Goal: Task Accomplishment & Management: Use online tool/utility

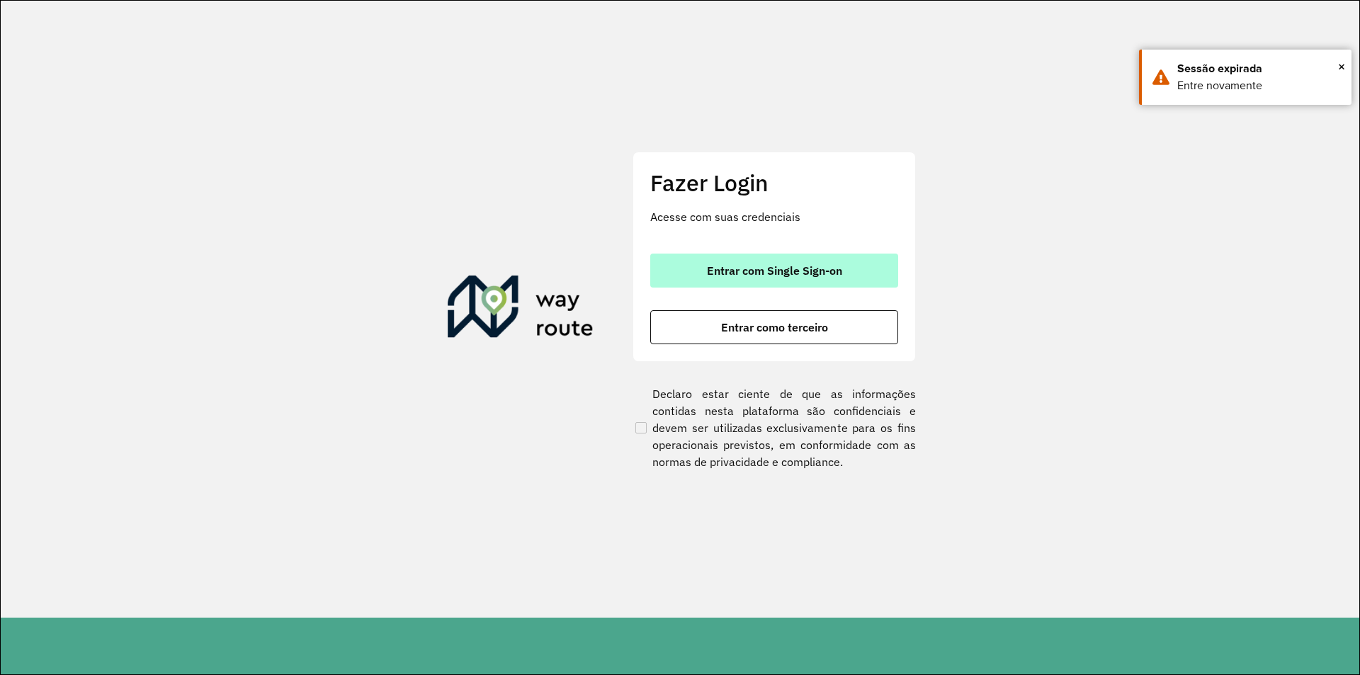
click at [757, 273] on span "Entrar com Single Sign-on" at bounding box center [774, 270] width 135 height 11
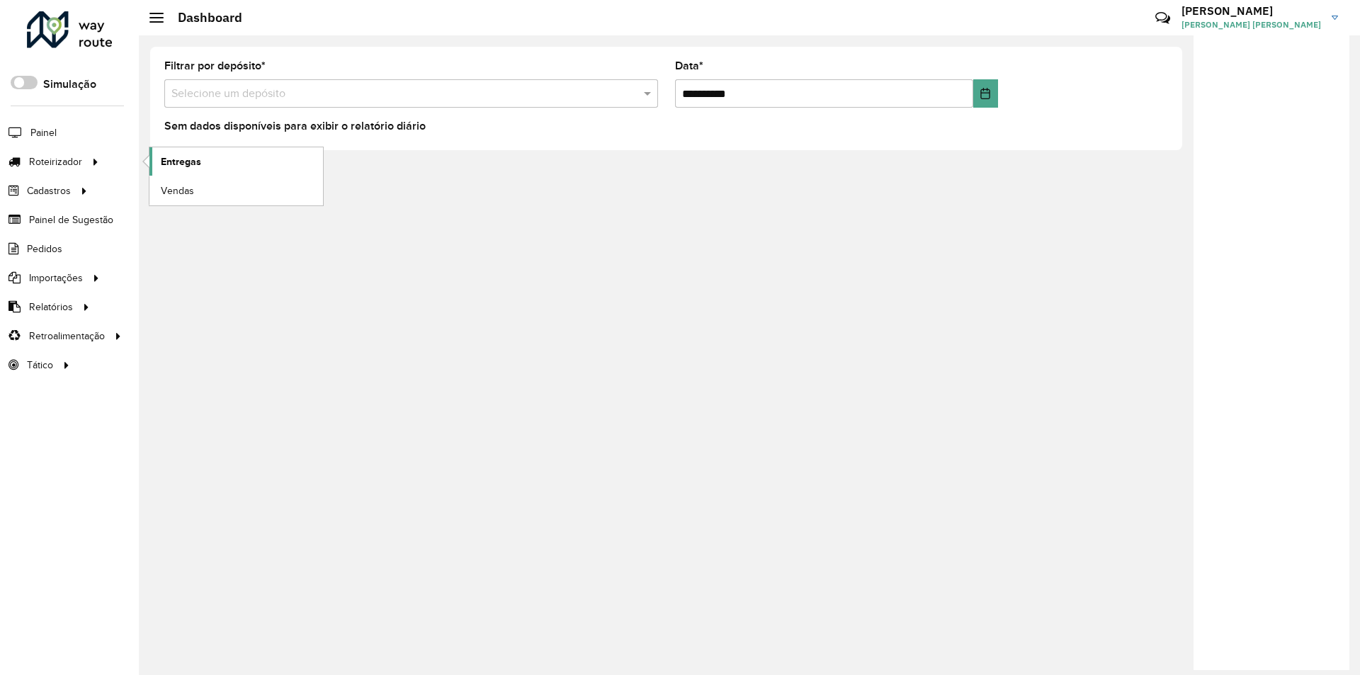
click at [200, 157] on span "Entregas" at bounding box center [181, 161] width 40 height 15
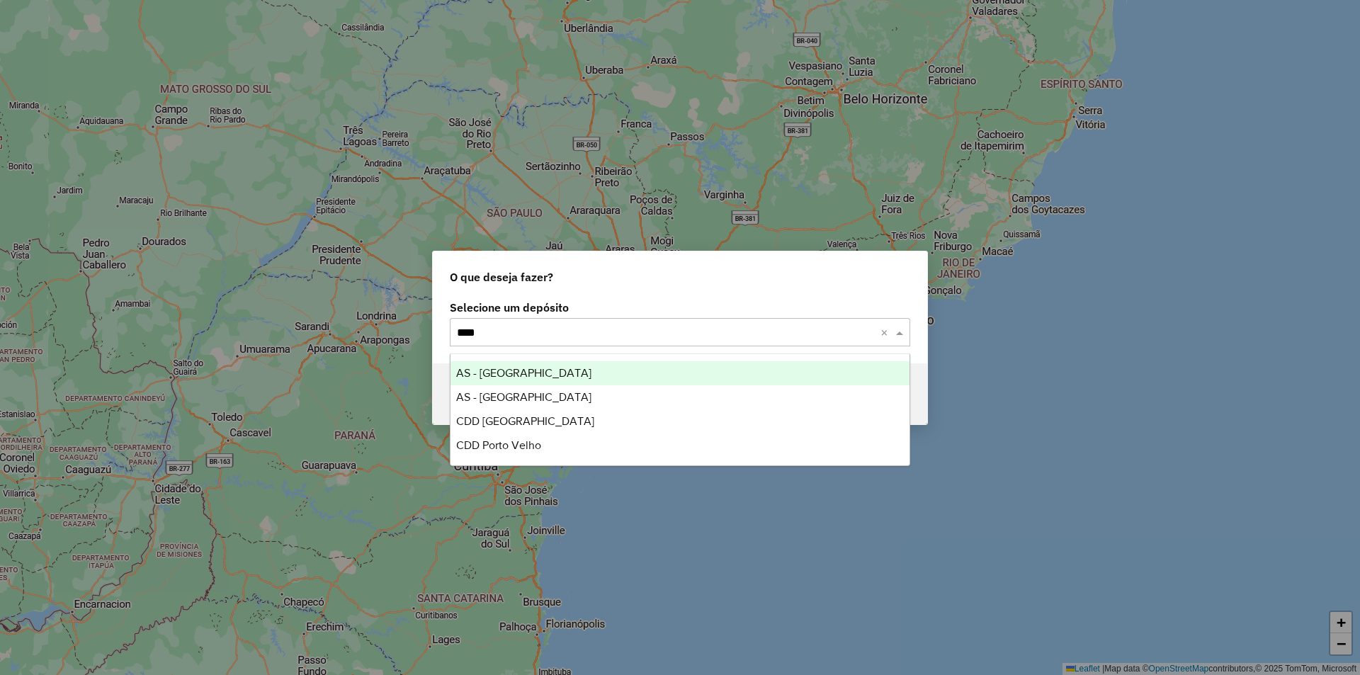
type input "*****"
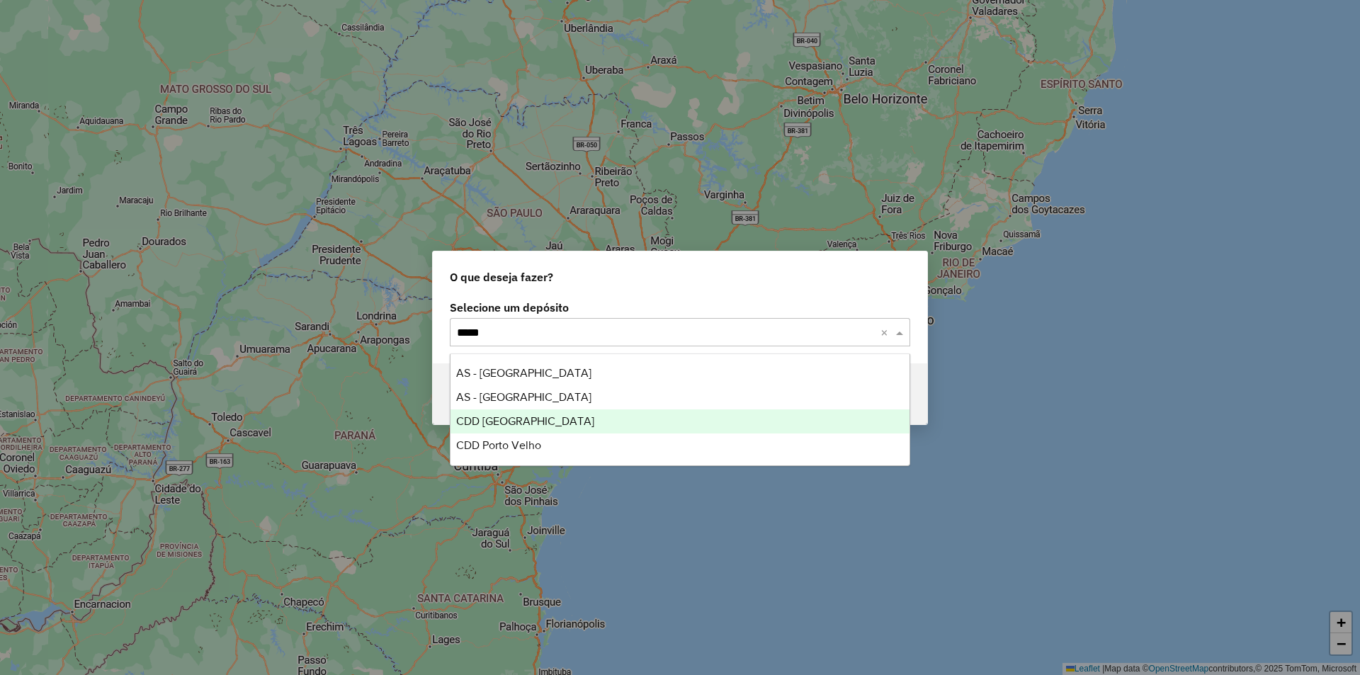
click at [503, 424] on span "CDD Porto Alegre" at bounding box center [525, 421] width 138 height 12
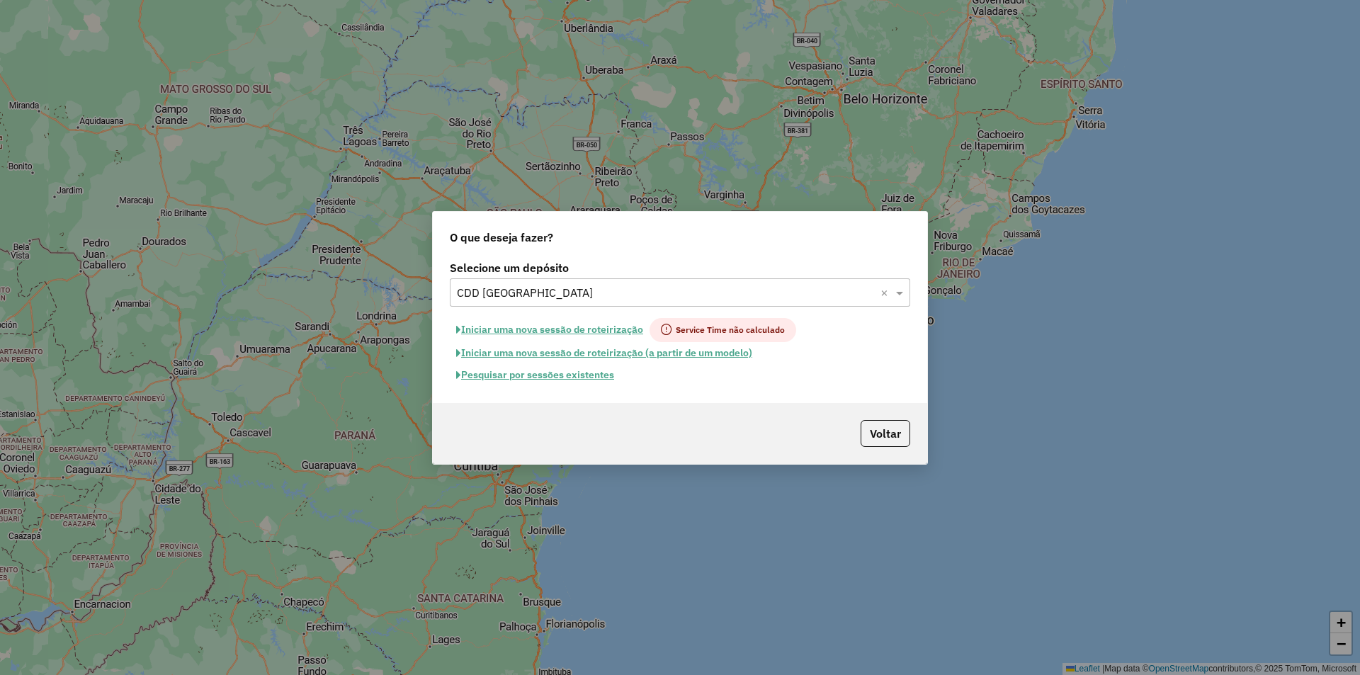
click at [555, 374] on button "Pesquisar por sessões existentes" at bounding box center [535, 375] width 171 height 22
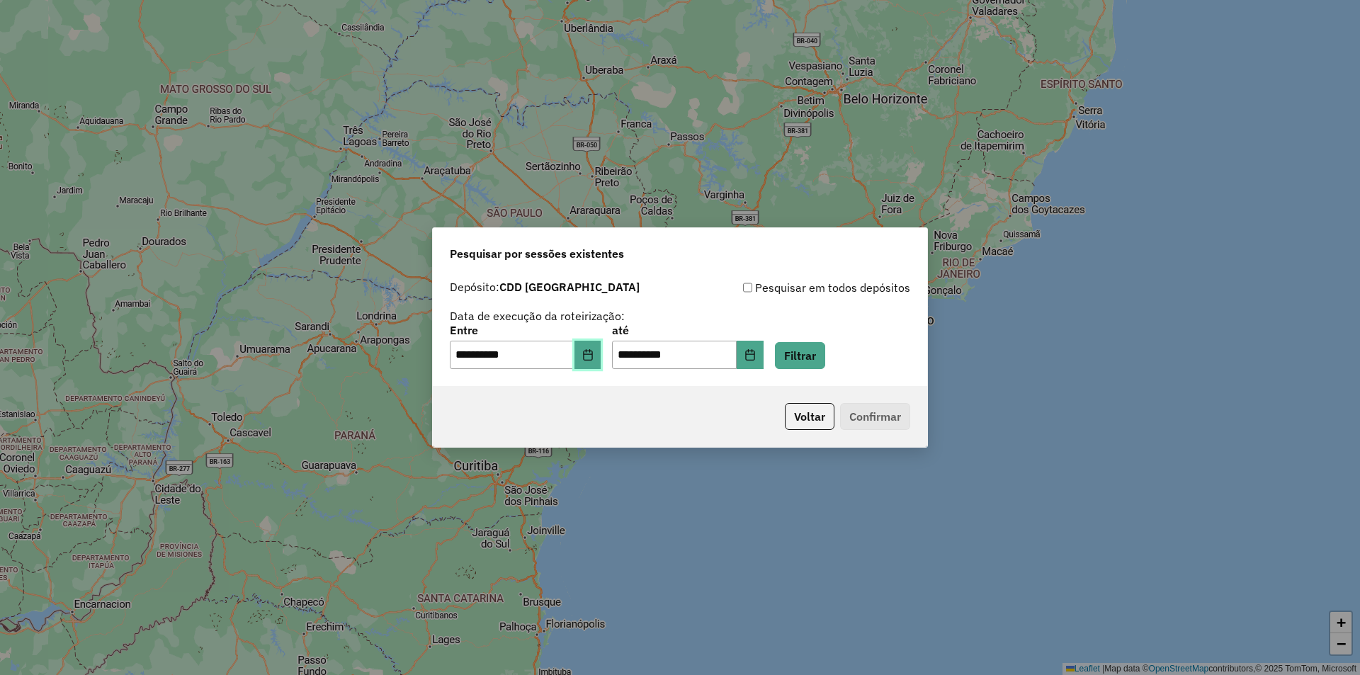
click at [593, 351] on icon "Choose Date" at bounding box center [587, 354] width 11 height 11
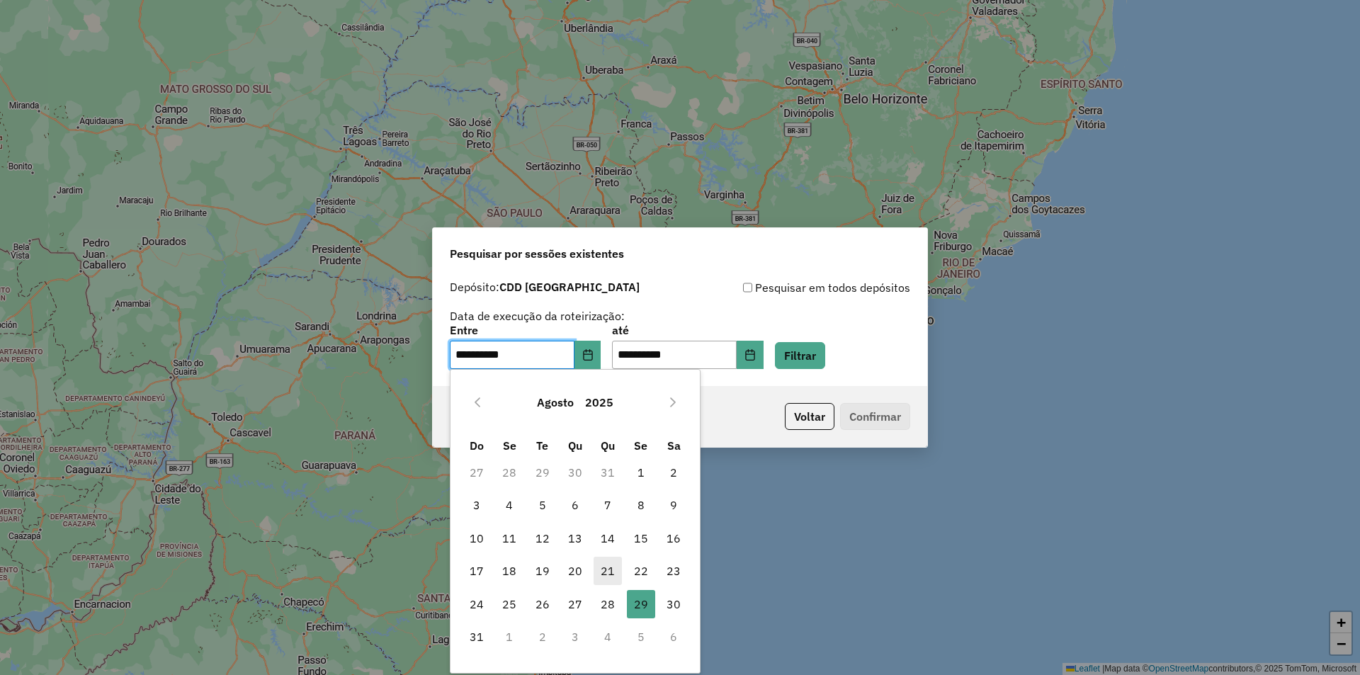
click at [608, 573] on span "21" at bounding box center [607, 571] width 28 height 28
type input "**********"
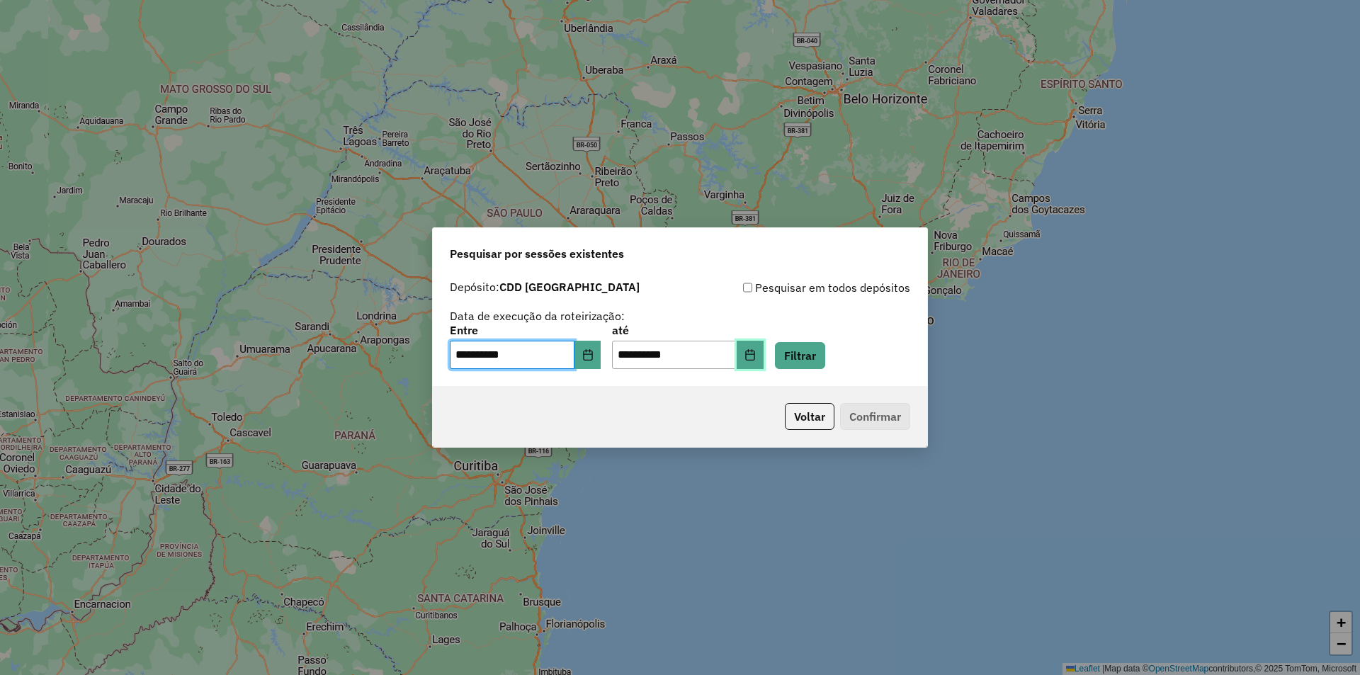
click at [762, 346] on button "Choose Date" at bounding box center [749, 355] width 27 height 28
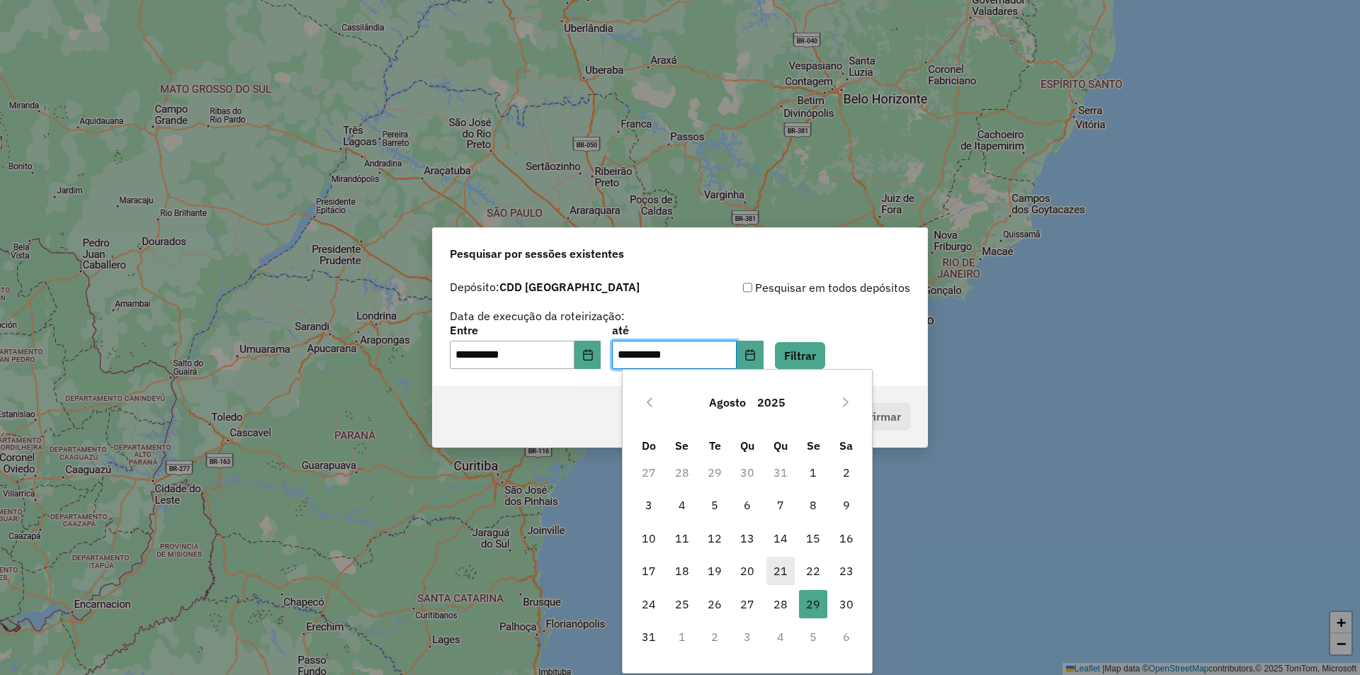
click at [777, 569] on span "21" at bounding box center [780, 571] width 28 height 28
type input "**********"
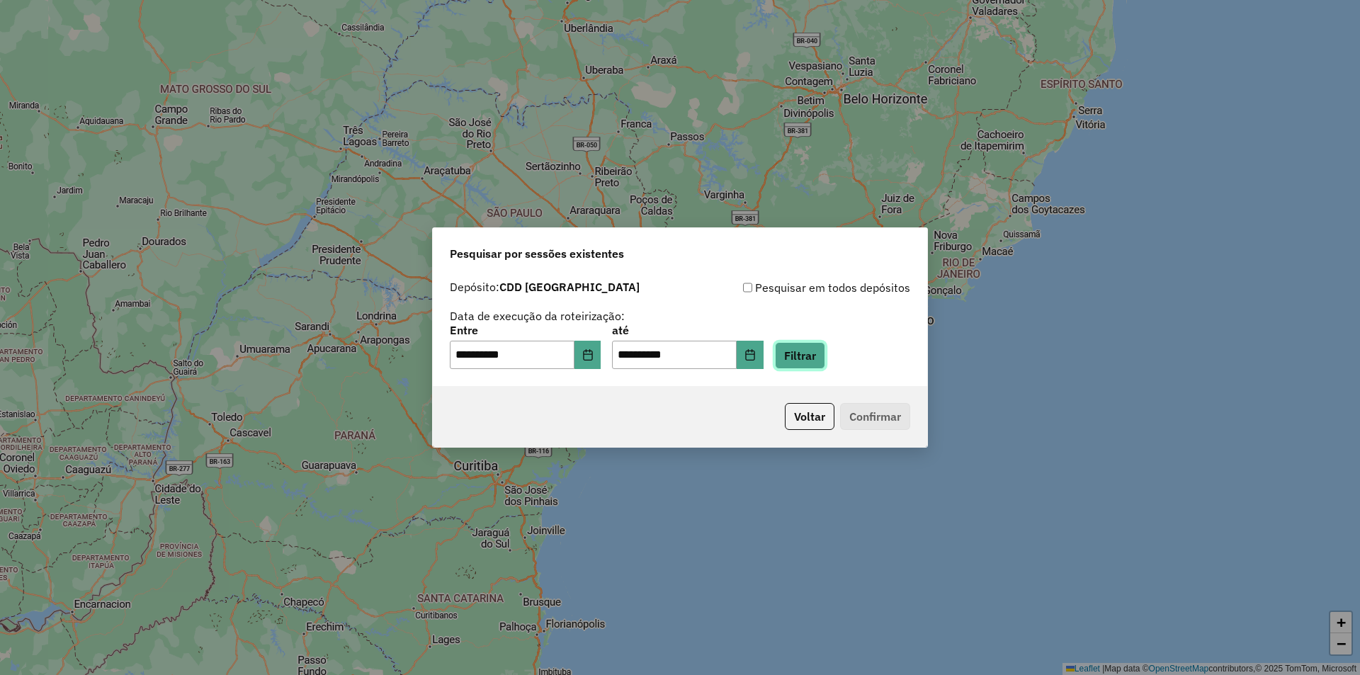
click at [816, 355] on button "Filtrar" at bounding box center [800, 355] width 50 height 27
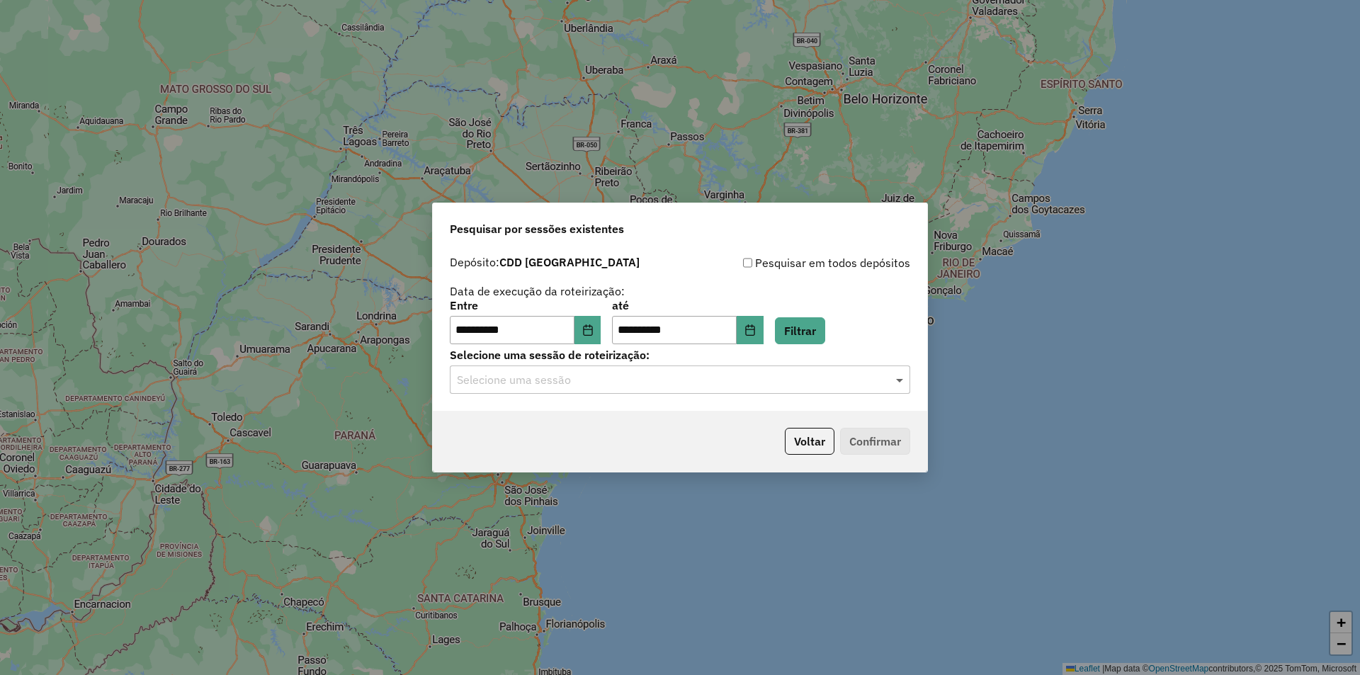
click at [906, 381] on span at bounding box center [901, 379] width 18 height 17
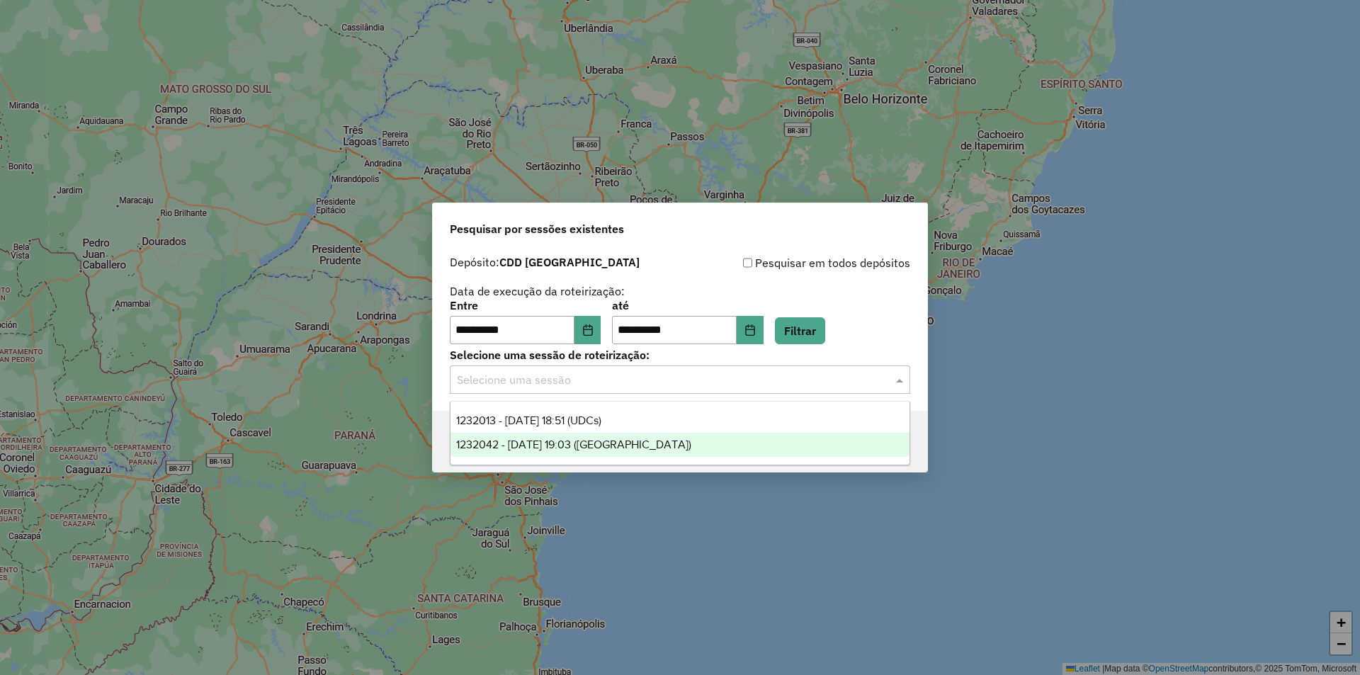
click at [618, 440] on span "1232042 - 21/08/2025 19:03 (ROTA)" at bounding box center [573, 444] width 235 height 12
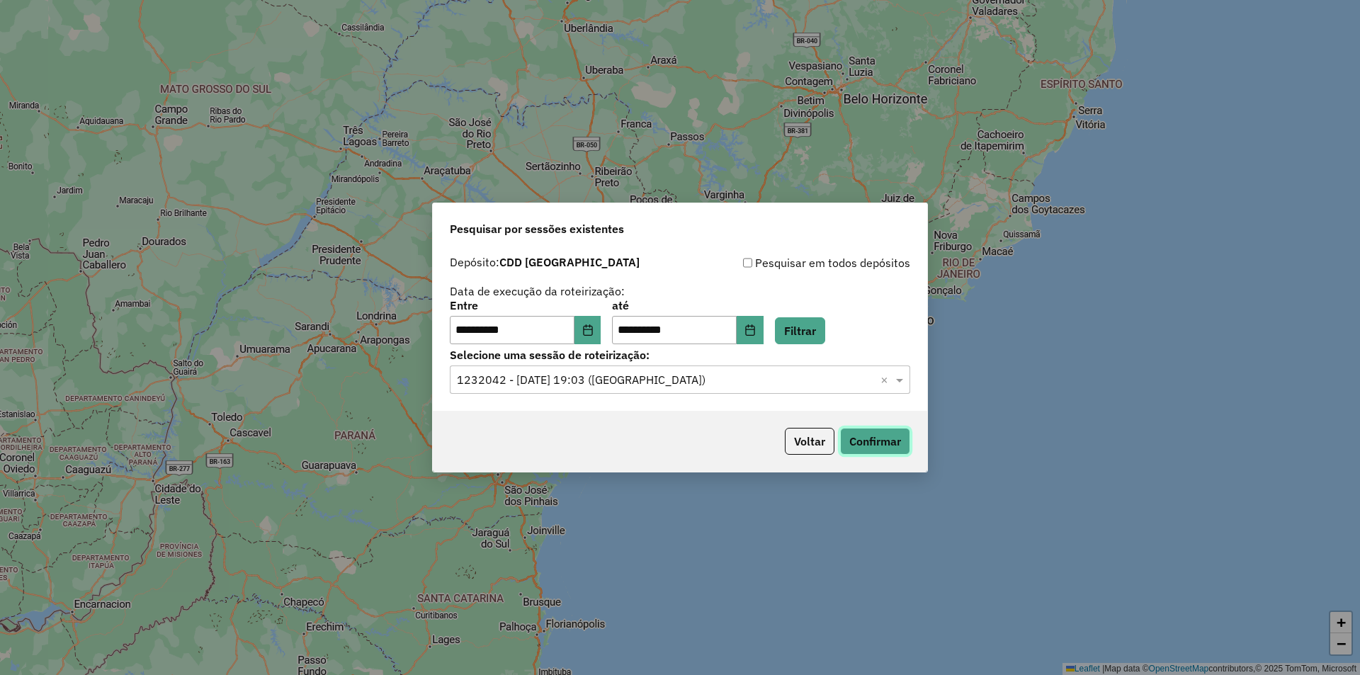
click at [886, 434] on button "Confirmar" at bounding box center [875, 441] width 70 height 27
click at [593, 327] on icon "Choose Date" at bounding box center [587, 329] width 11 height 11
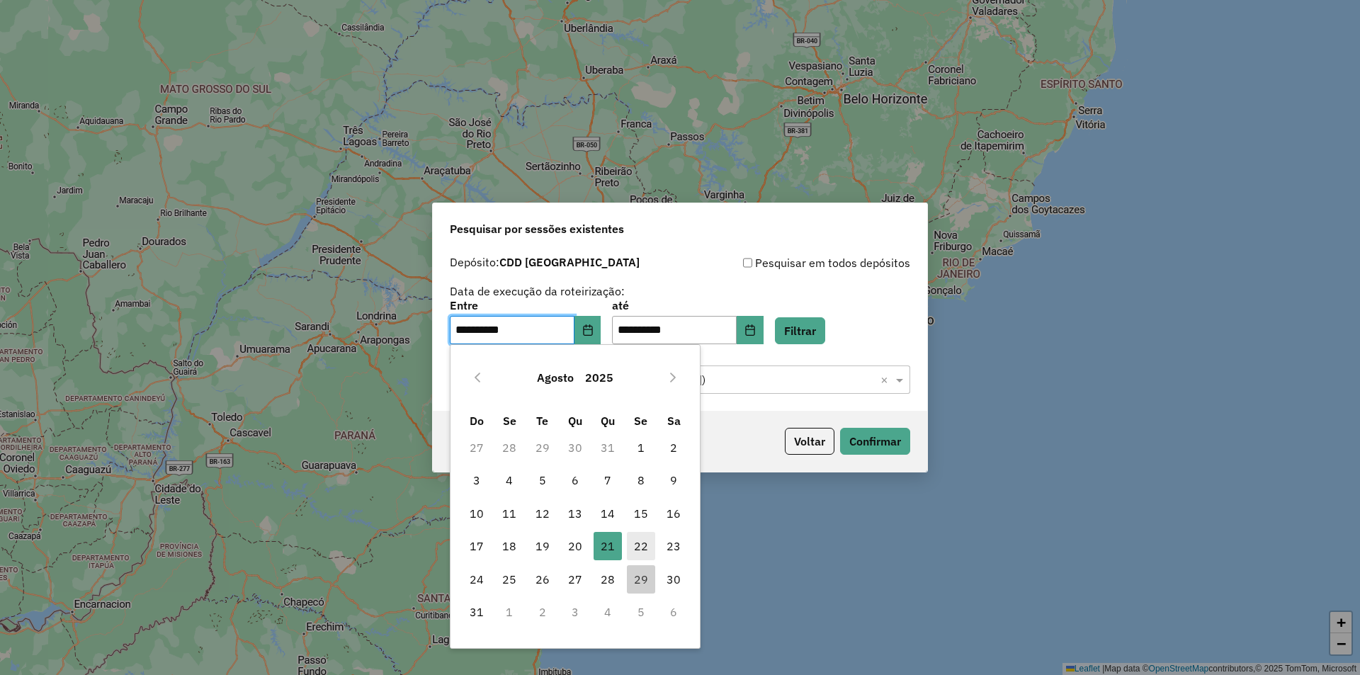
click at [642, 545] on span "22" at bounding box center [641, 546] width 28 height 28
type input "**********"
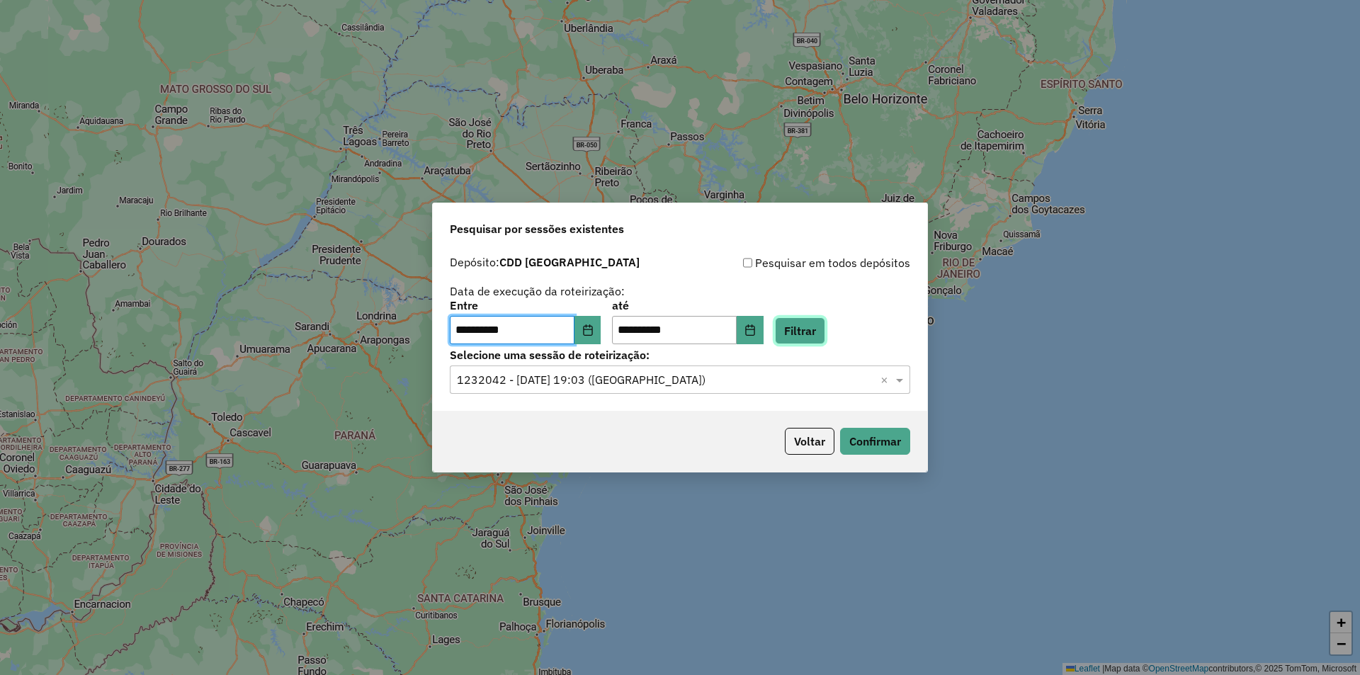
click at [824, 334] on button "Filtrar" at bounding box center [800, 330] width 50 height 27
click at [901, 380] on span at bounding box center [901, 379] width 18 height 17
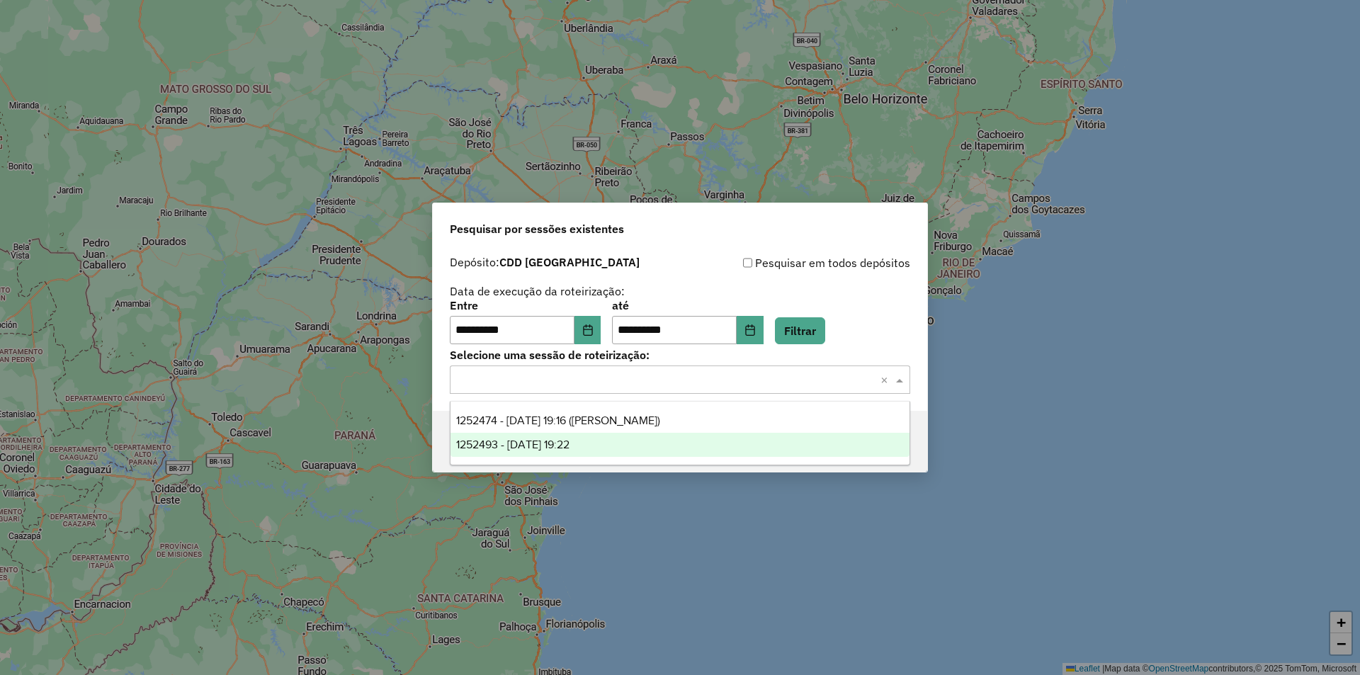
click at [603, 438] on div "1252493 - 22/08/2025 19:22" at bounding box center [679, 445] width 459 height 24
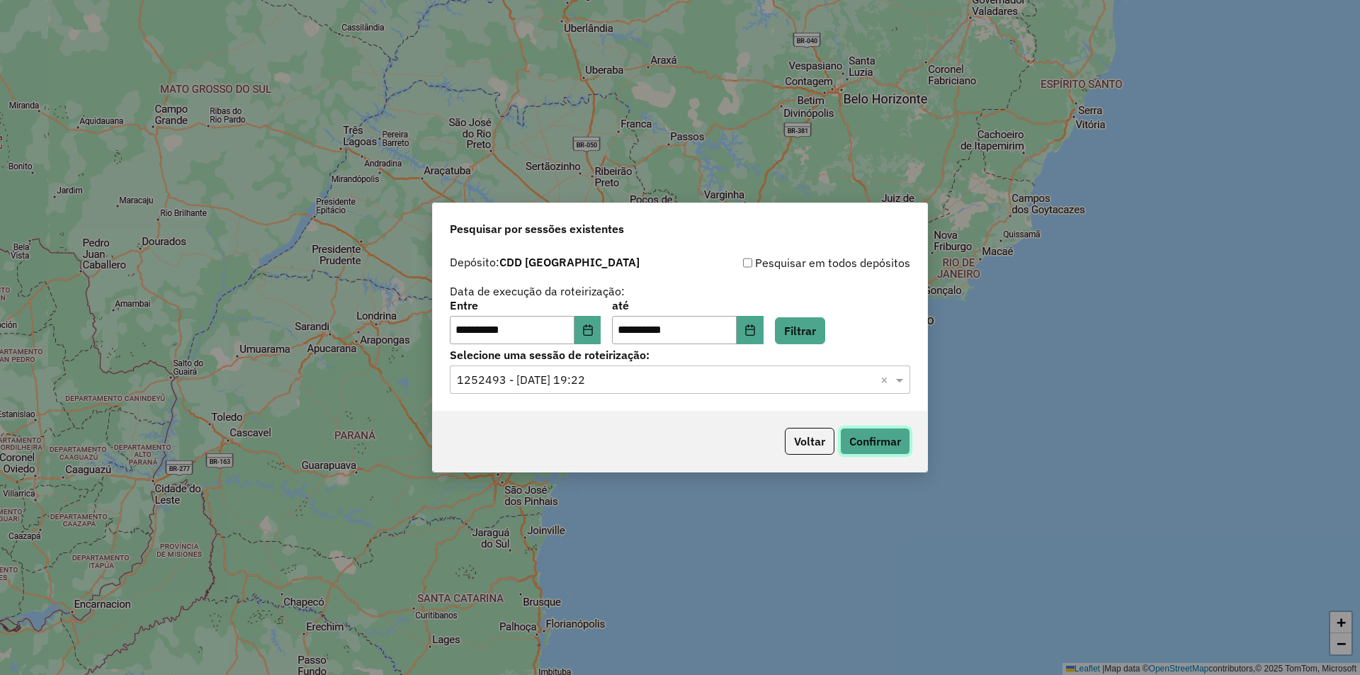
click at [870, 443] on button "Confirmar" at bounding box center [875, 441] width 70 height 27
click at [593, 325] on icon "Choose Date" at bounding box center [587, 329] width 11 height 11
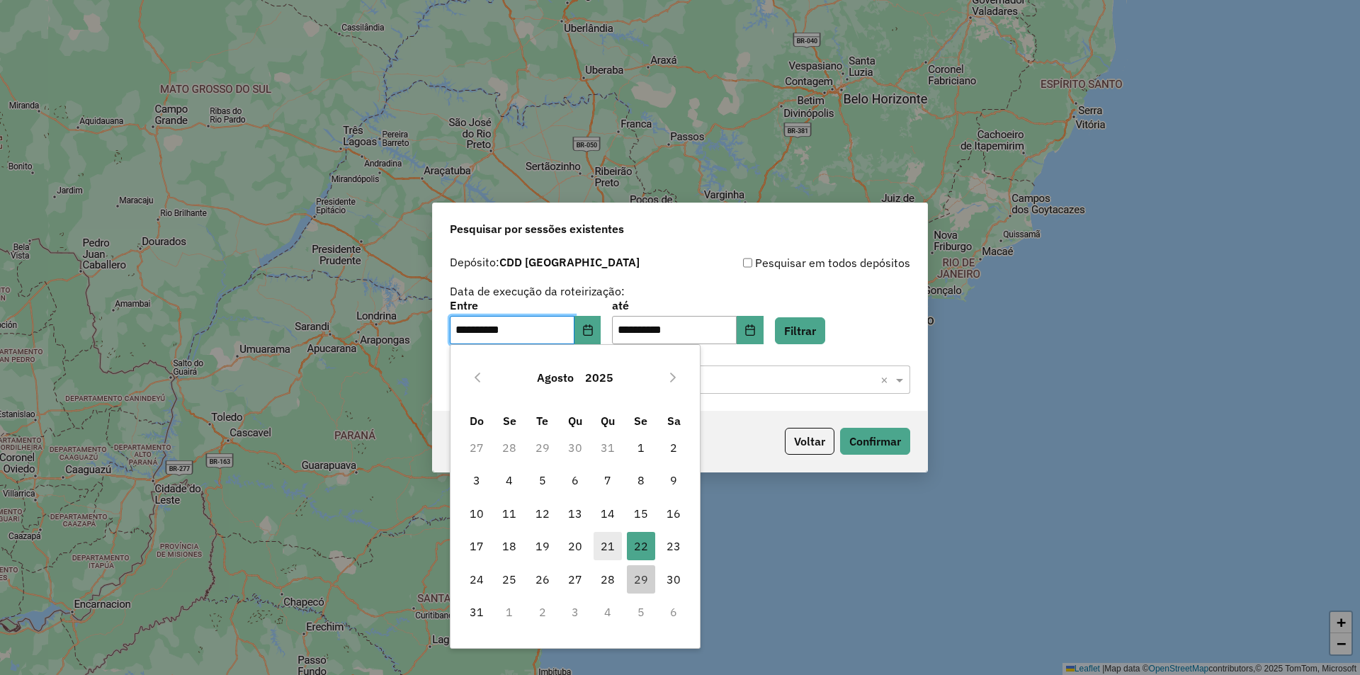
click at [610, 545] on span "21" at bounding box center [607, 546] width 28 height 28
type input "**********"
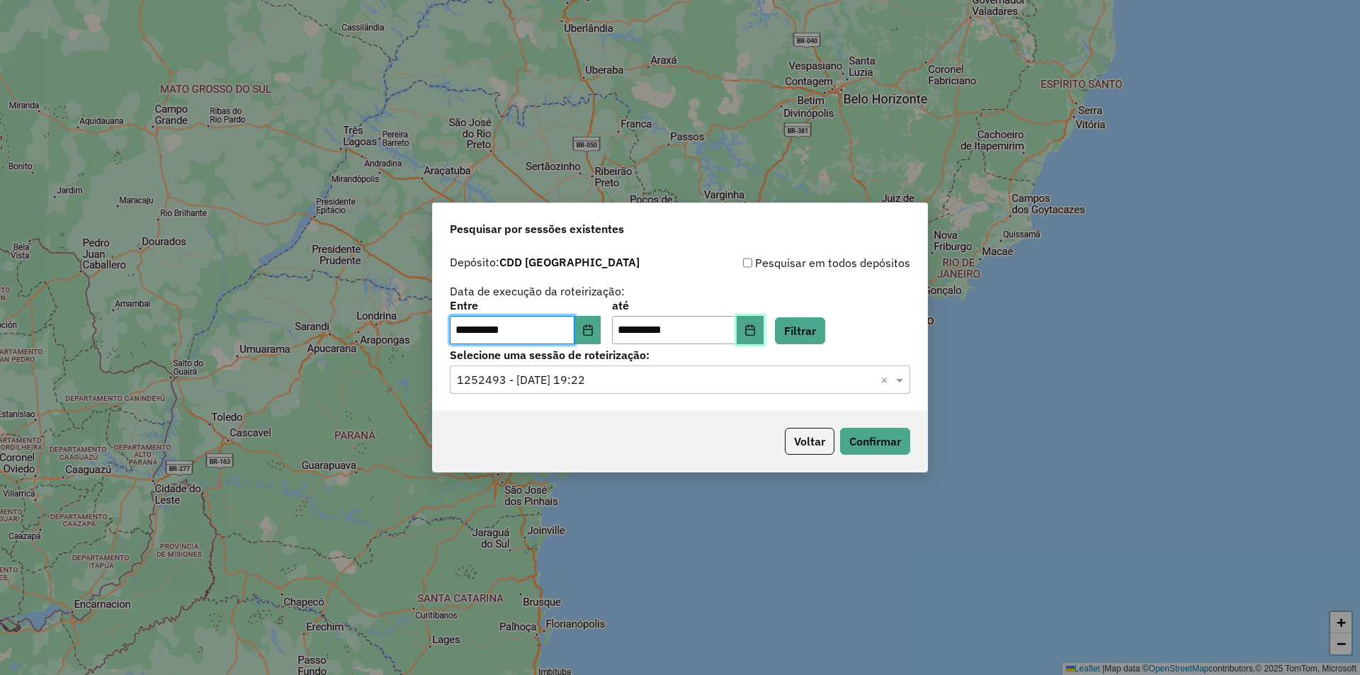
click at [760, 321] on button "Choose Date" at bounding box center [749, 330] width 27 height 28
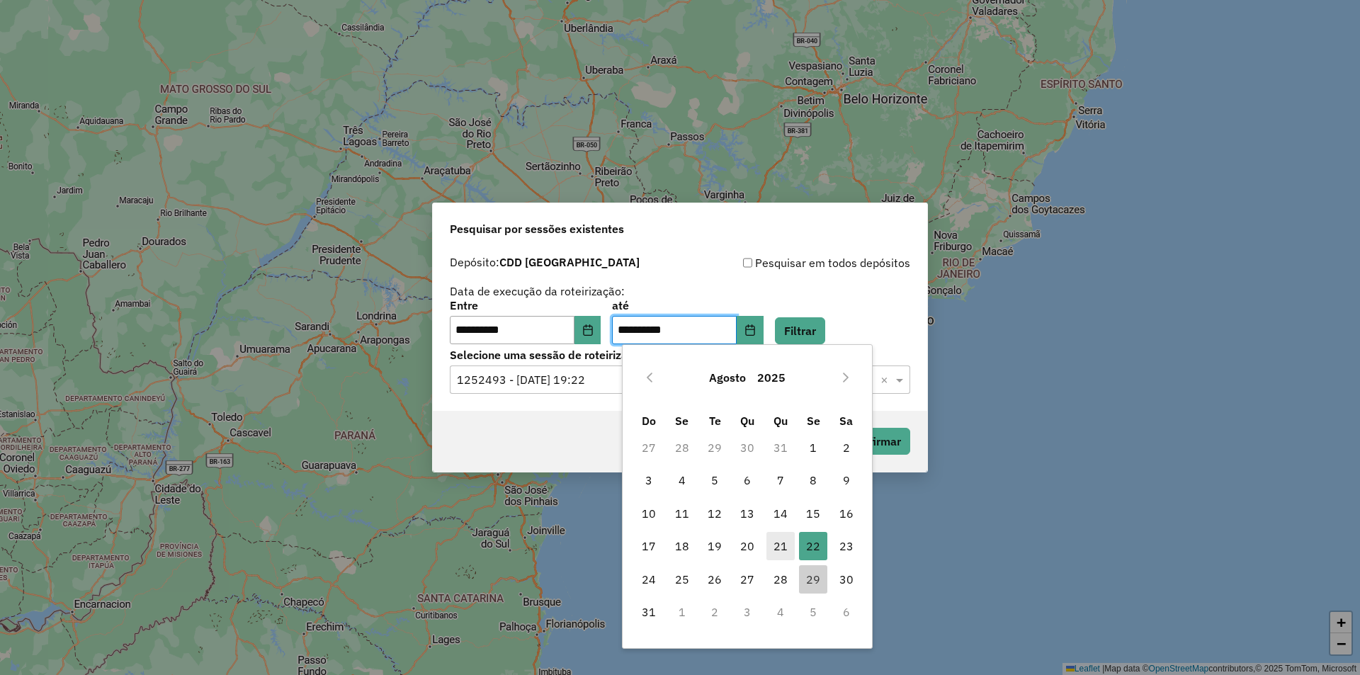
click at [782, 551] on span "21" at bounding box center [780, 546] width 28 height 28
type input "**********"
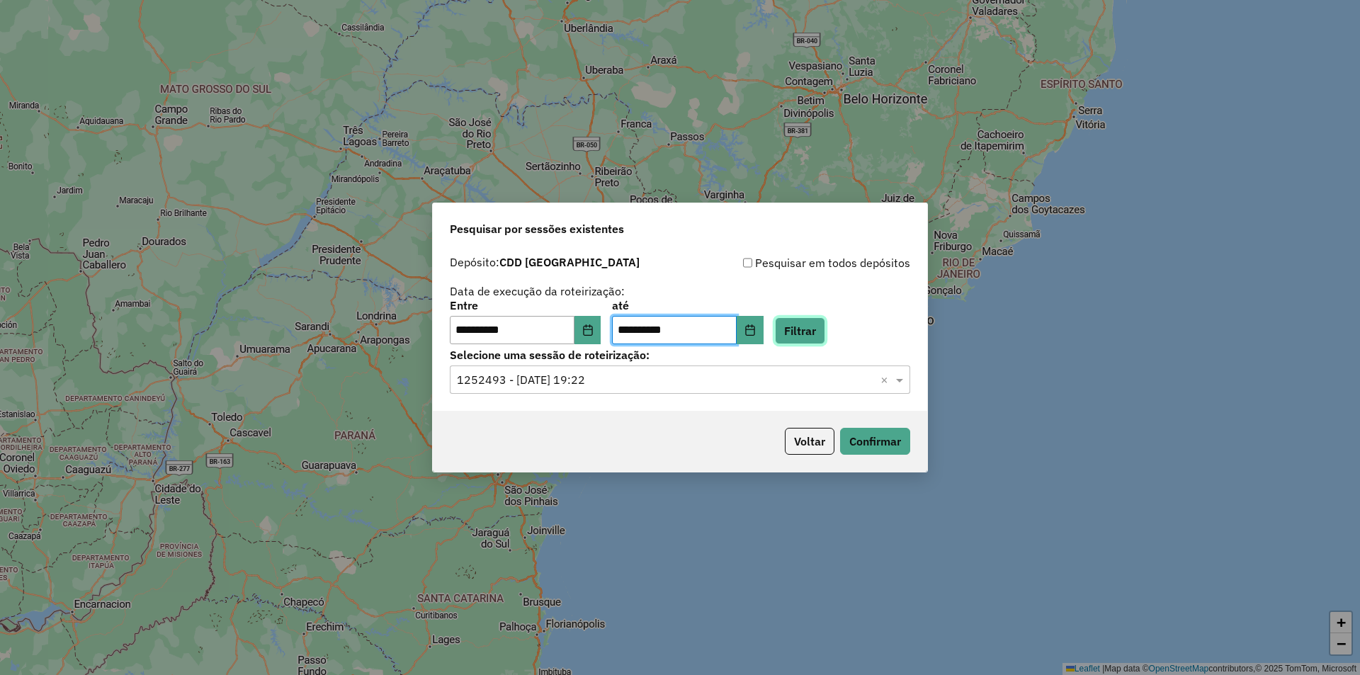
click at [825, 329] on button "Filtrar" at bounding box center [800, 330] width 50 height 27
click at [593, 328] on icon "Choose Date" at bounding box center [587, 329] width 11 height 11
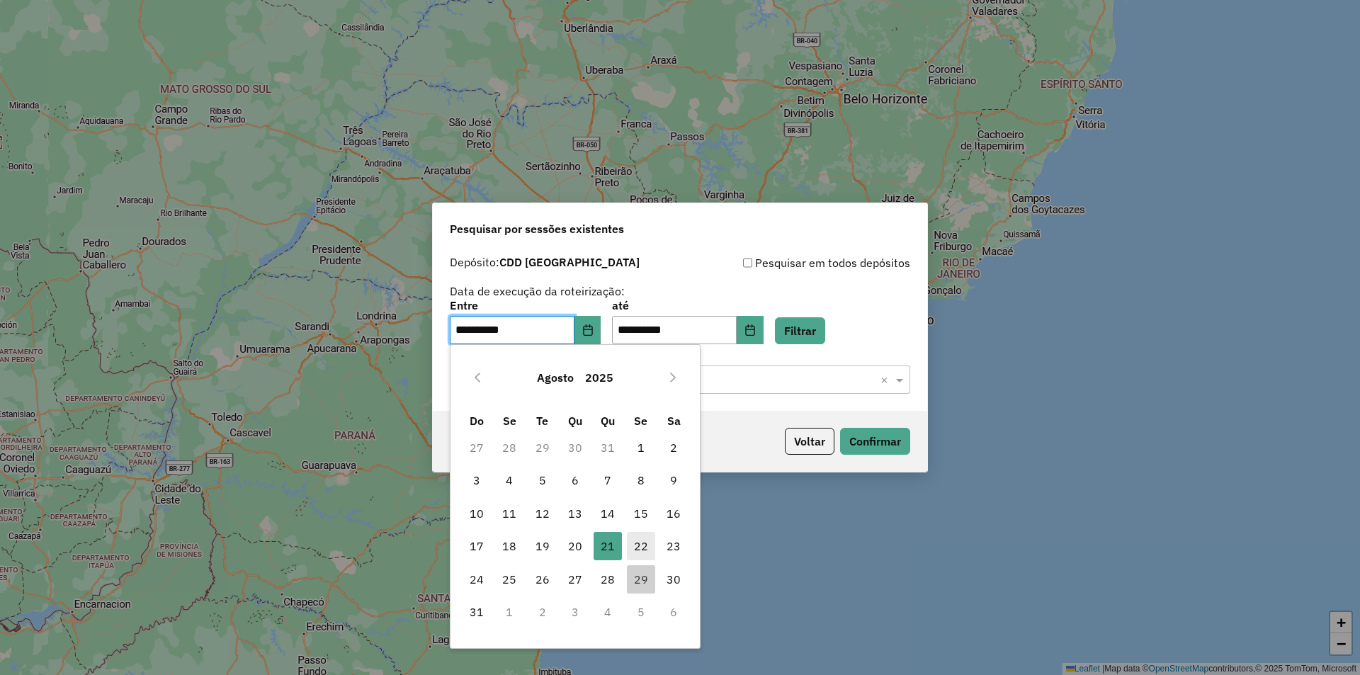
click at [644, 552] on span "22" at bounding box center [641, 546] width 28 height 28
type input "**********"
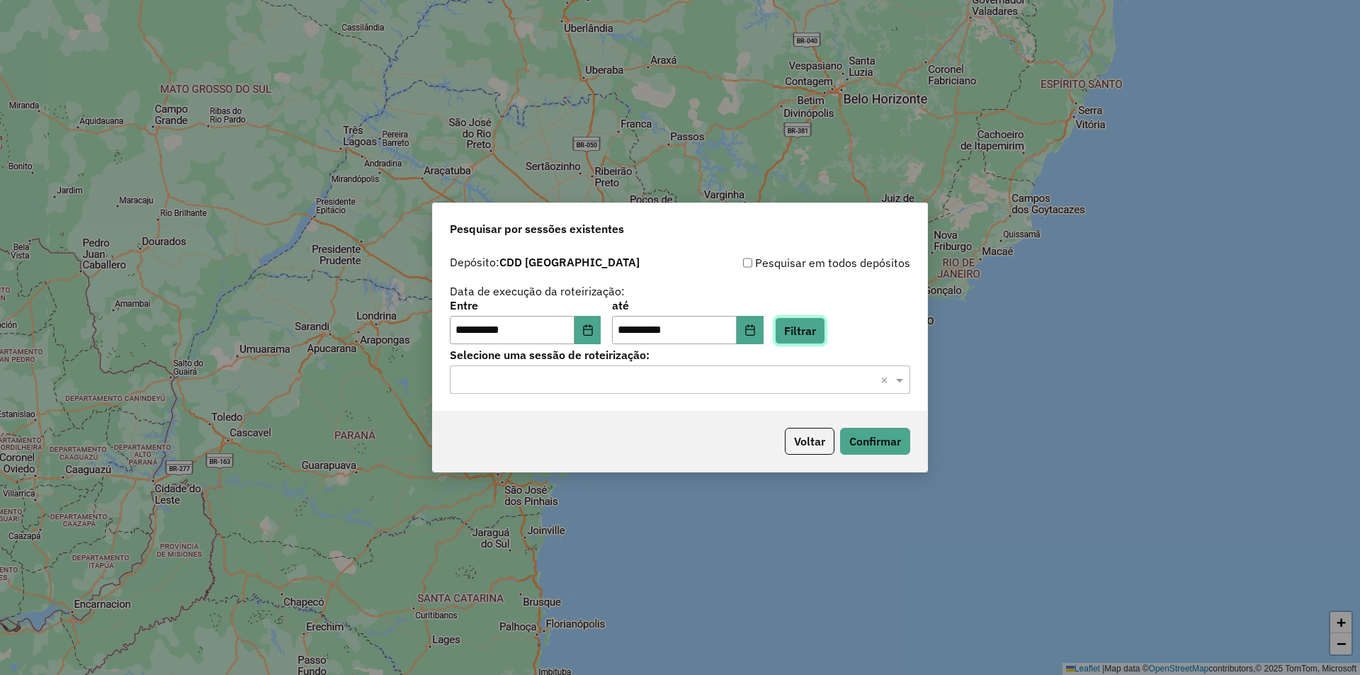
click at [811, 327] on button "Filtrar" at bounding box center [800, 330] width 50 height 27
click at [899, 378] on span at bounding box center [901, 379] width 18 height 17
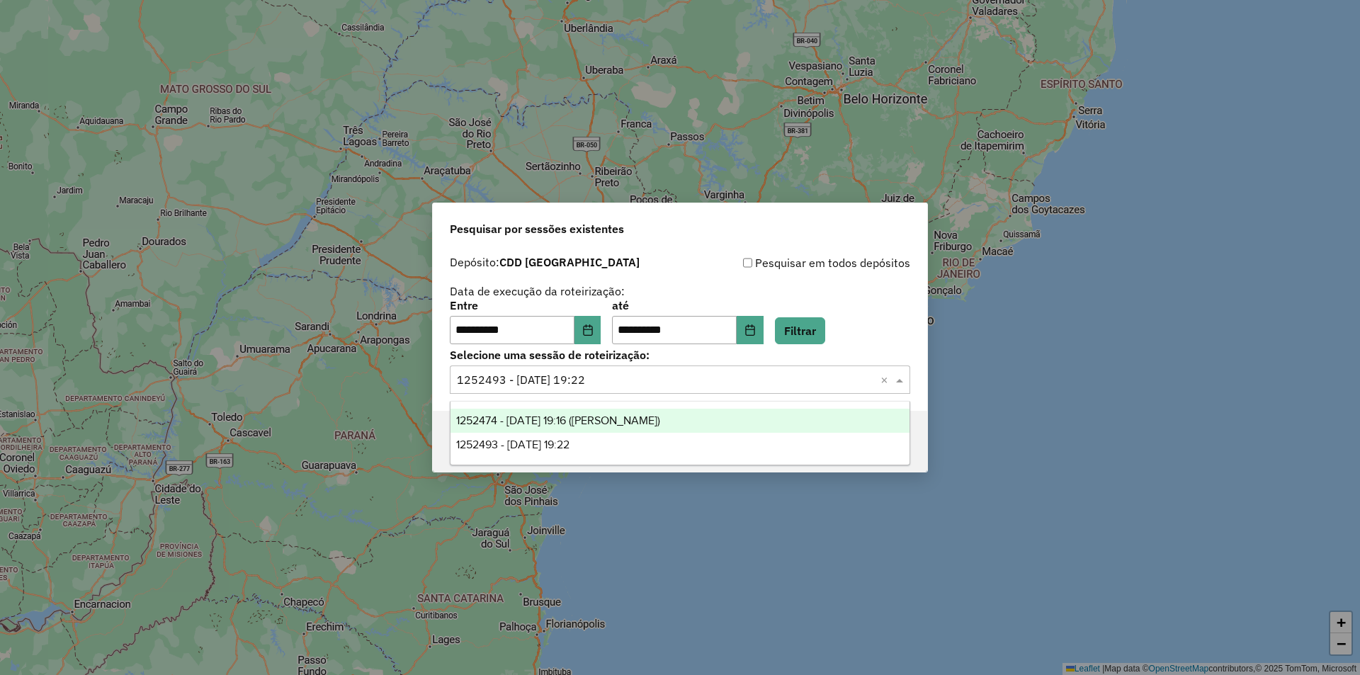
click at [622, 418] on span "1252474 - 22/08/2025 19:16 (Scapini)" at bounding box center [558, 420] width 204 height 12
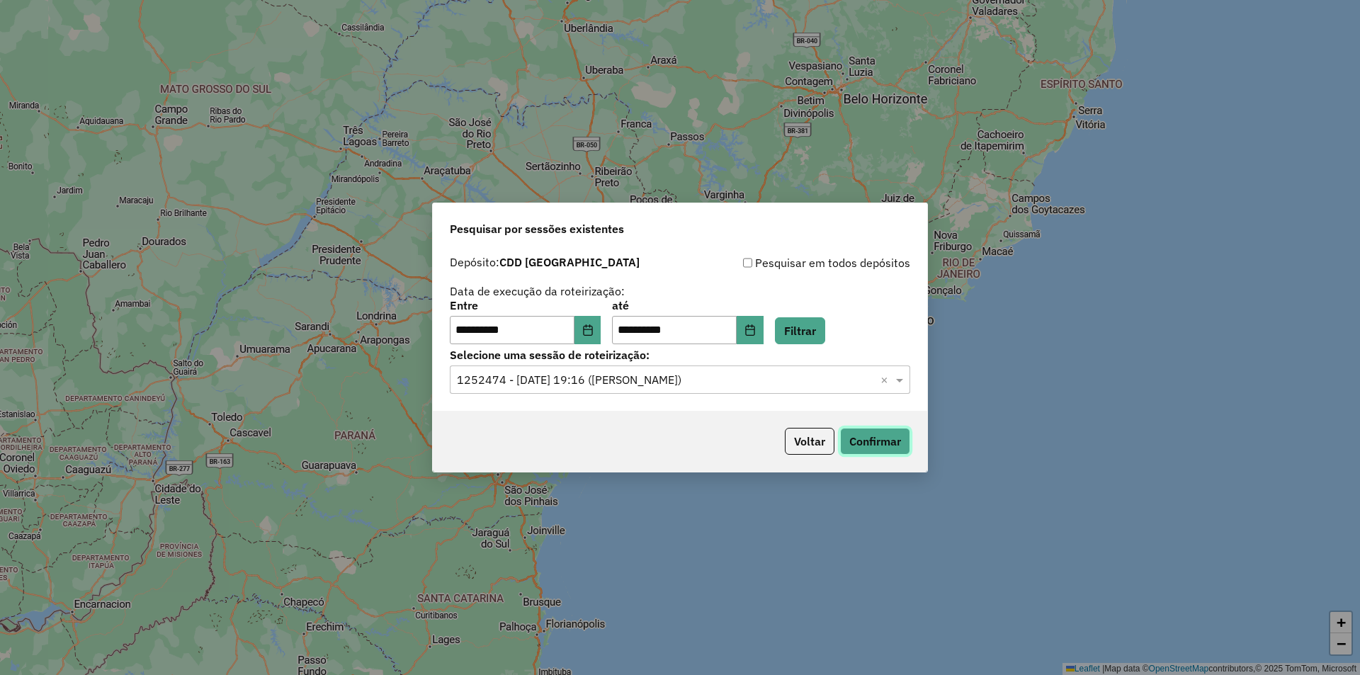
click at [860, 435] on button "Confirmar" at bounding box center [875, 441] width 70 height 27
click at [897, 379] on span at bounding box center [901, 379] width 18 height 17
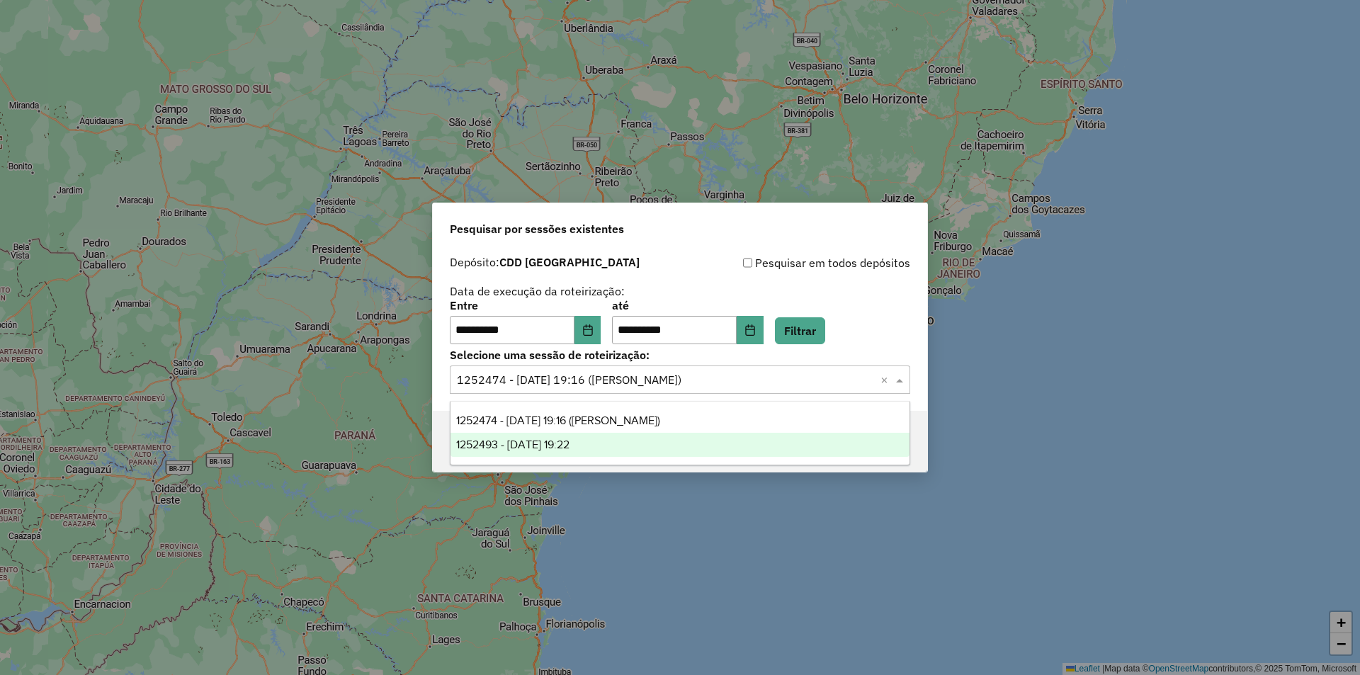
click at [569, 441] on span "1252493 - 22/08/2025 19:22" at bounding box center [512, 444] width 113 height 12
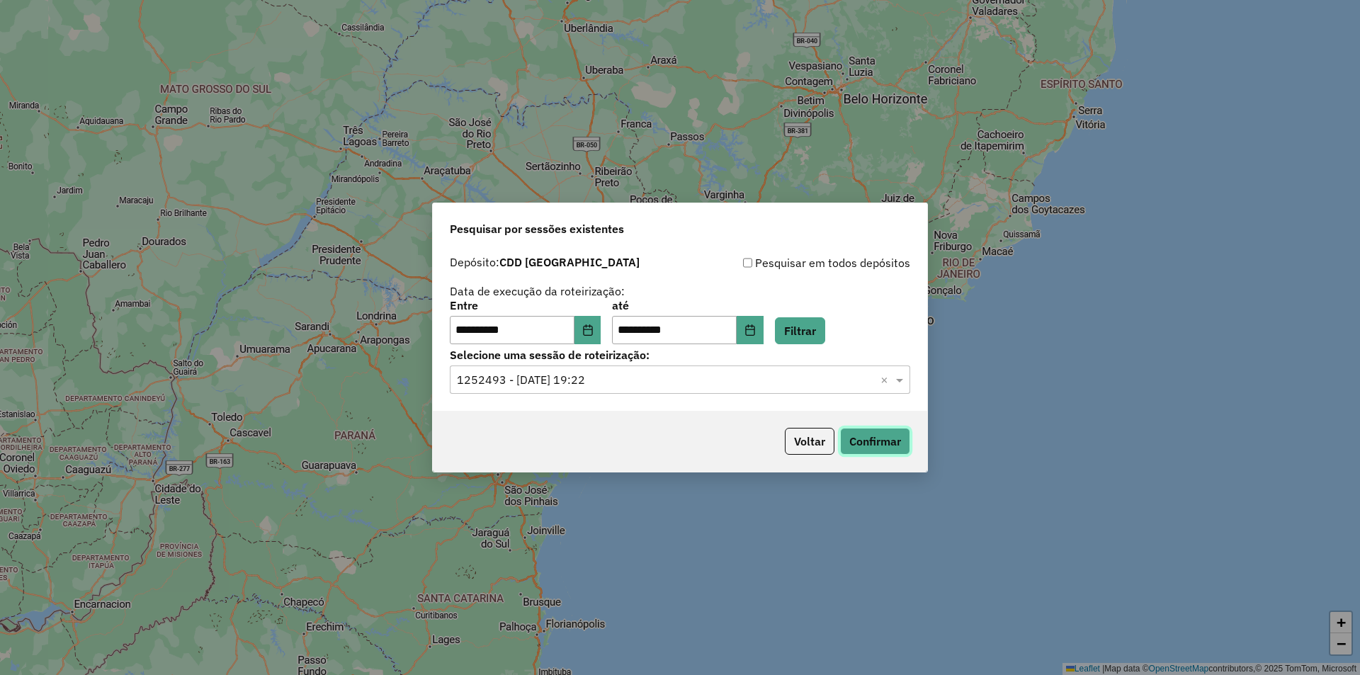
click at [875, 434] on button "Confirmar" at bounding box center [875, 441] width 70 height 27
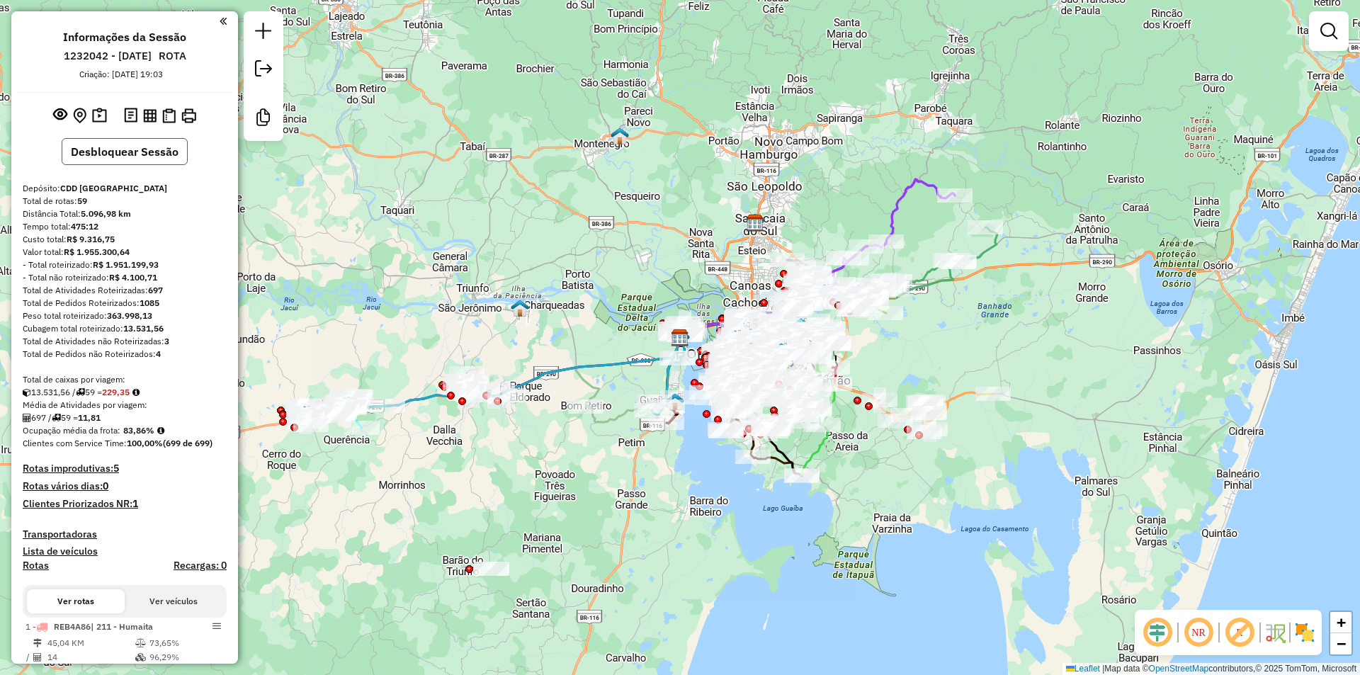
click at [86, 149] on button "Desbloquear Sessão" at bounding box center [125, 151] width 126 height 27
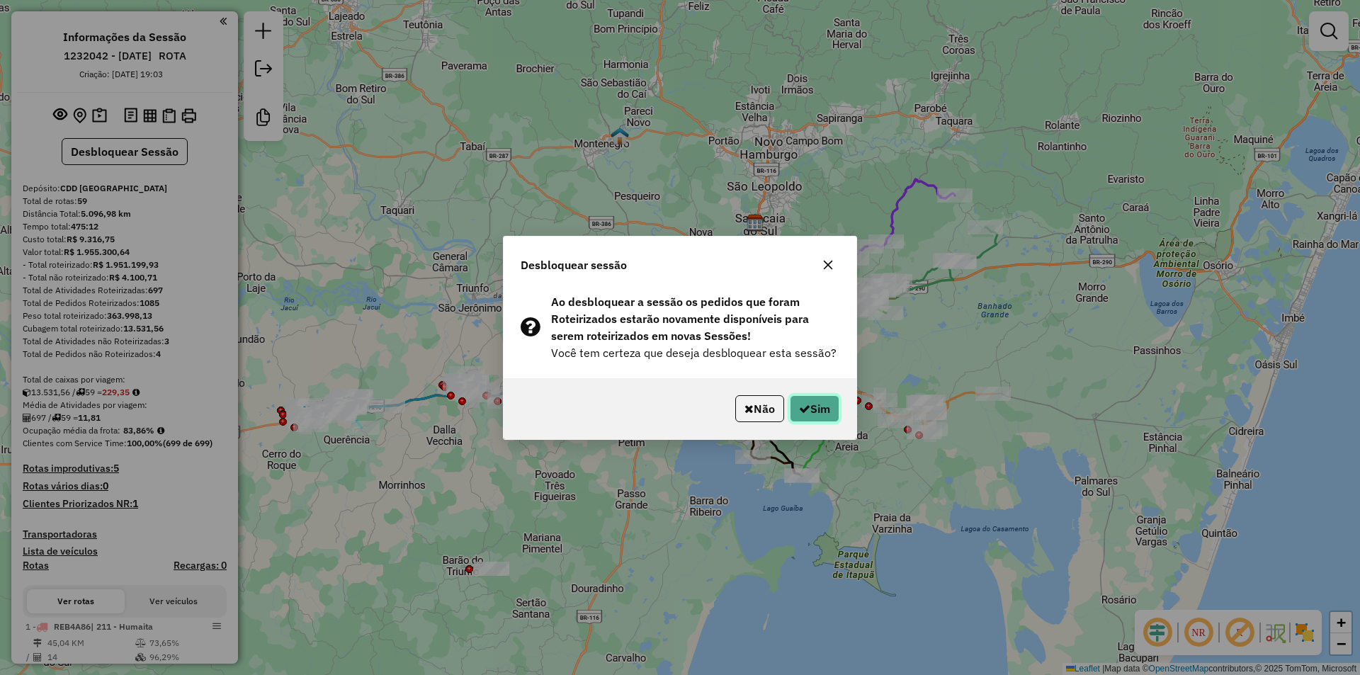
click at [821, 404] on button "Sim" at bounding box center [815, 408] width 50 height 27
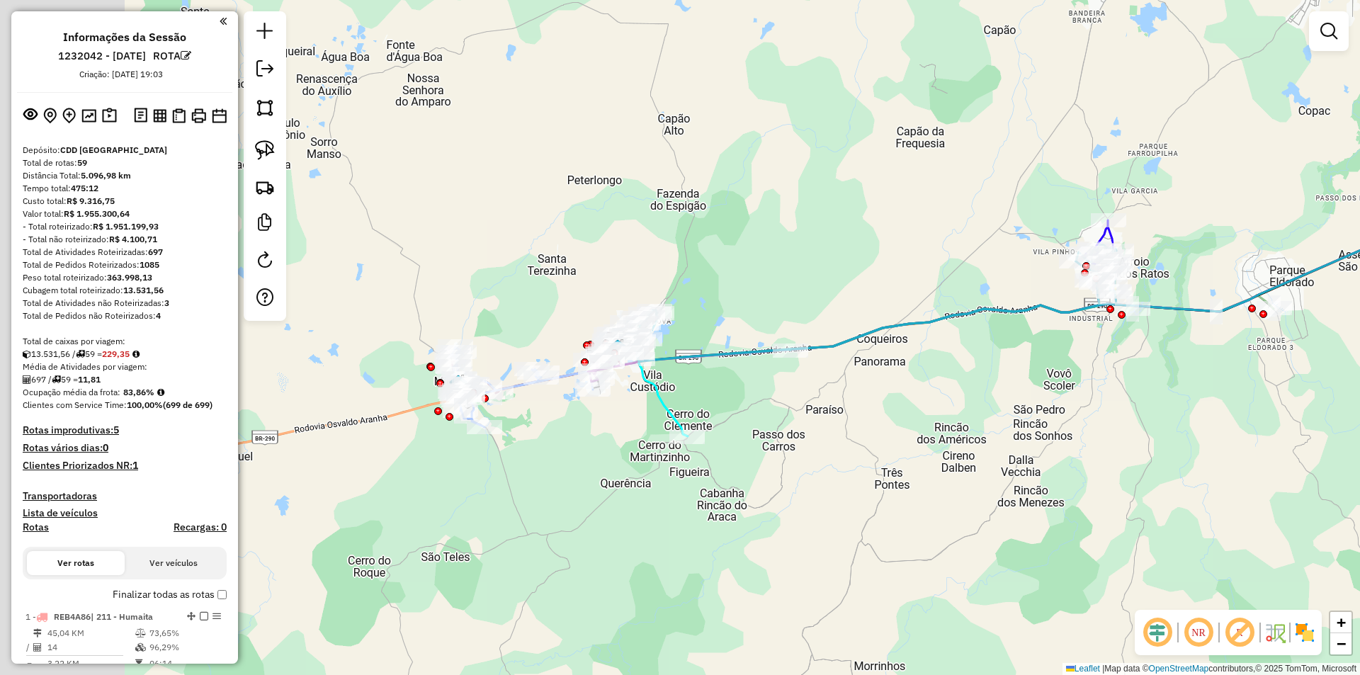
drag, startPoint x: 407, startPoint y: 304, endPoint x: 588, endPoint y: 287, distance: 182.1
click at [586, 286] on div "Janela de atendimento Grade de atendimento Capacidade Transportadoras Veículos …" at bounding box center [680, 337] width 1360 height 675
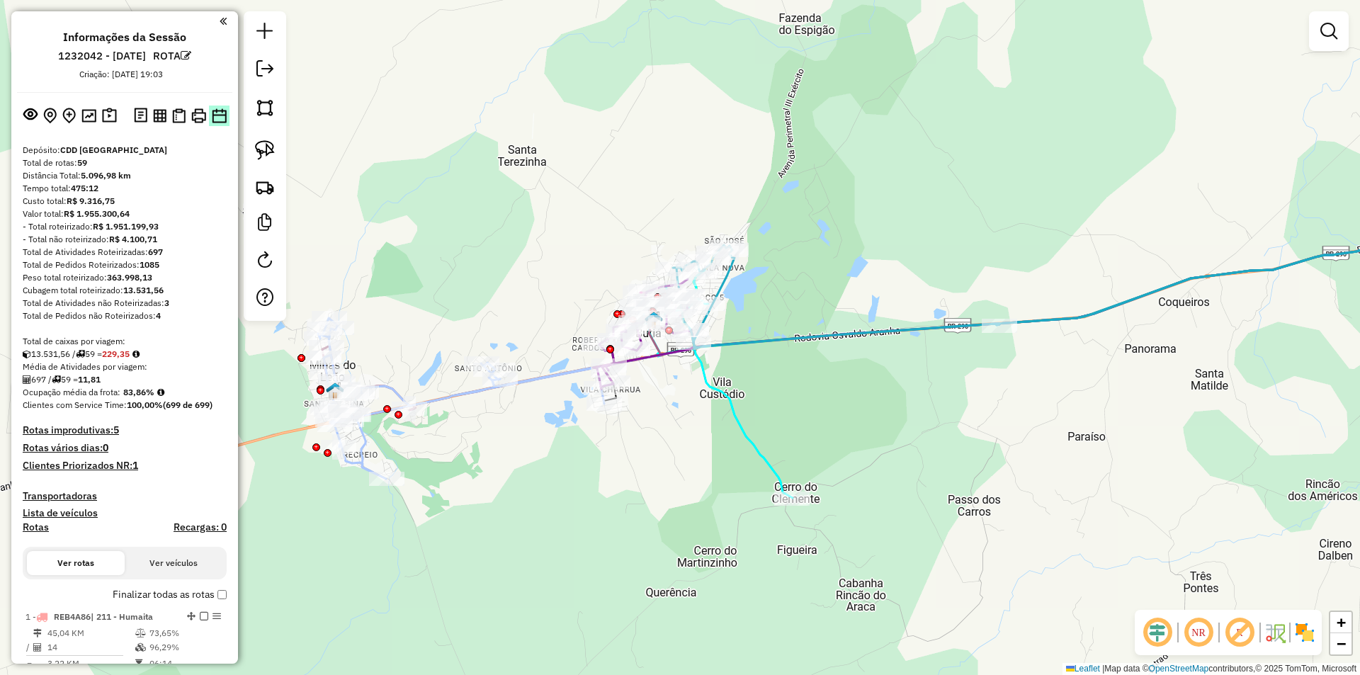
click at [217, 118] on img at bounding box center [219, 115] width 15 height 15
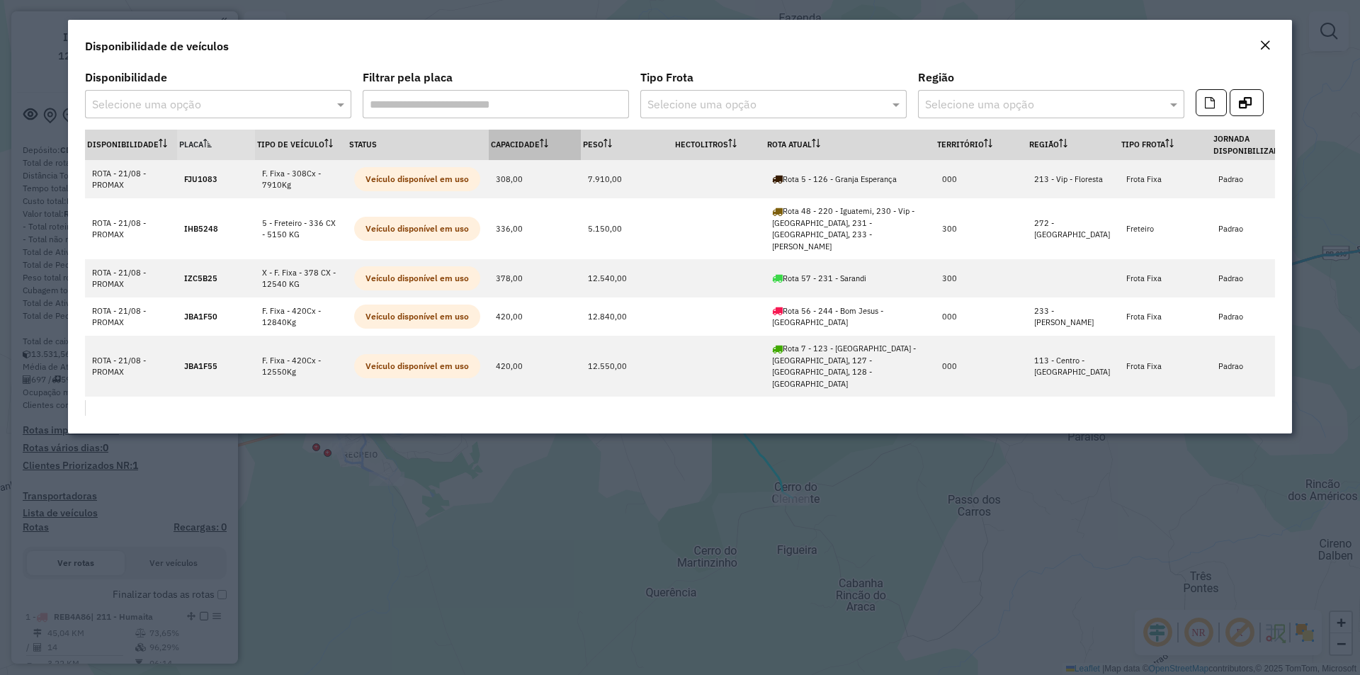
click at [530, 138] on th "Capacidade" at bounding box center [535, 145] width 92 height 30
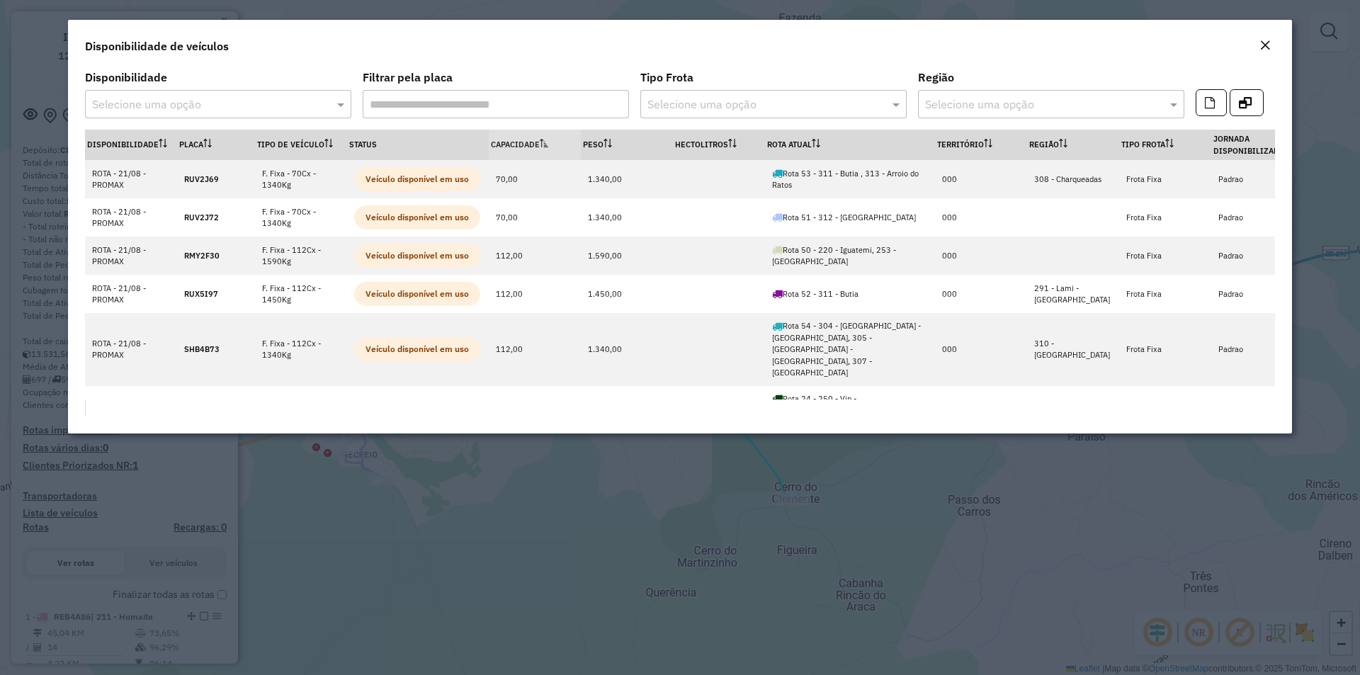
click at [1261, 42] on em "Close" at bounding box center [1264, 45] width 11 height 11
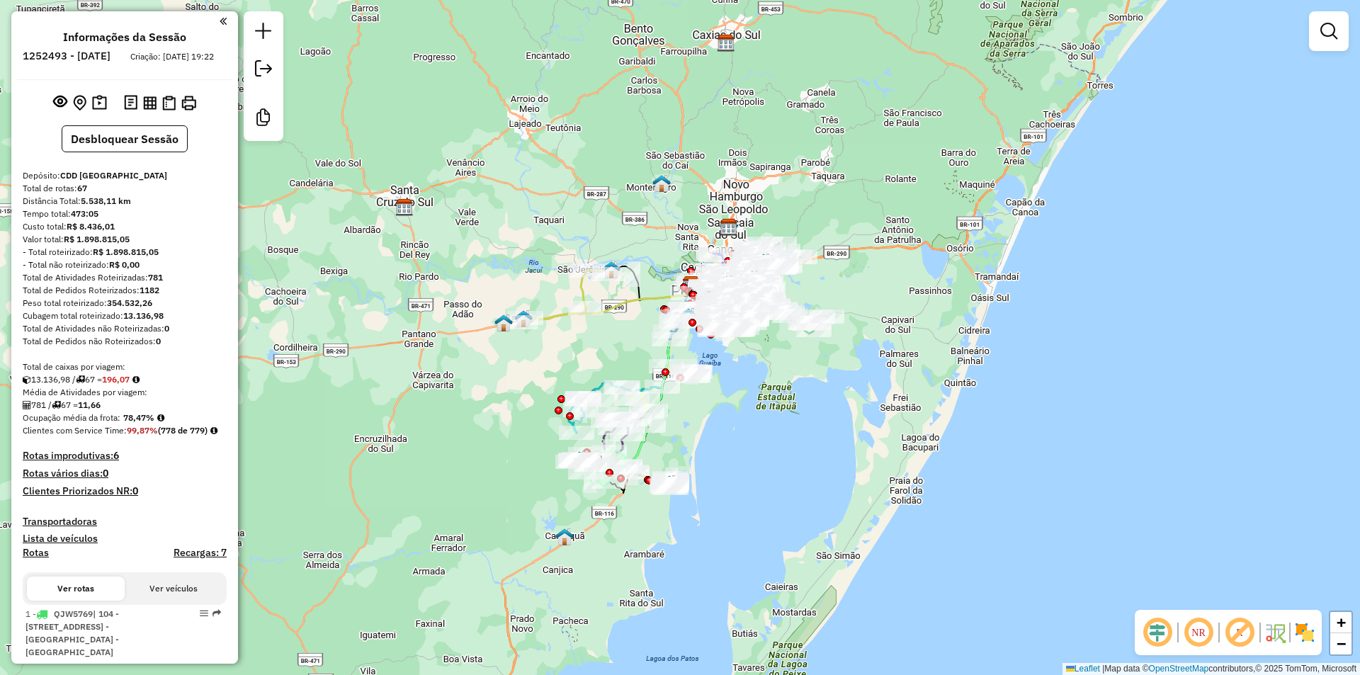
drag, startPoint x: 787, startPoint y: 394, endPoint x: 849, endPoint y: 249, distance: 158.3
click at [849, 249] on div "Janela de atendimento Grade de atendimento Capacidade Transportadoras Veículos …" at bounding box center [680, 337] width 1360 height 675
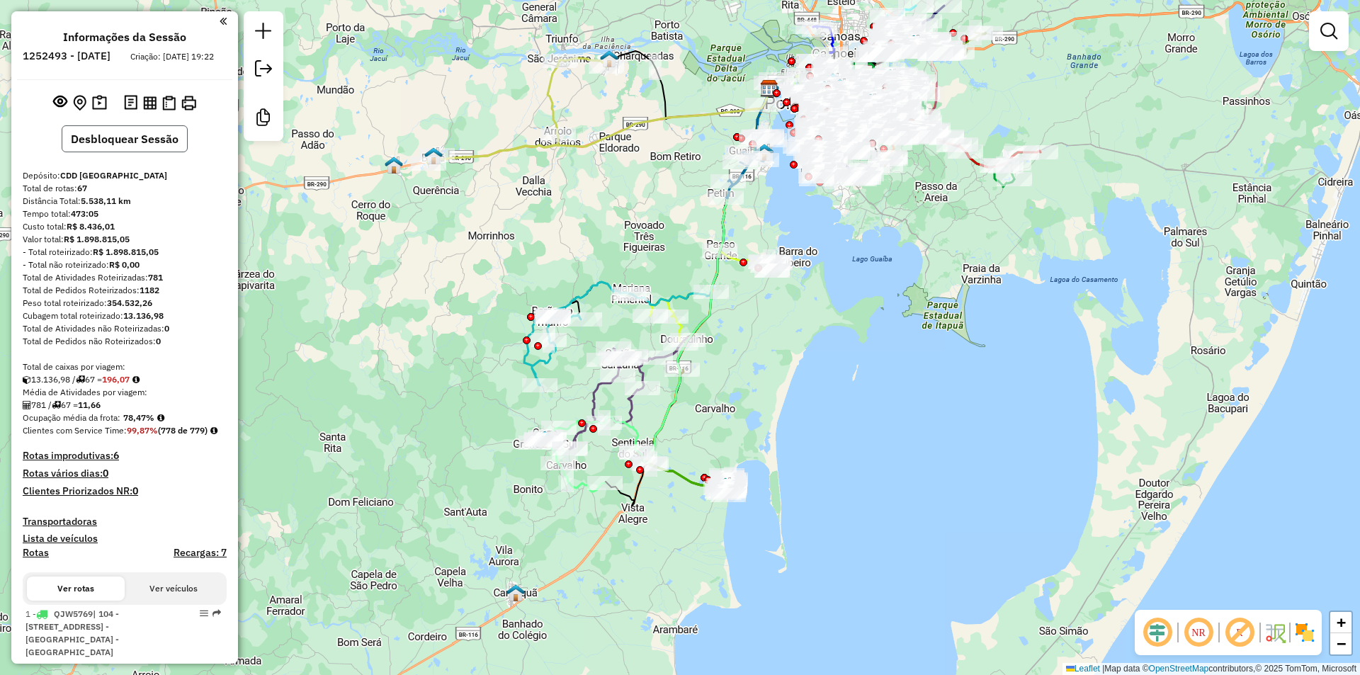
click at [110, 144] on button "Desbloquear Sessão" at bounding box center [125, 138] width 126 height 27
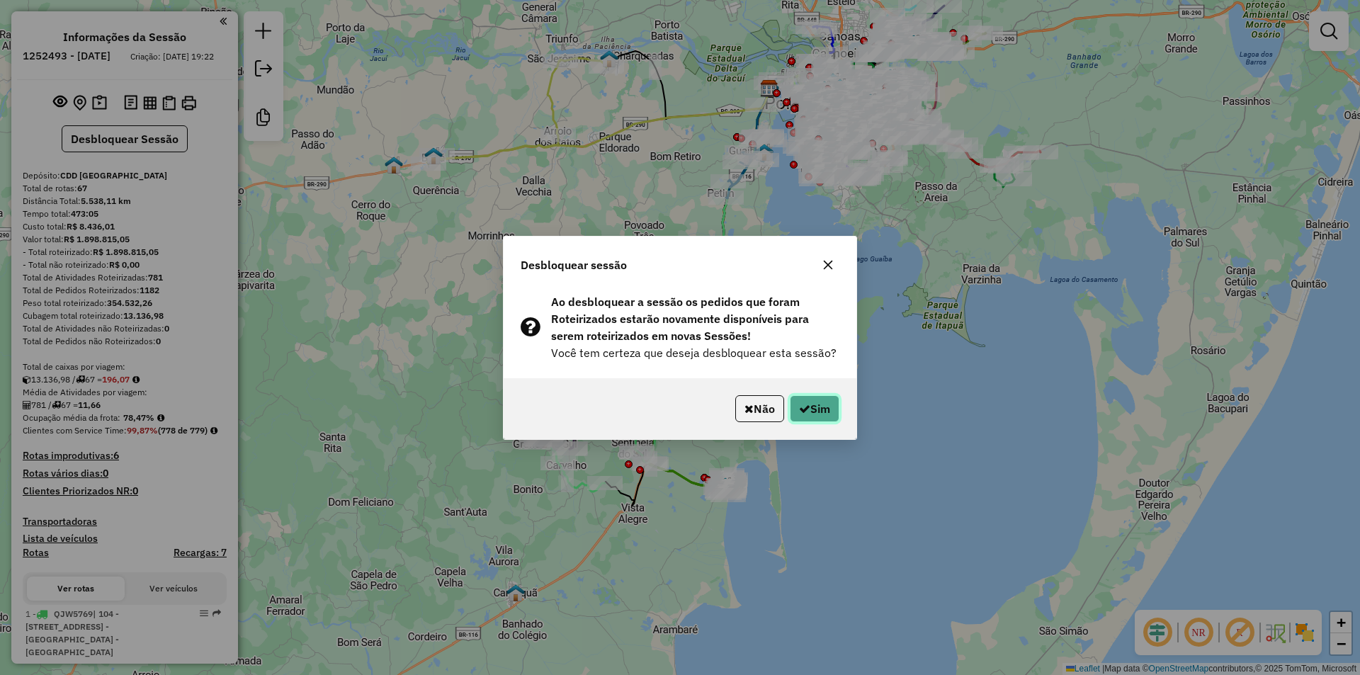
click at [819, 409] on button "Sim" at bounding box center [815, 408] width 50 height 27
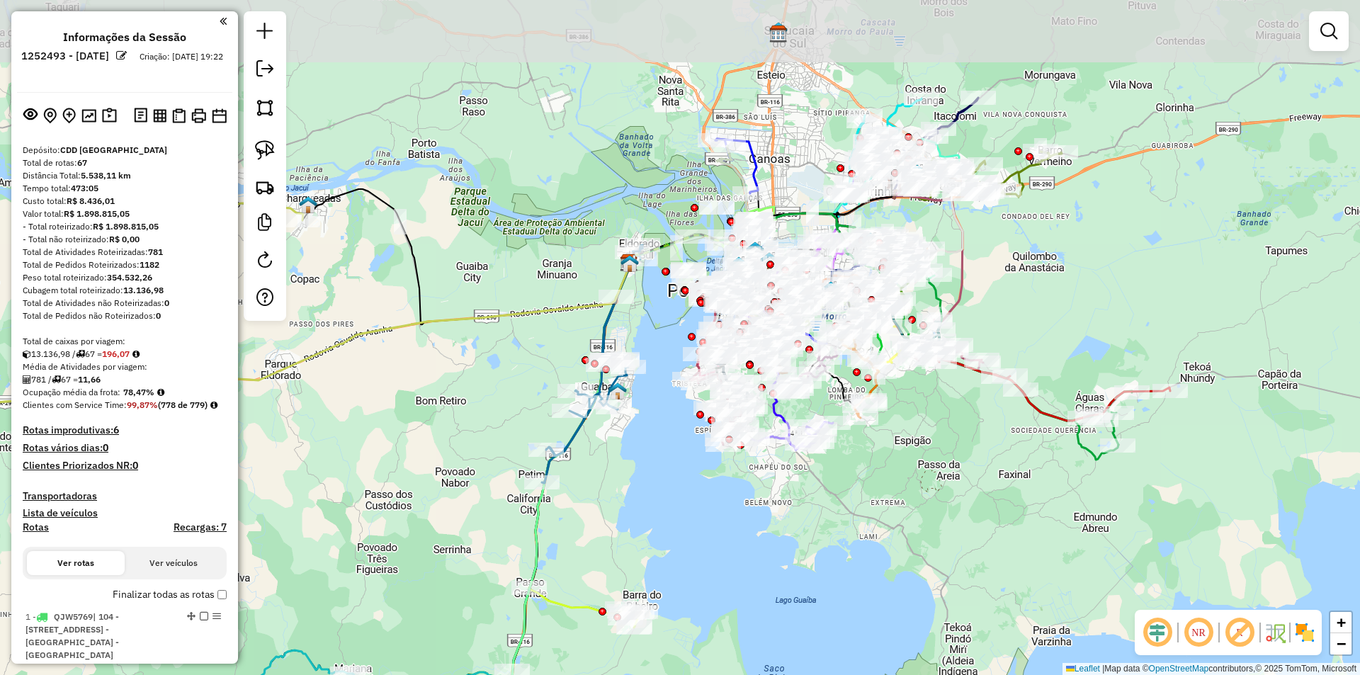
drag, startPoint x: 962, startPoint y: 120, endPoint x: 958, endPoint y: 238, distance: 117.6
click at [958, 238] on icon at bounding box center [929, 207] width 66 height 130
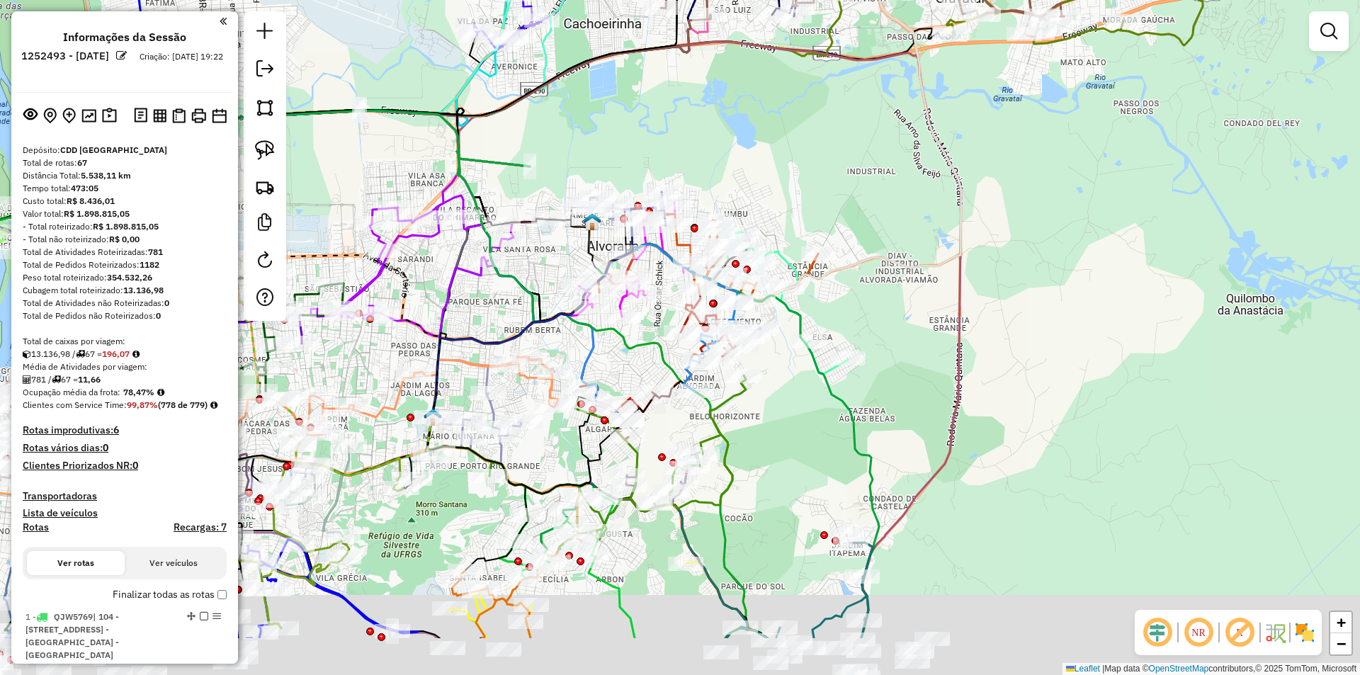
drag, startPoint x: 1010, startPoint y: 253, endPoint x: 975, endPoint y: 255, distance: 35.5
click at [1086, 194] on div "Janela de atendimento Grade de atendimento Capacidade Transportadoras Veículos …" at bounding box center [680, 337] width 1360 height 675
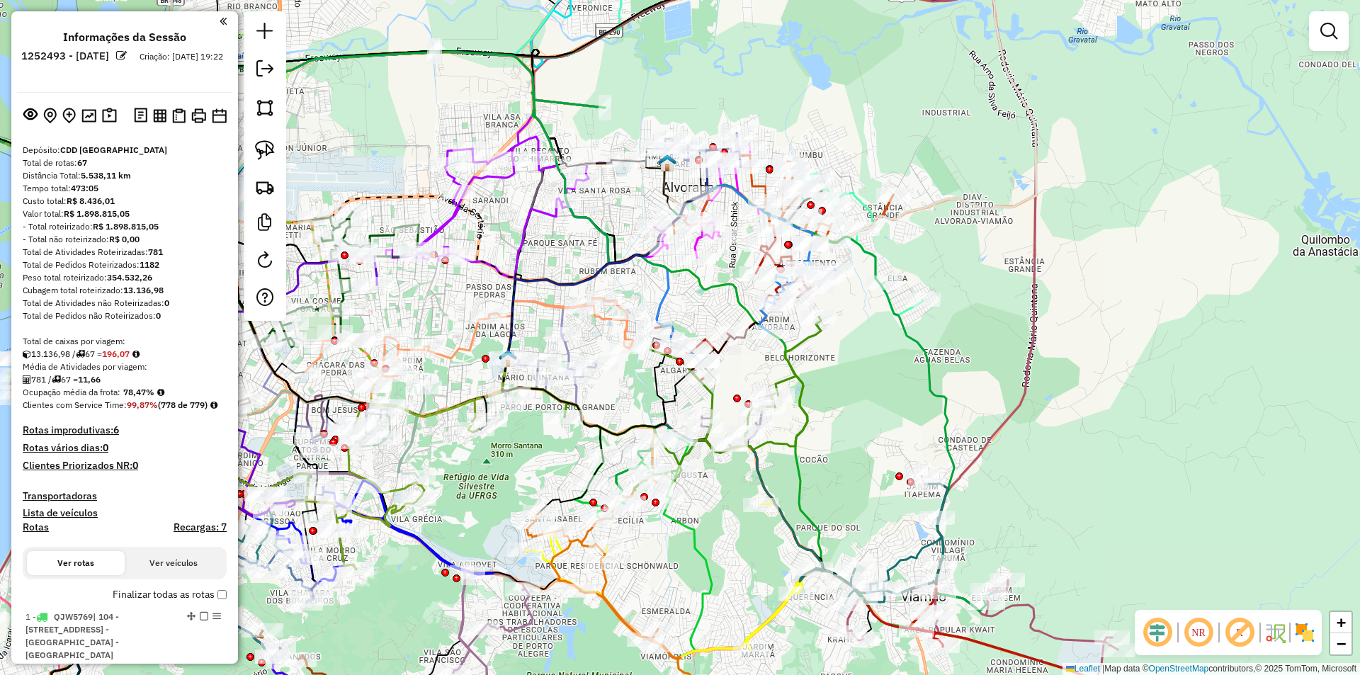
click at [1154, 623] on em at bounding box center [1157, 632] width 34 height 34
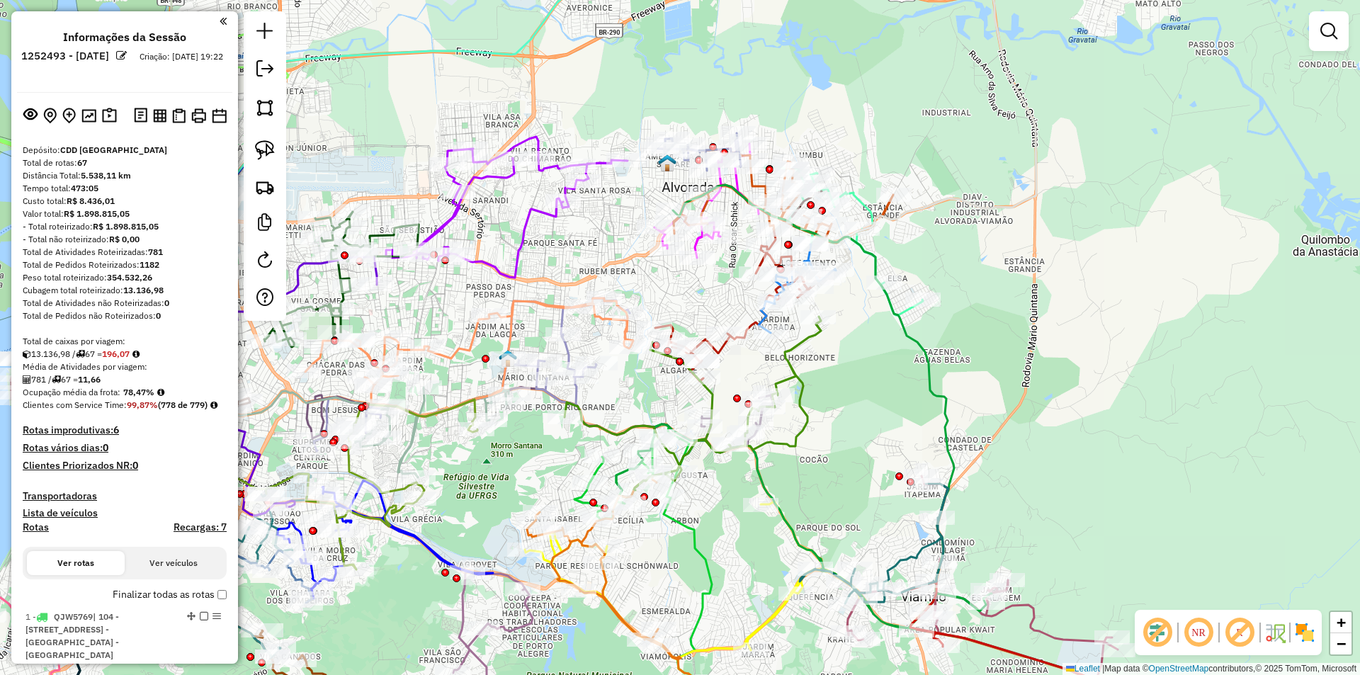
drag, startPoint x: 1239, startPoint y: 634, endPoint x: 324, endPoint y: 400, distance: 945.1
click at [1237, 633] on em at bounding box center [1239, 632] width 34 height 34
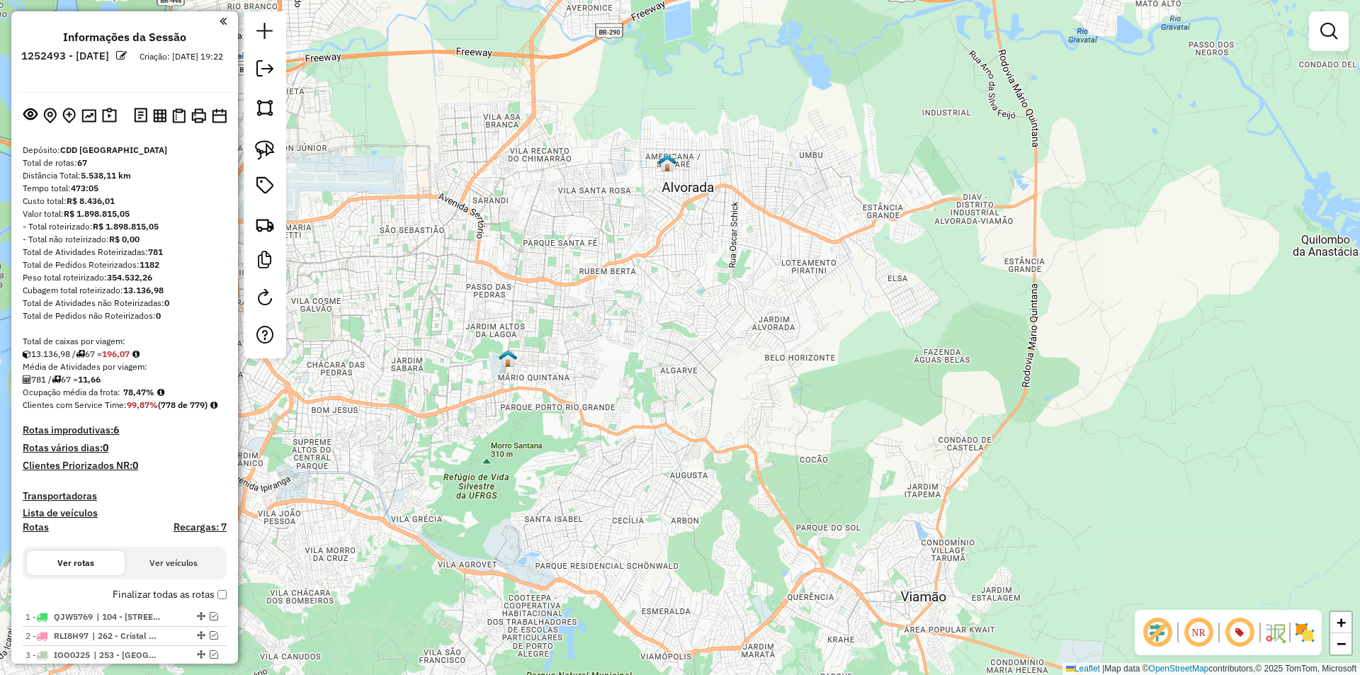
click at [503, 353] on img at bounding box center [508, 358] width 18 height 18
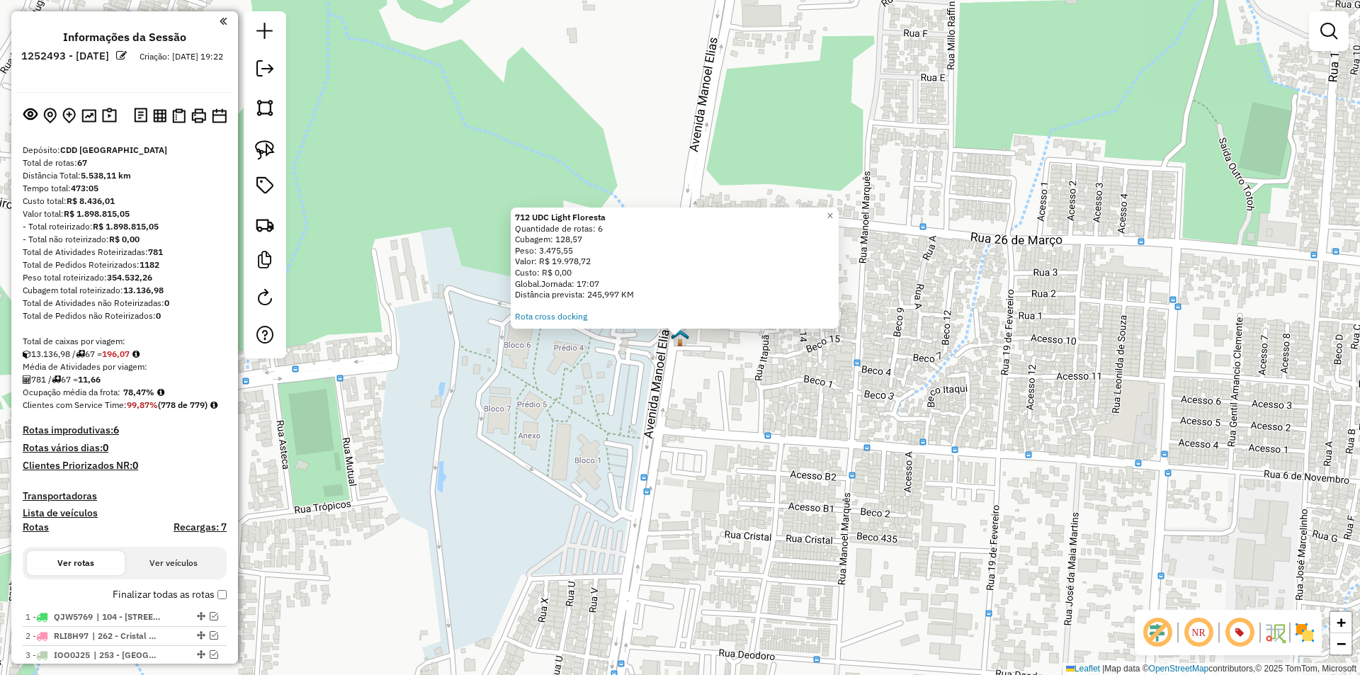
click at [345, 101] on div "712 UDC Light Floresta Quantidade de rotas: 6 Cubagem: 128,57 Peso: 3.475,55 Va…" at bounding box center [680, 337] width 1360 height 675
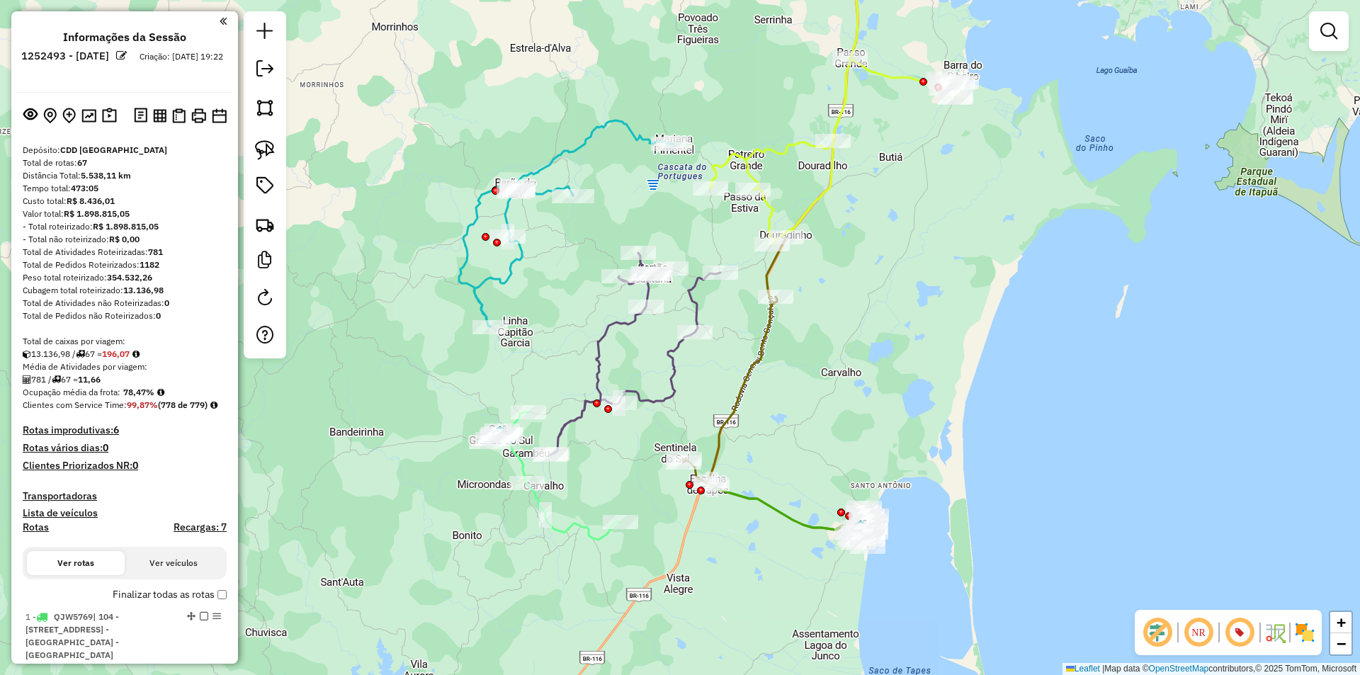
click at [523, 256] on icon at bounding box center [566, 223] width 215 height 206
select select "**********"
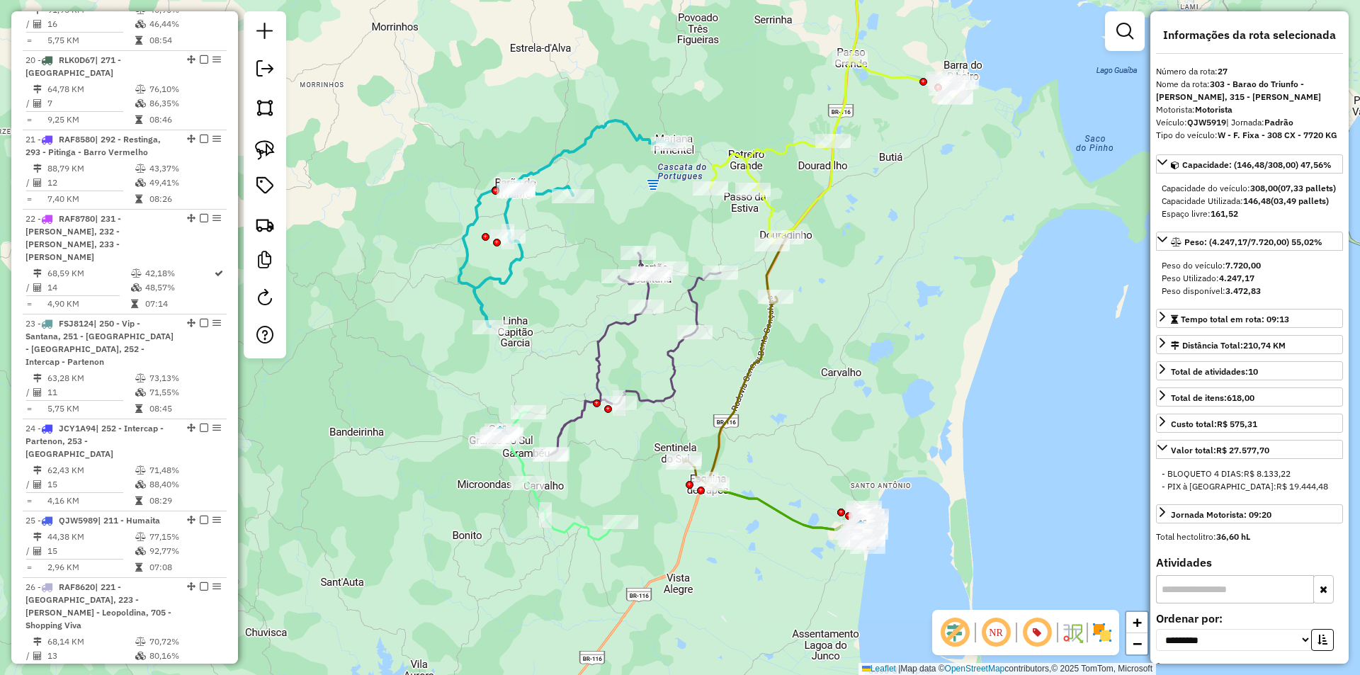
scroll to position [2786, 0]
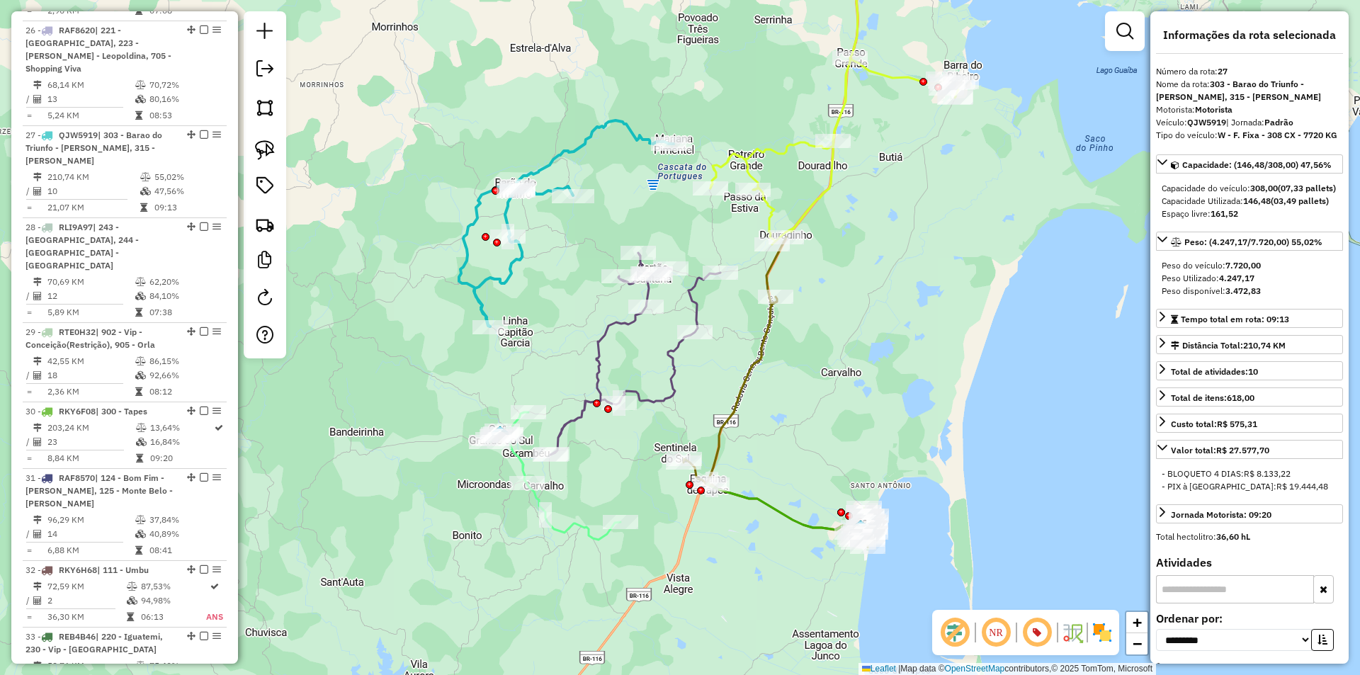
click at [614, 328] on icon at bounding box center [635, 354] width 170 height 202
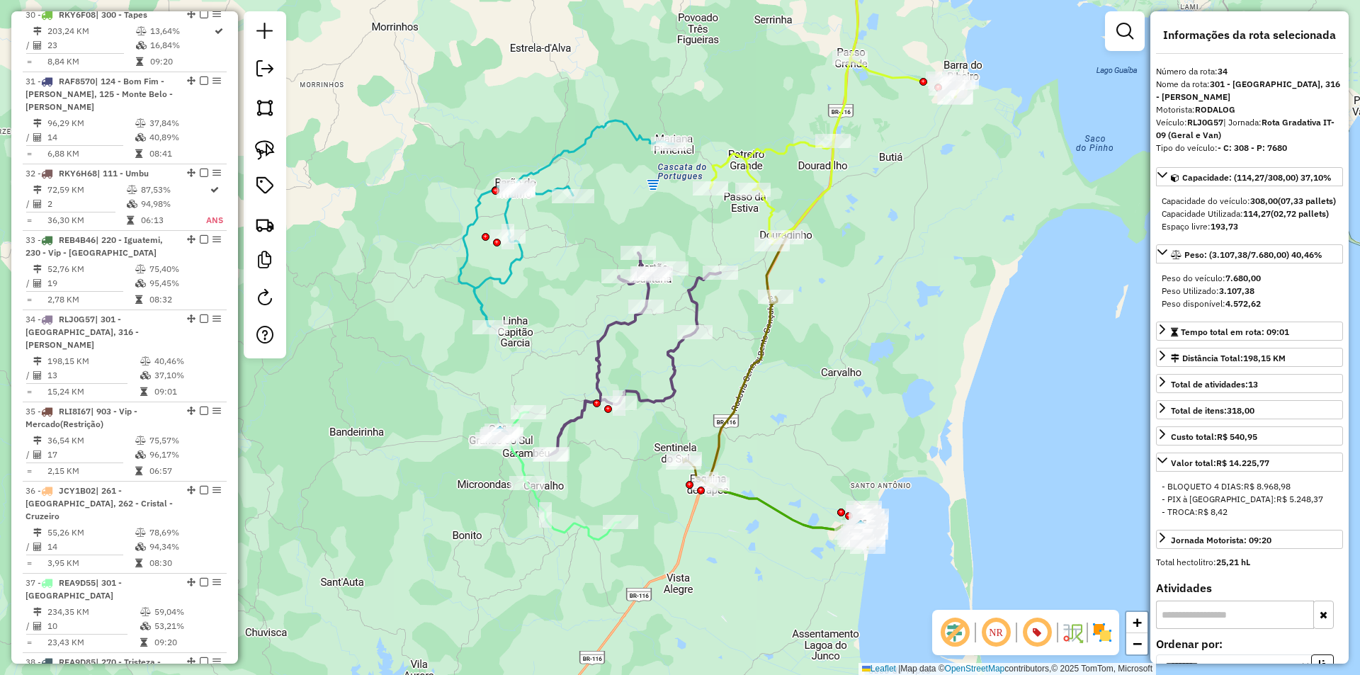
scroll to position [3354, 0]
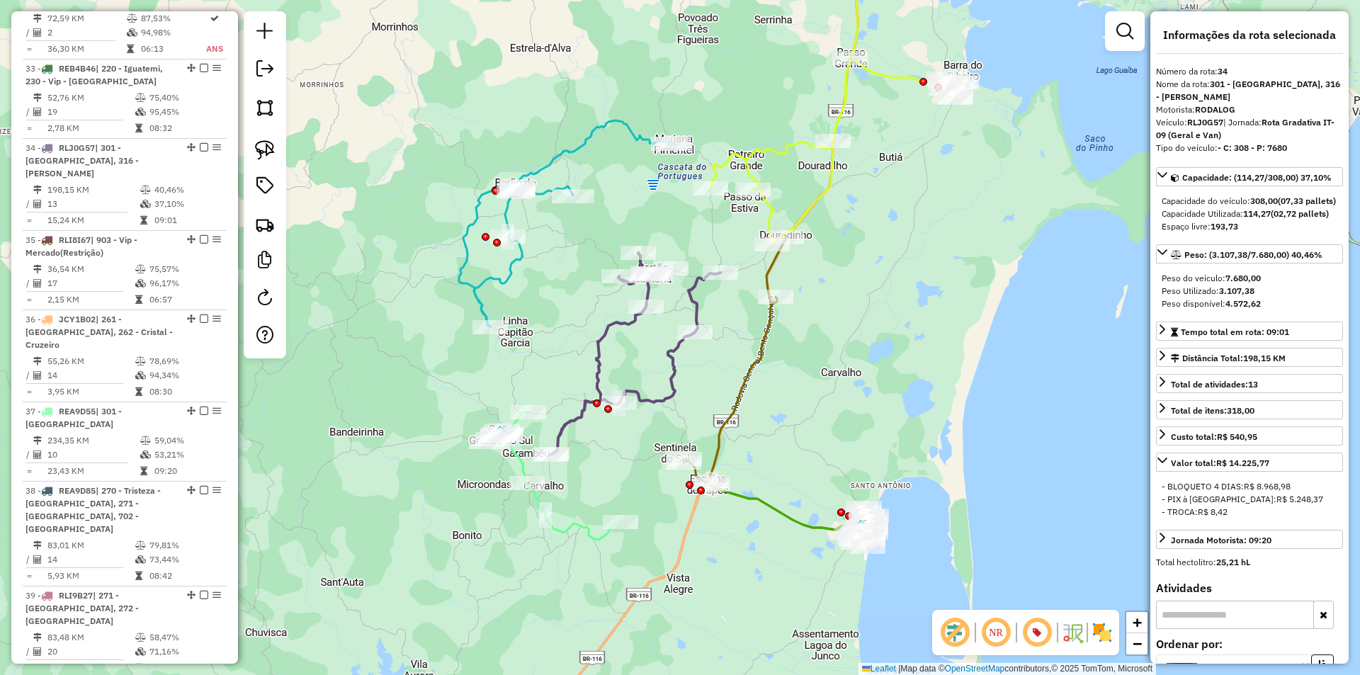
click at [520, 467] on icon at bounding box center [555, 475] width 130 height 127
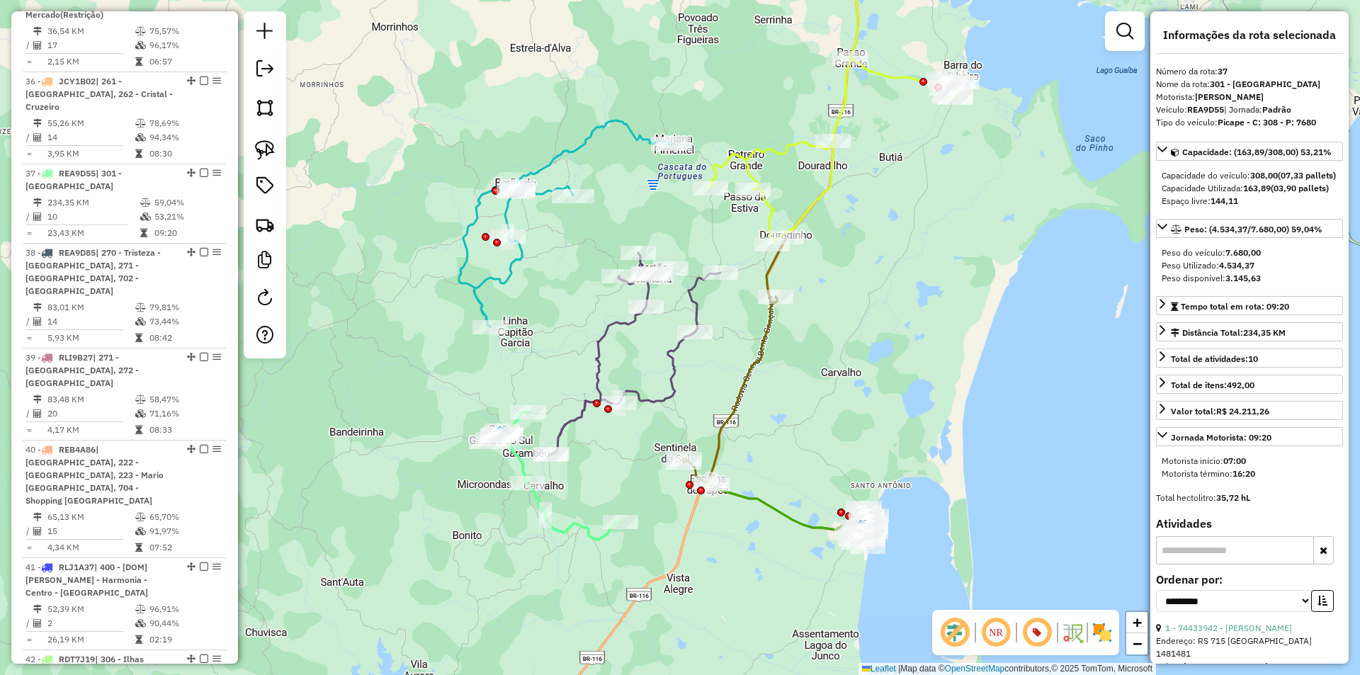
scroll to position [3592, 0]
click at [763, 499] on icon at bounding box center [789, 512] width 164 height 59
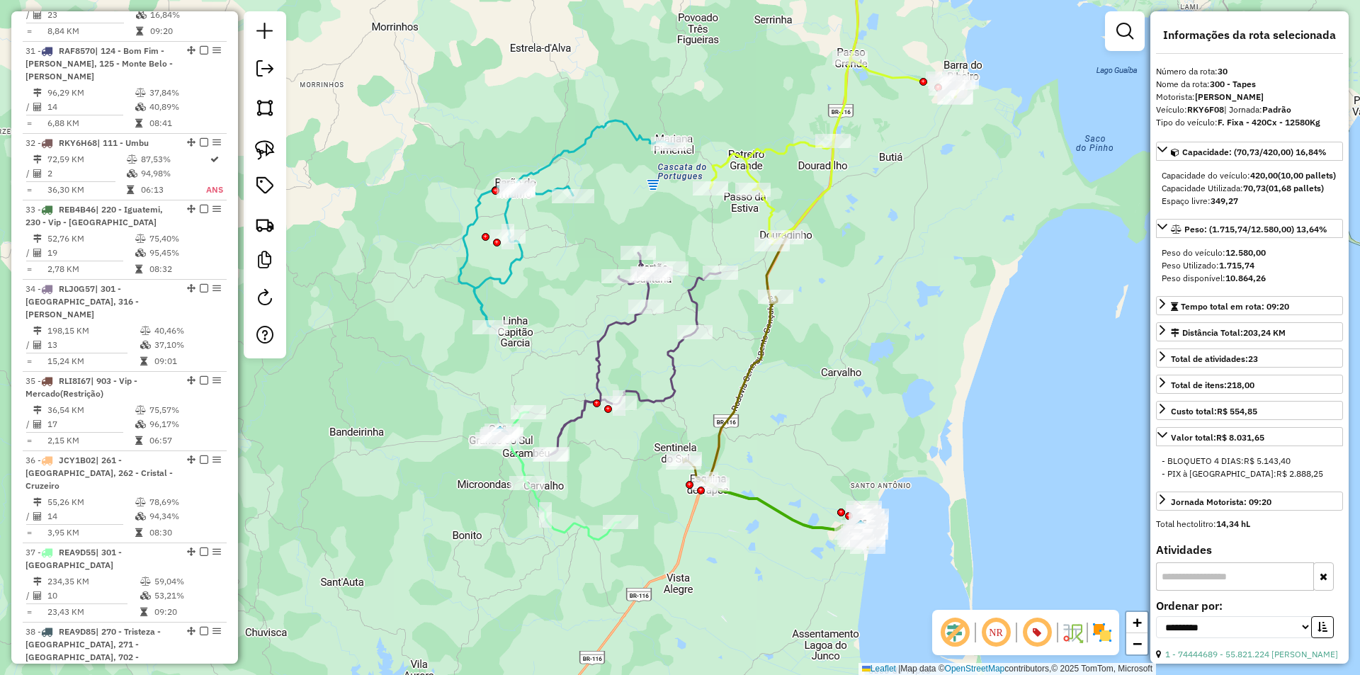
scroll to position [3049, 0]
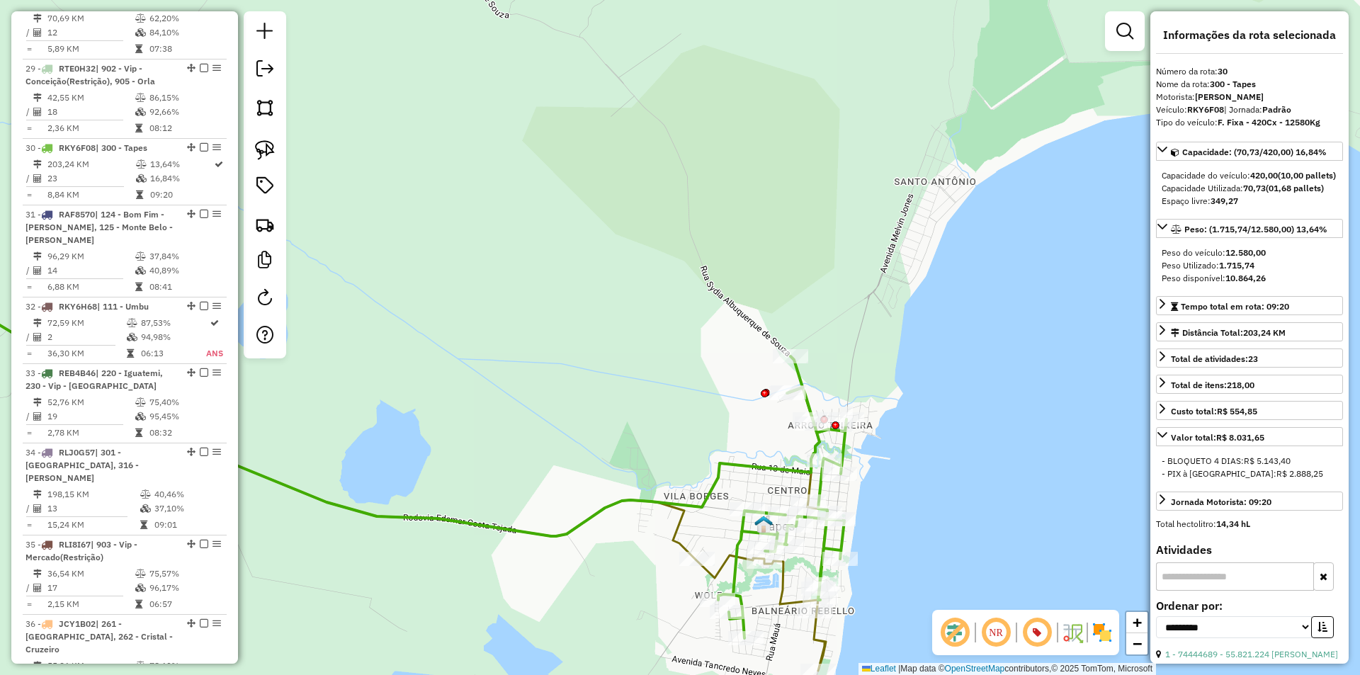
click at [816, 438] on icon at bounding box center [355, 460] width 982 height 355
click at [791, 603] on icon at bounding box center [345, 476] width 963 height 387
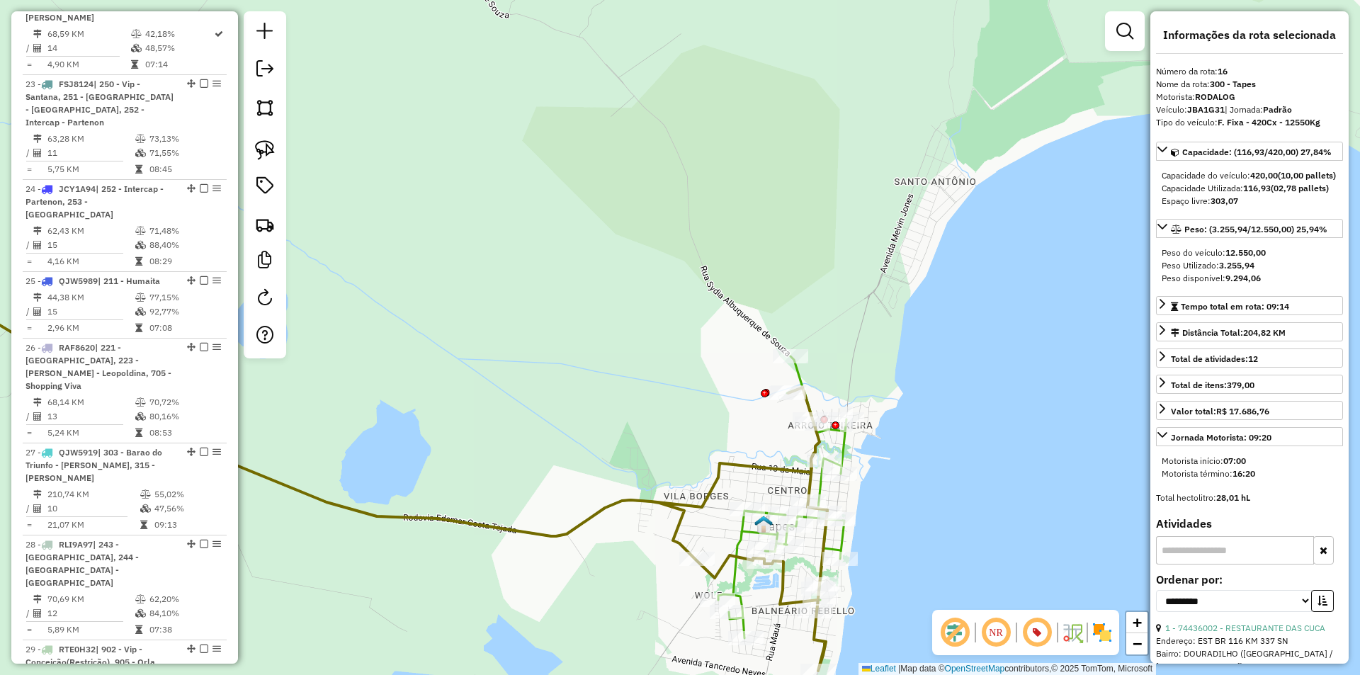
scroll to position [1888, 0]
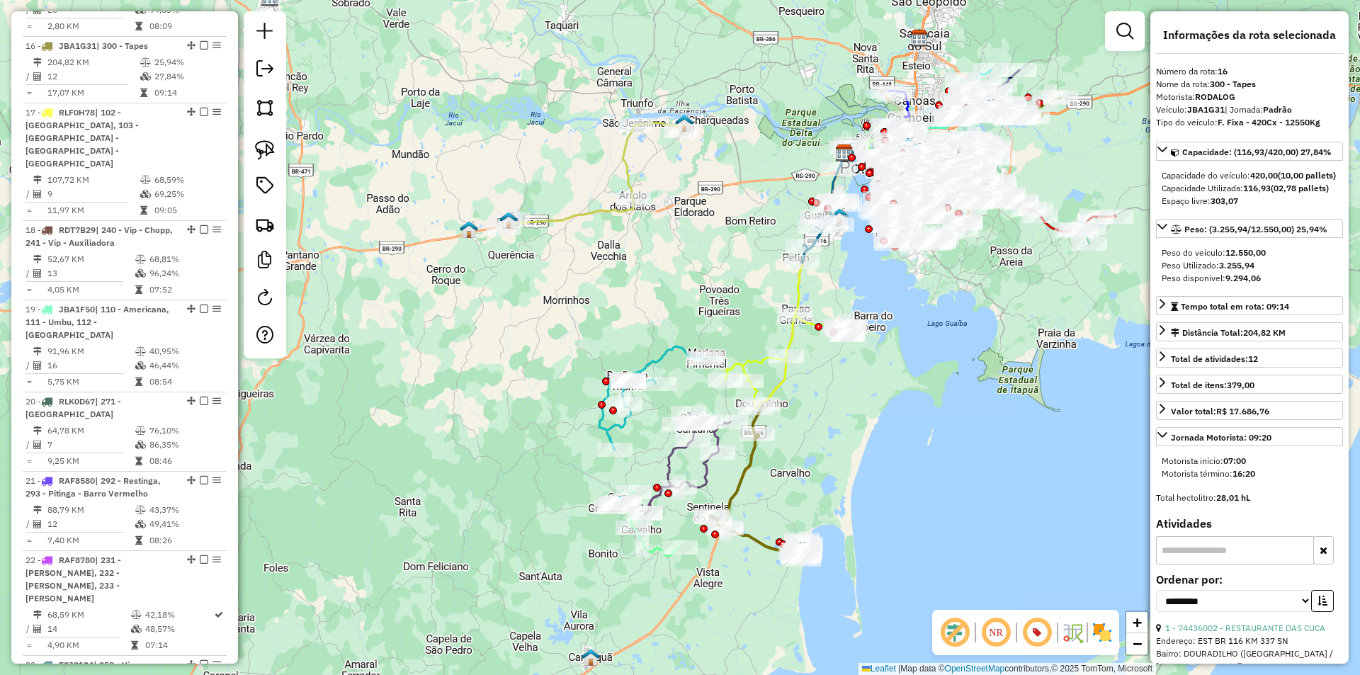
drag, startPoint x: 256, startPoint y: 149, endPoint x: 309, endPoint y: 178, distance: 59.9
click at [256, 149] on img at bounding box center [265, 150] width 20 height 20
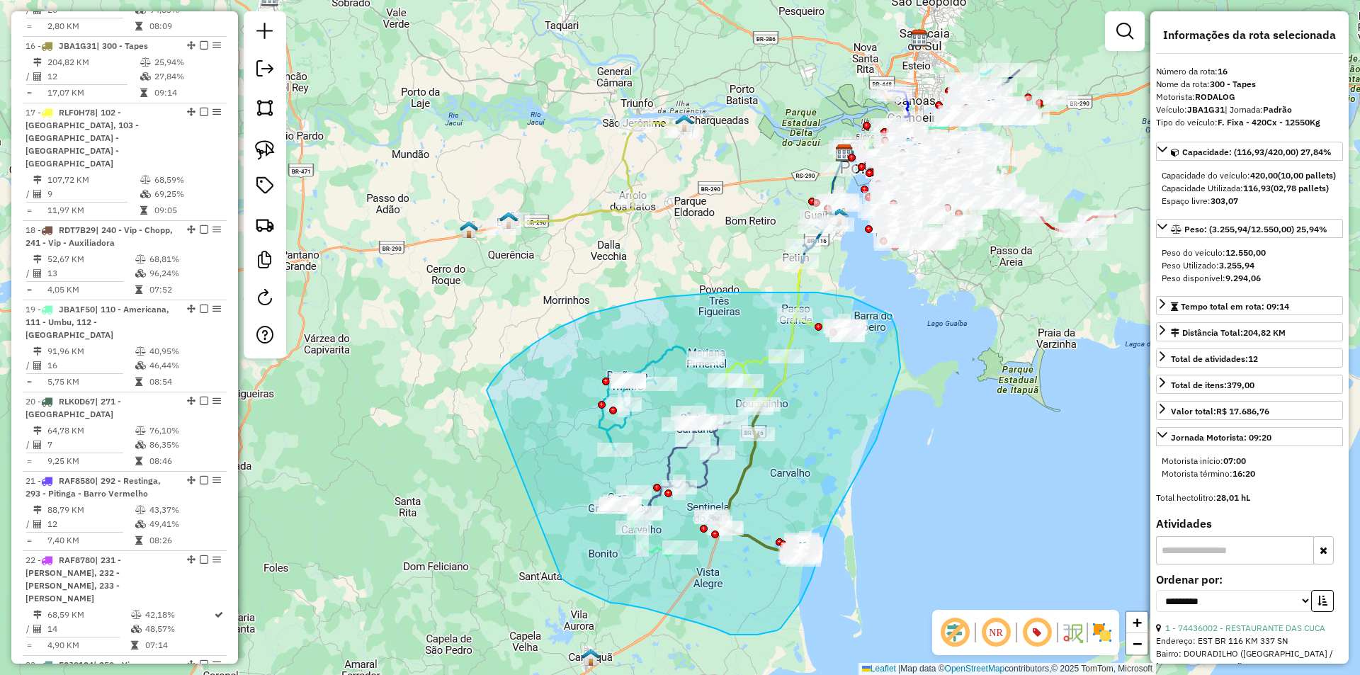
drag, startPoint x: 486, startPoint y: 390, endPoint x: 562, endPoint y: 579, distance: 202.8
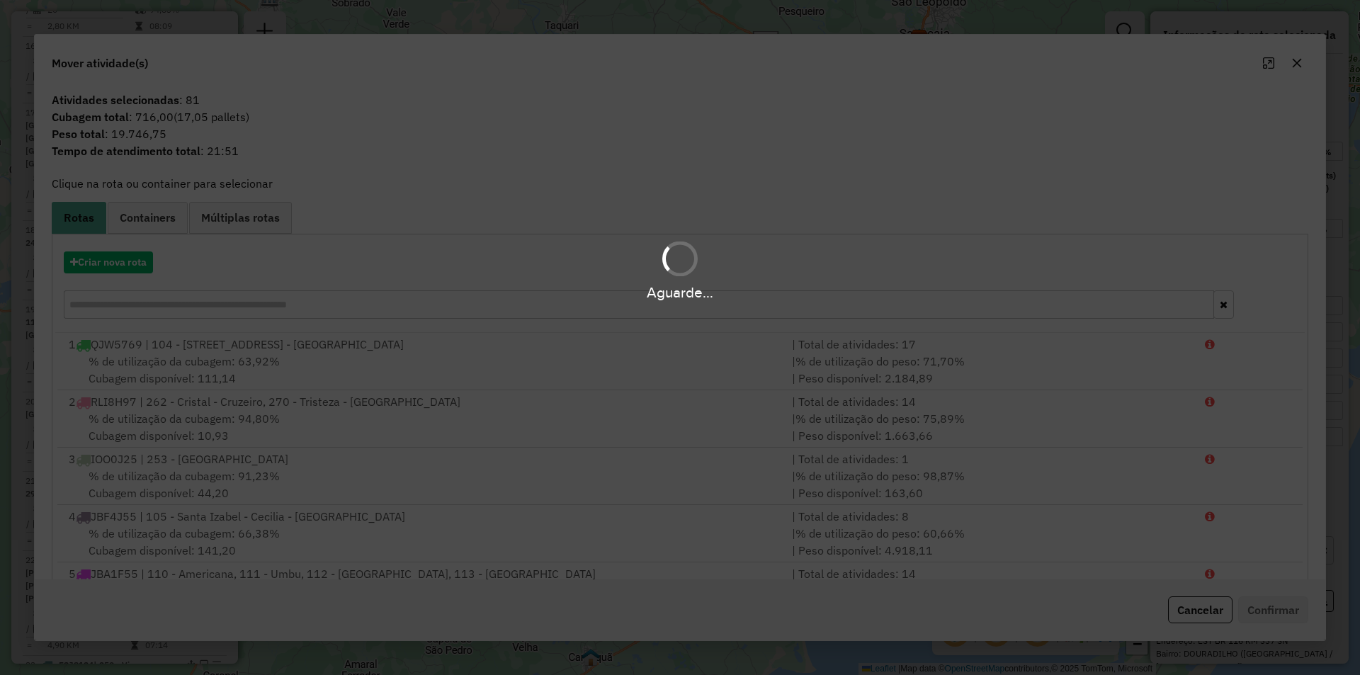
drag, startPoint x: 1187, startPoint y: 608, endPoint x: 1153, endPoint y: 591, distance: 38.0
click at [1185, 608] on div "Aguarde..." at bounding box center [680, 337] width 1360 height 675
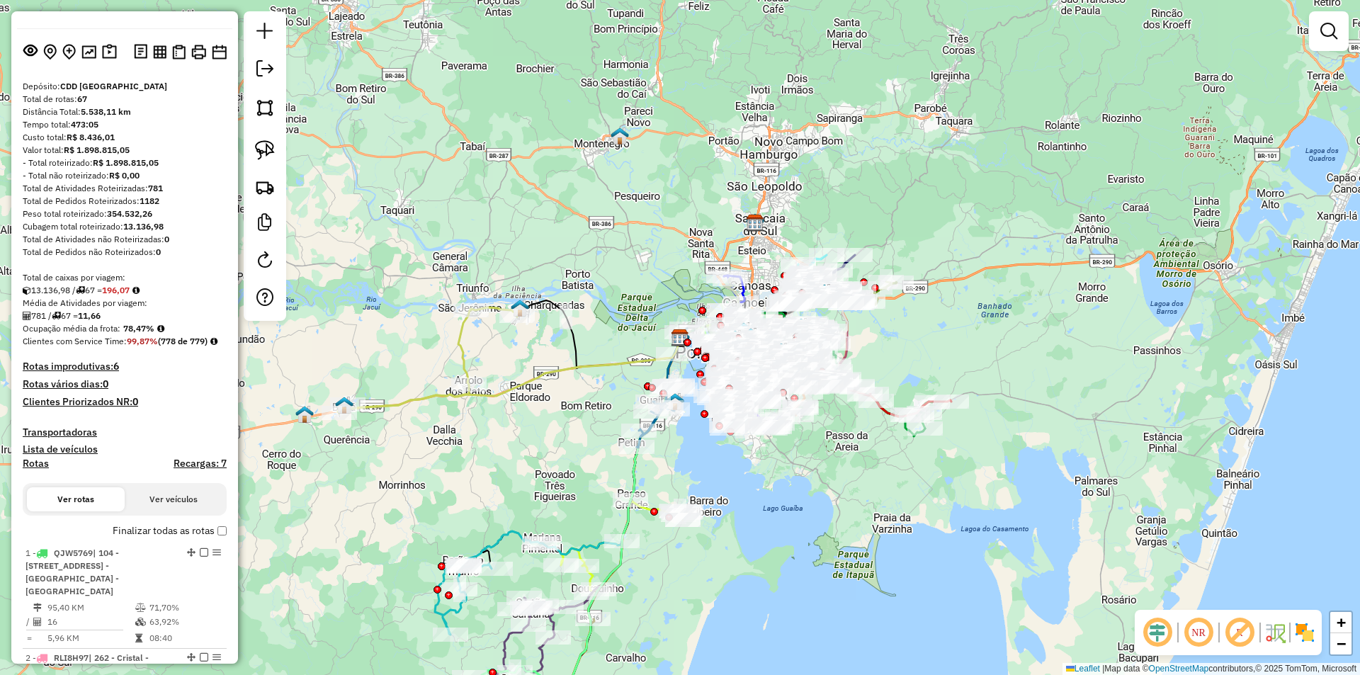
scroll to position [71, 0]
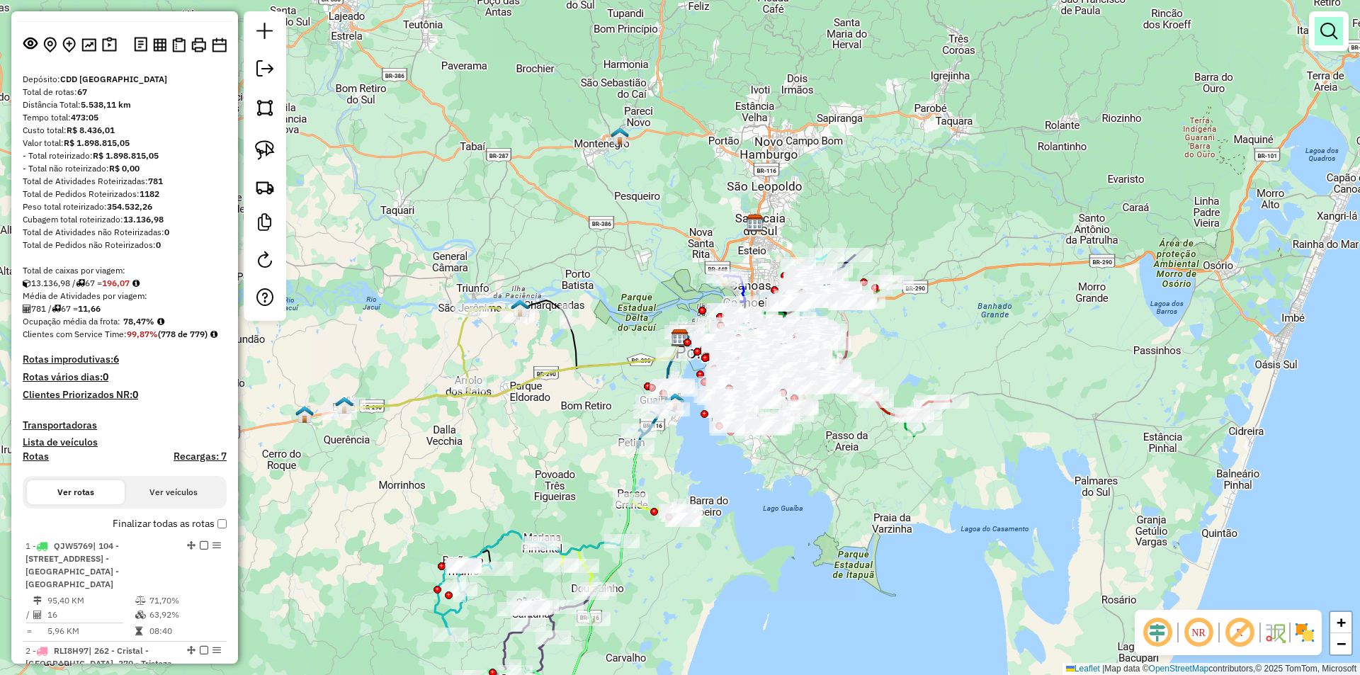
click at [1335, 28] on em at bounding box center [1328, 31] width 17 height 17
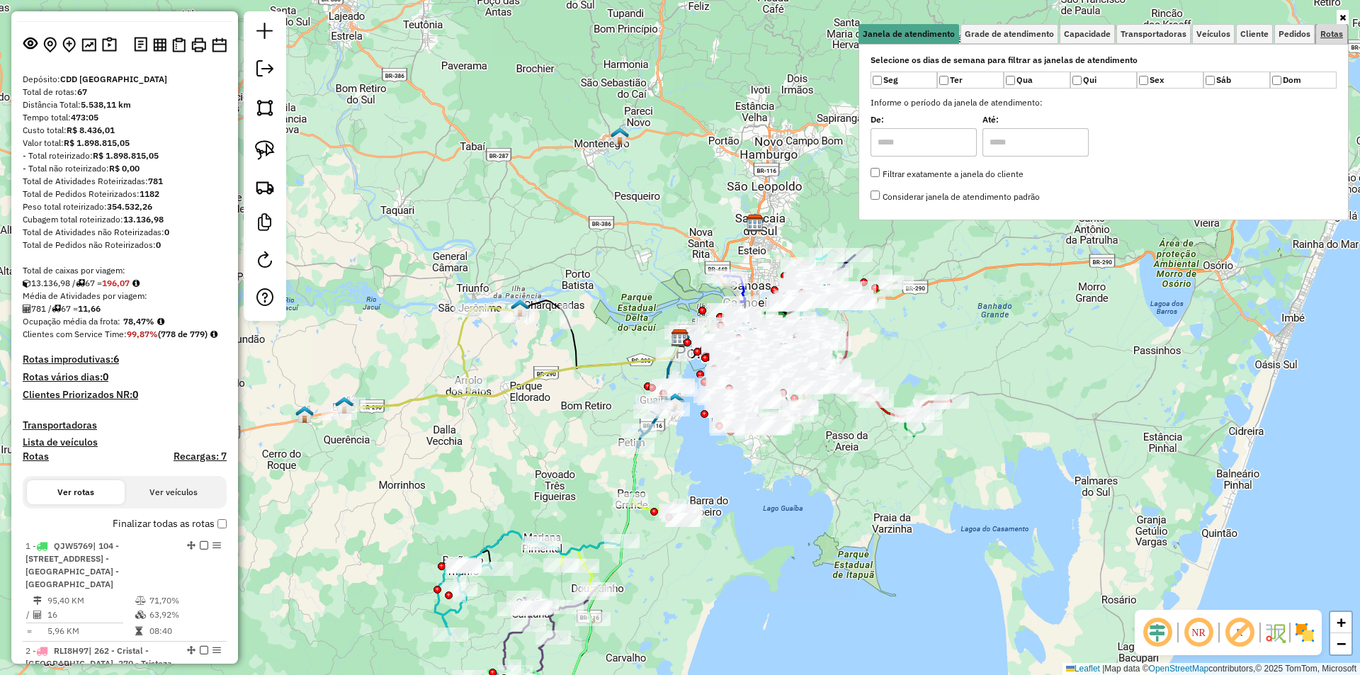
click at [1327, 30] on span "Rotas" at bounding box center [1331, 34] width 23 height 8
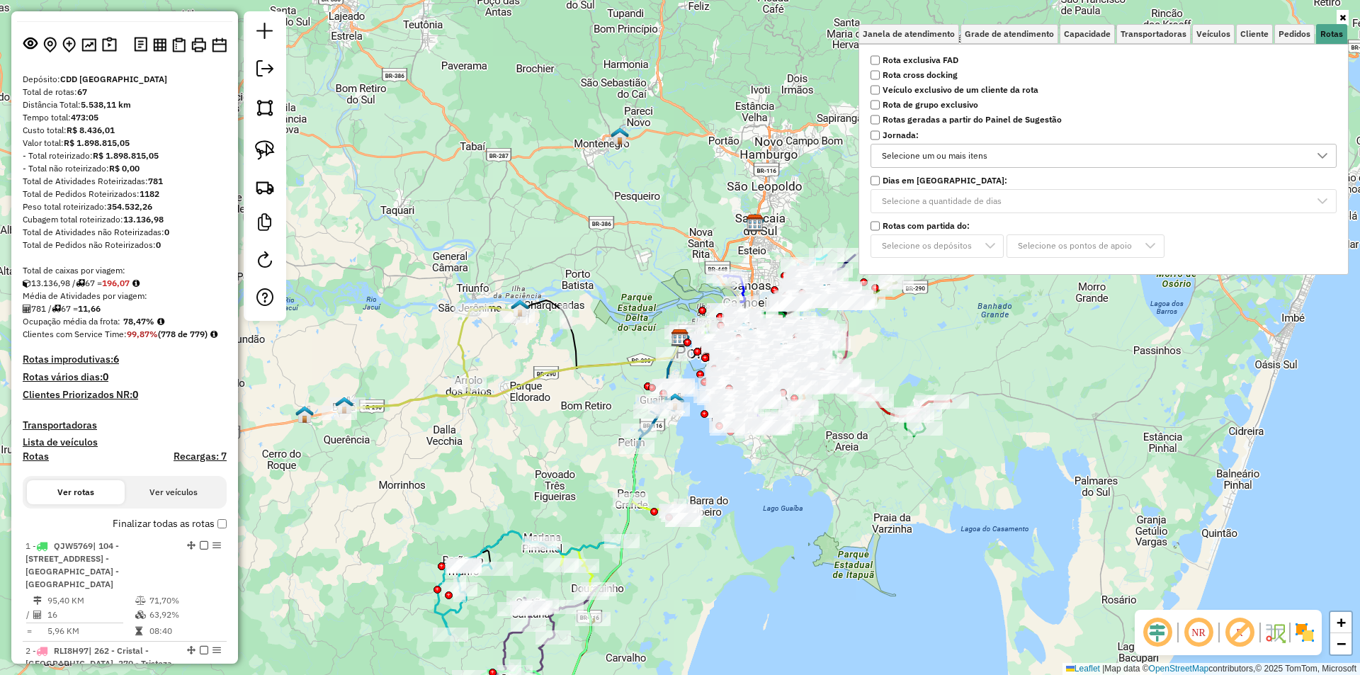
click at [978, 159] on div "Selecione um ou mais itens" at bounding box center [934, 155] width 115 height 23
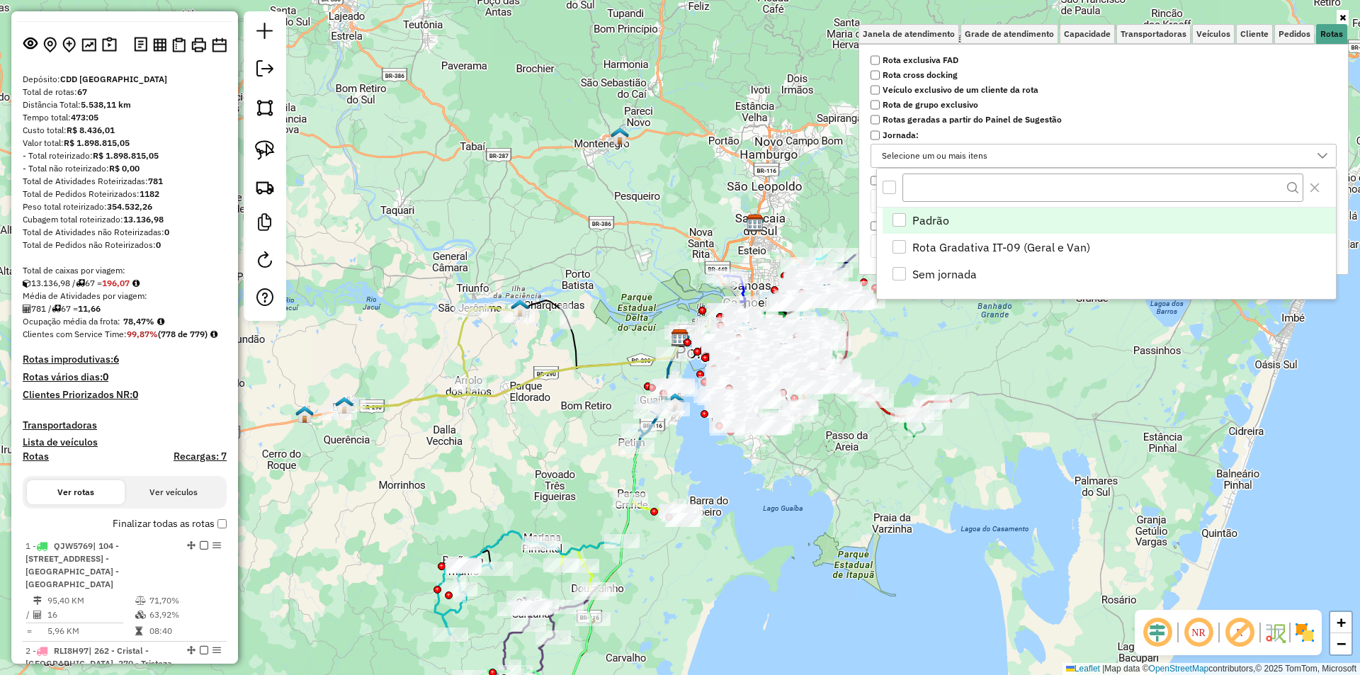
scroll to position [8, 49]
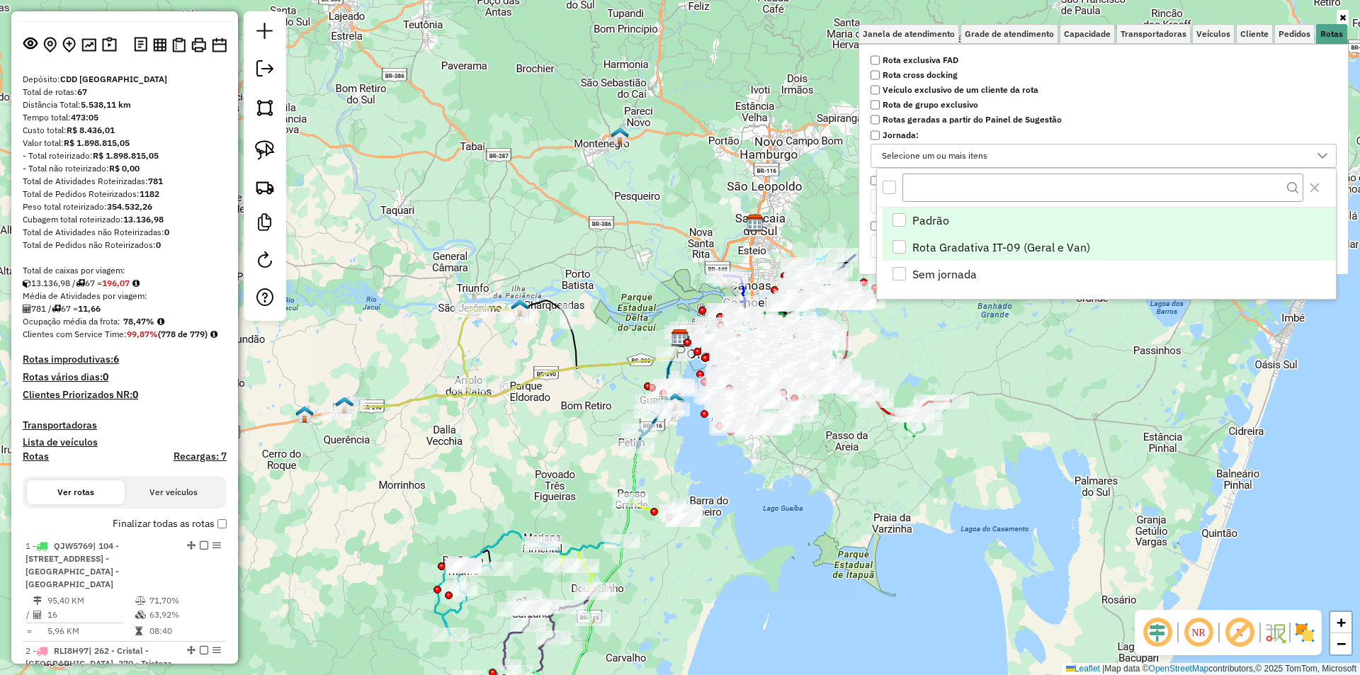
click at [993, 241] on span "Rota Gradativa IT-09 (Geral e Van)" at bounding box center [1001, 247] width 178 height 17
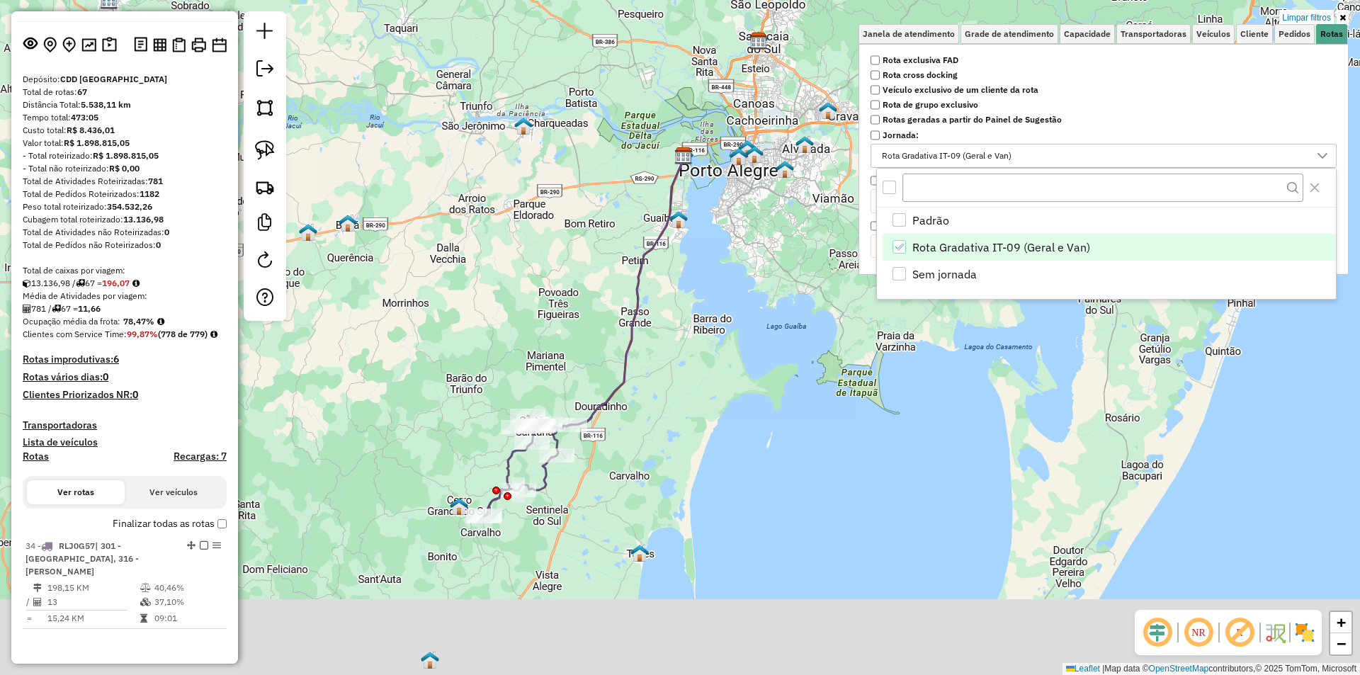
drag, startPoint x: 540, startPoint y: 341, endPoint x: 574, endPoint y: 183, distance: 162.4
click at [545, 120] on div "Limpar filtros Janela de atendimento Grade de atendimento Capacidade Transporta…" at bounding box center [680, 337] width 1360 height 675
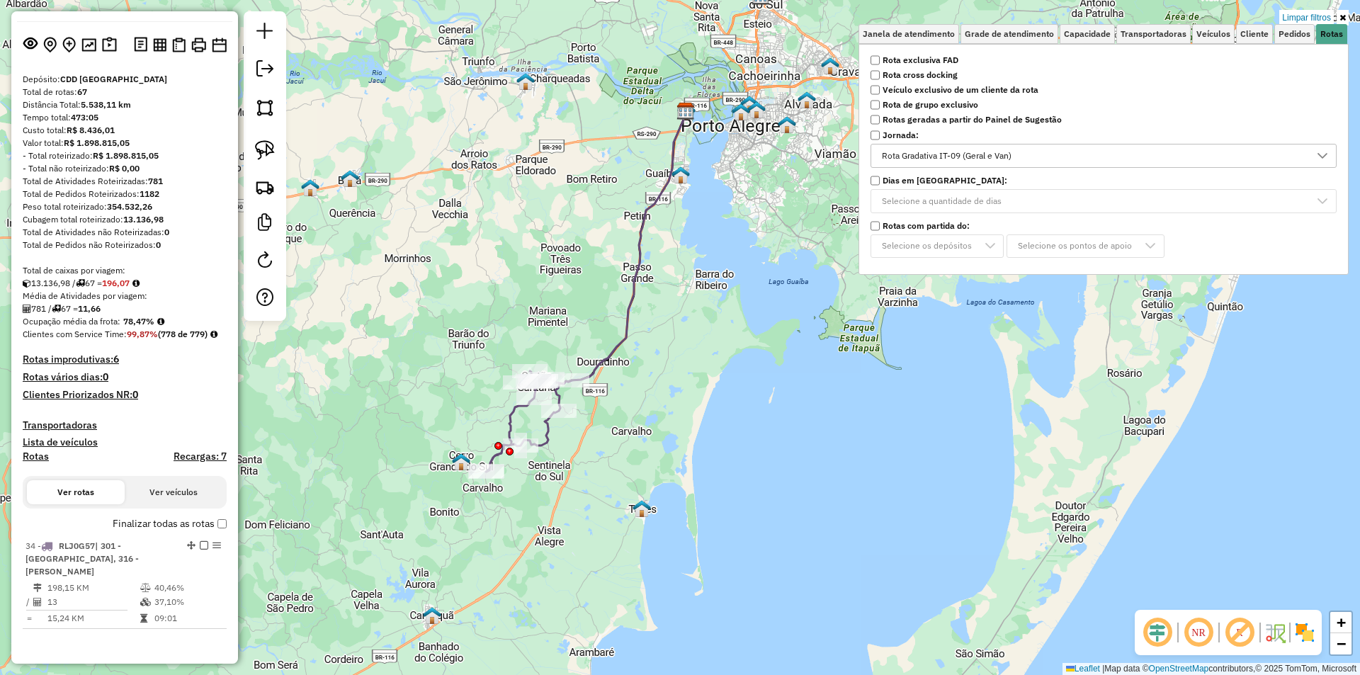
click at [623, 322] on icon at bounding box center [616, 247] width 141 height 273
select select "**********"
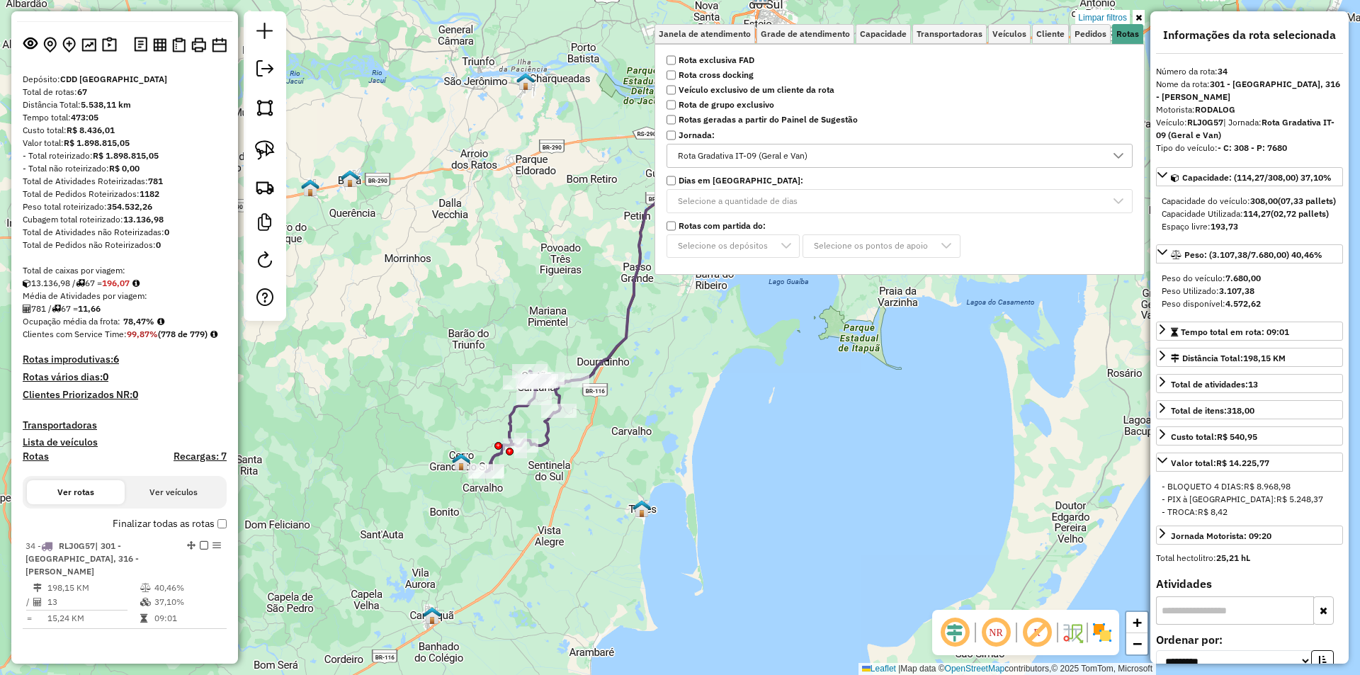
scroll to position [130, 0]
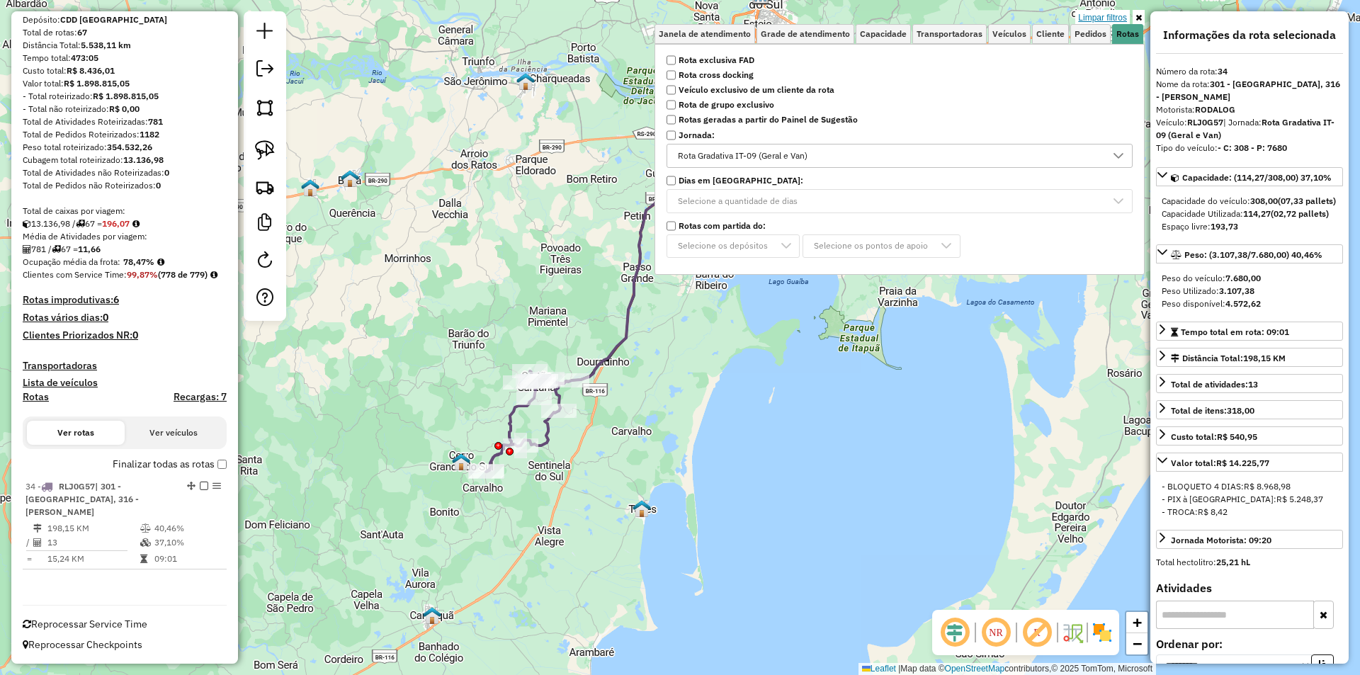
click at [1103, 16] on link "Limpar filtros" at bounding box center [1102, 18] width 55 height 16
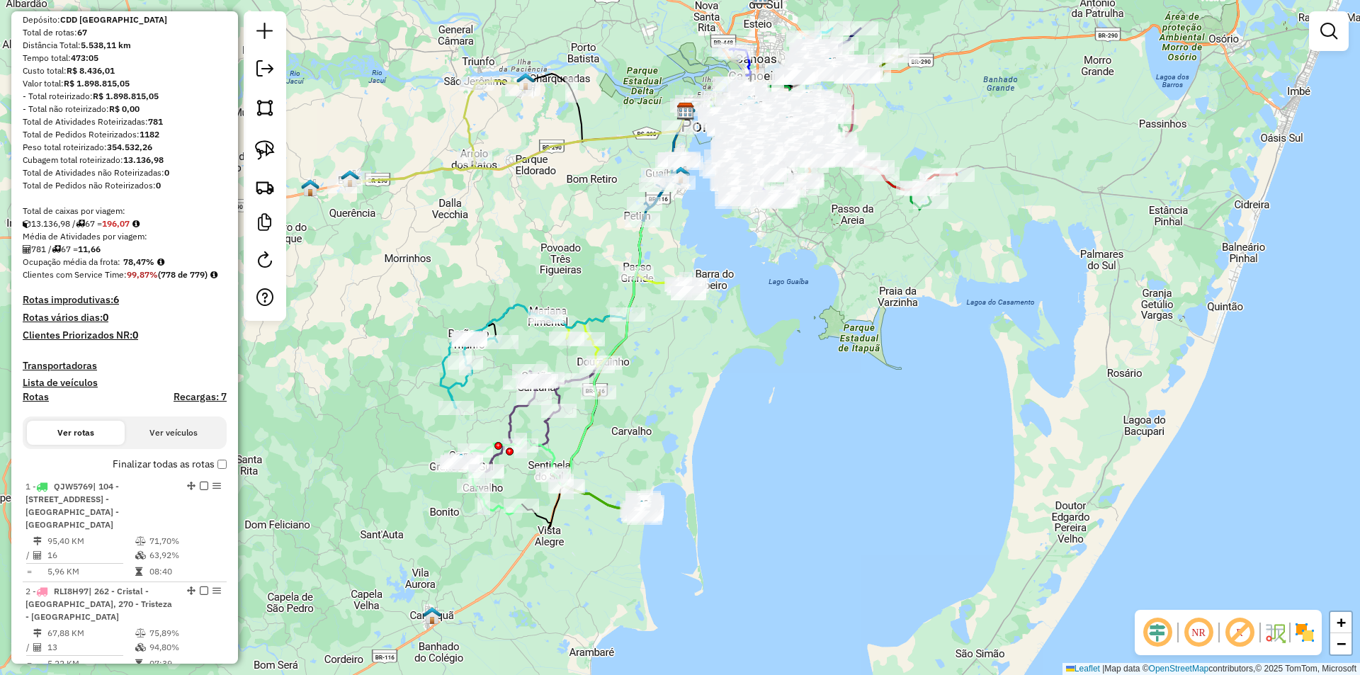
click at [1094, 18] on div "Janela de atendimento Grade de atendimento Capacidade Transportadoras Veículos …" at bounding box center [680, 337] width 1360 height 675
click at [1091, 22] on div "Janela de atendimento Grade de atendimento Capacidade Transportadoras Veículos …" at bounding box center [680, 337] width 1360 height 675
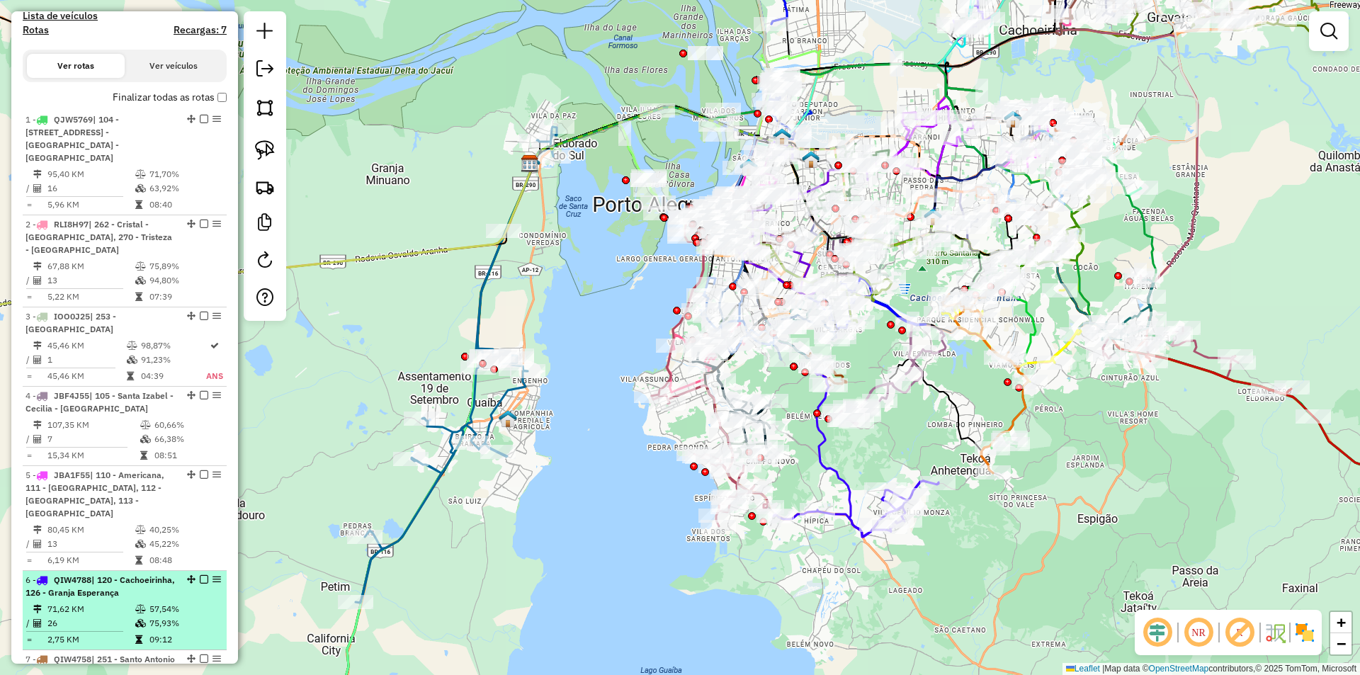
scroll to position [476, 0]
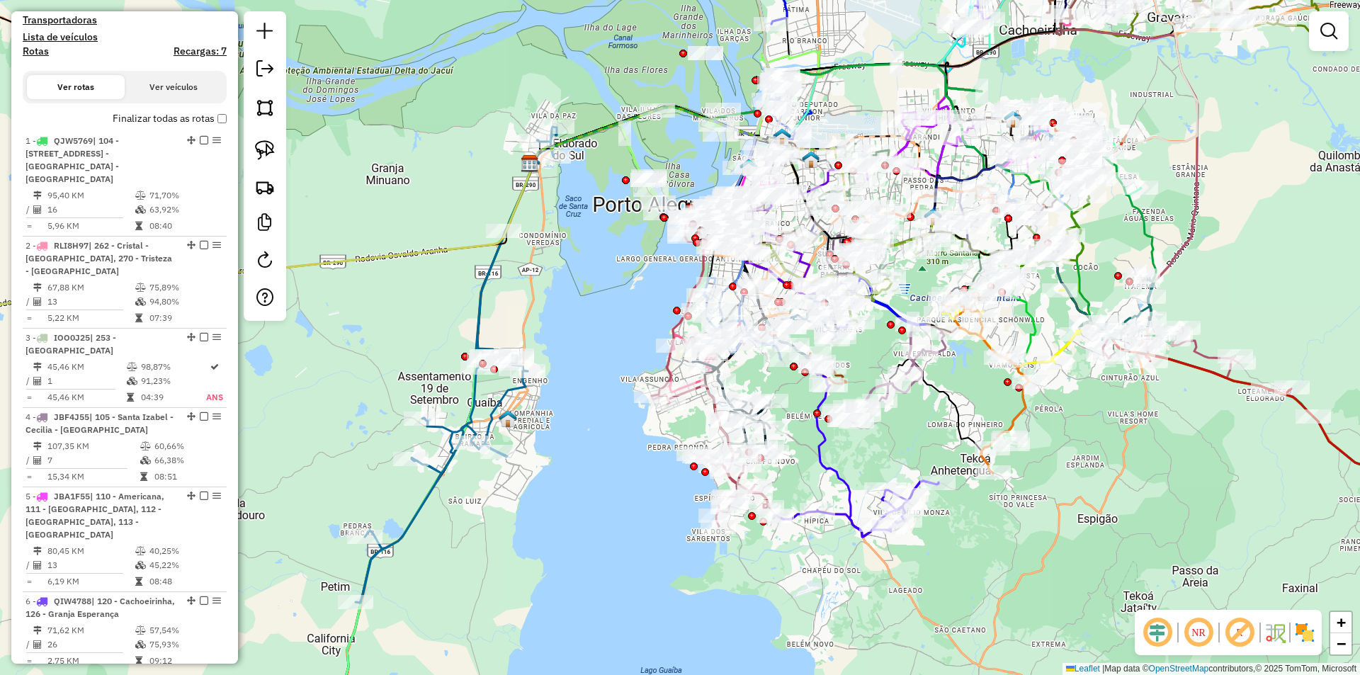
click at [186, 57] on h4 "Recargas: 7" at bounding box center [199, 51] width 53 height 12
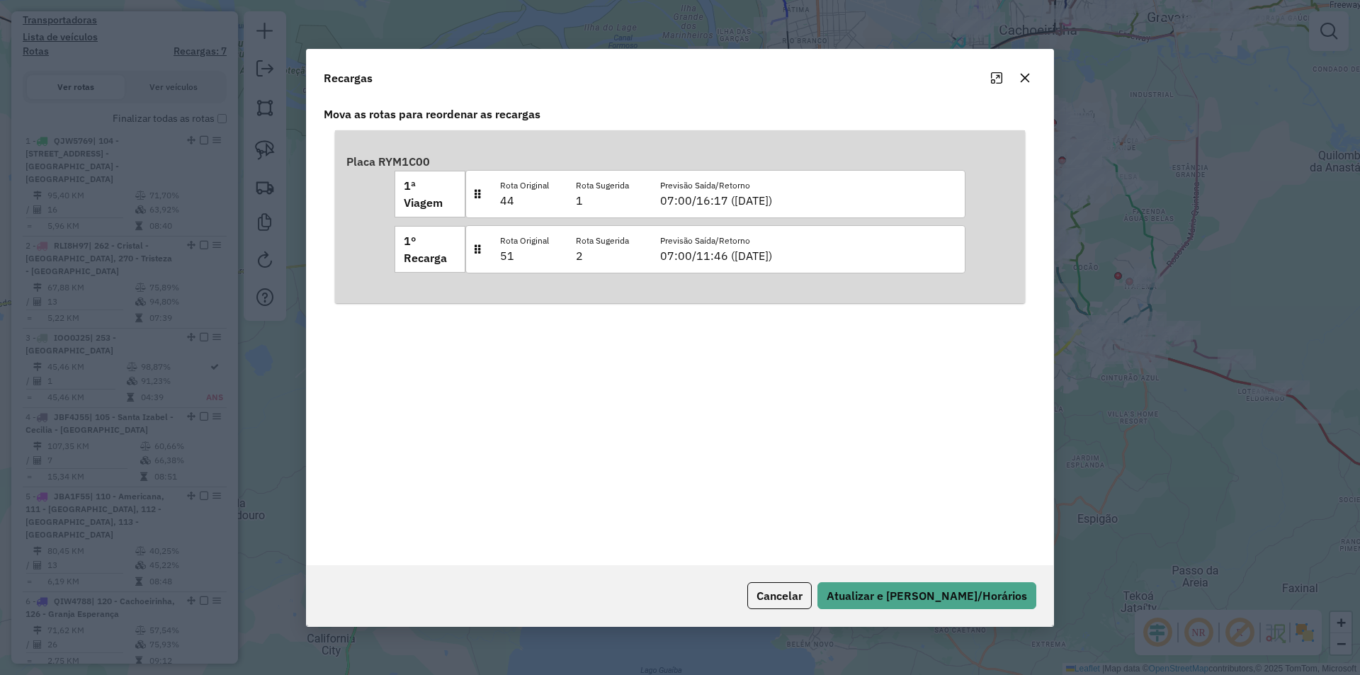
click at [1031, 76] on button "button" at bounding box center [1024, 78] width 23 height 23
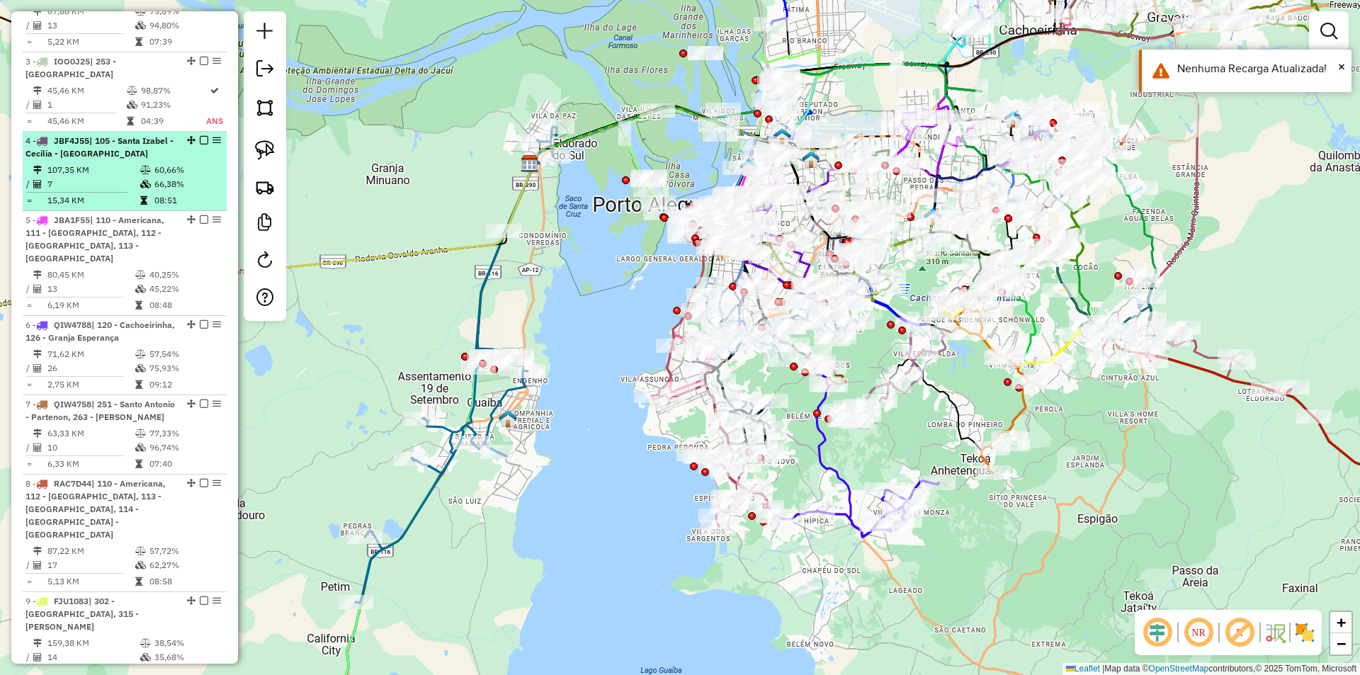
scroll to position [759, 0]
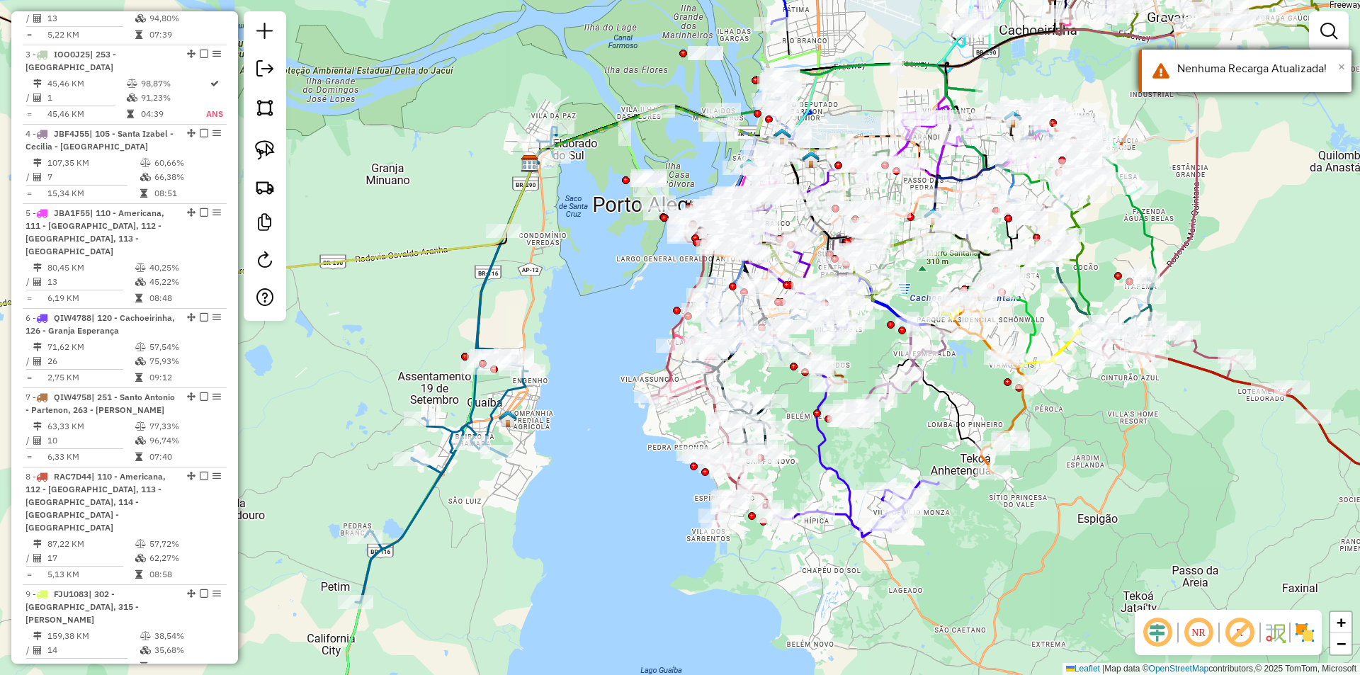
click at [1341, 65] on span "×" at bounding box center [1341, 67] width 7 height 16
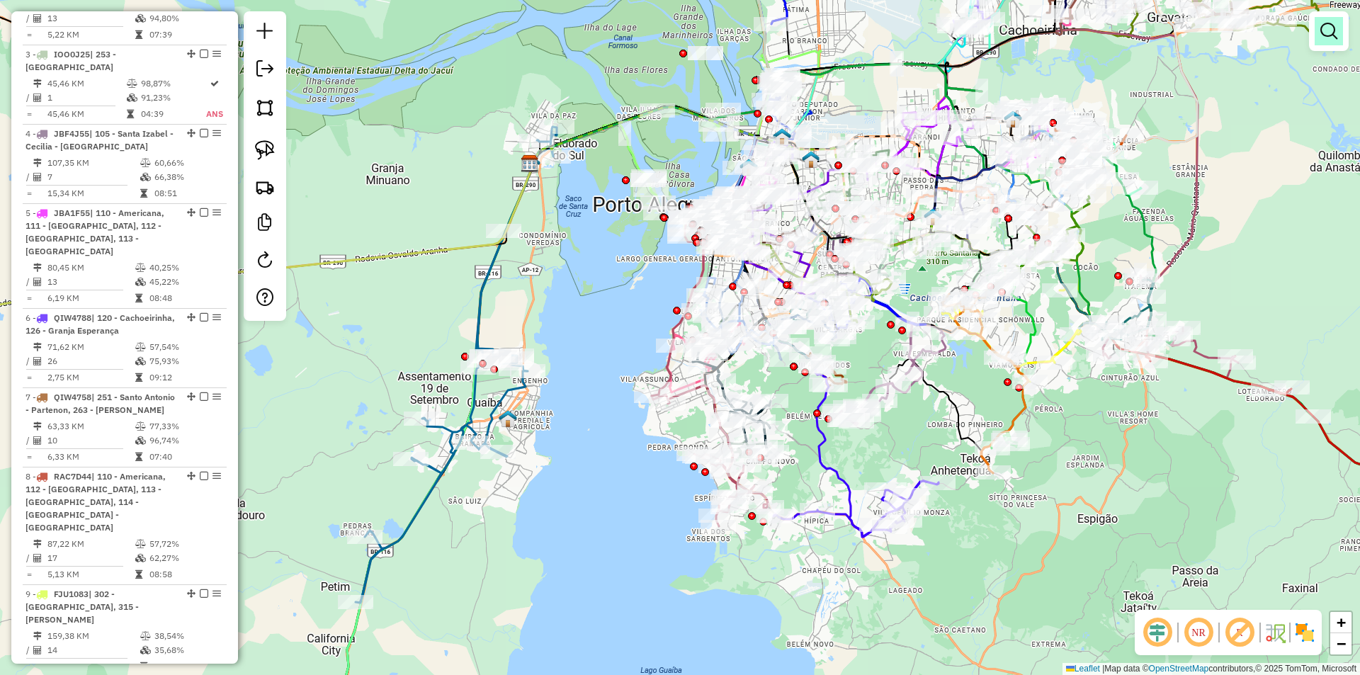
click at [1335, 32] on em at bounding box center [1328, 31] width 17 height 17
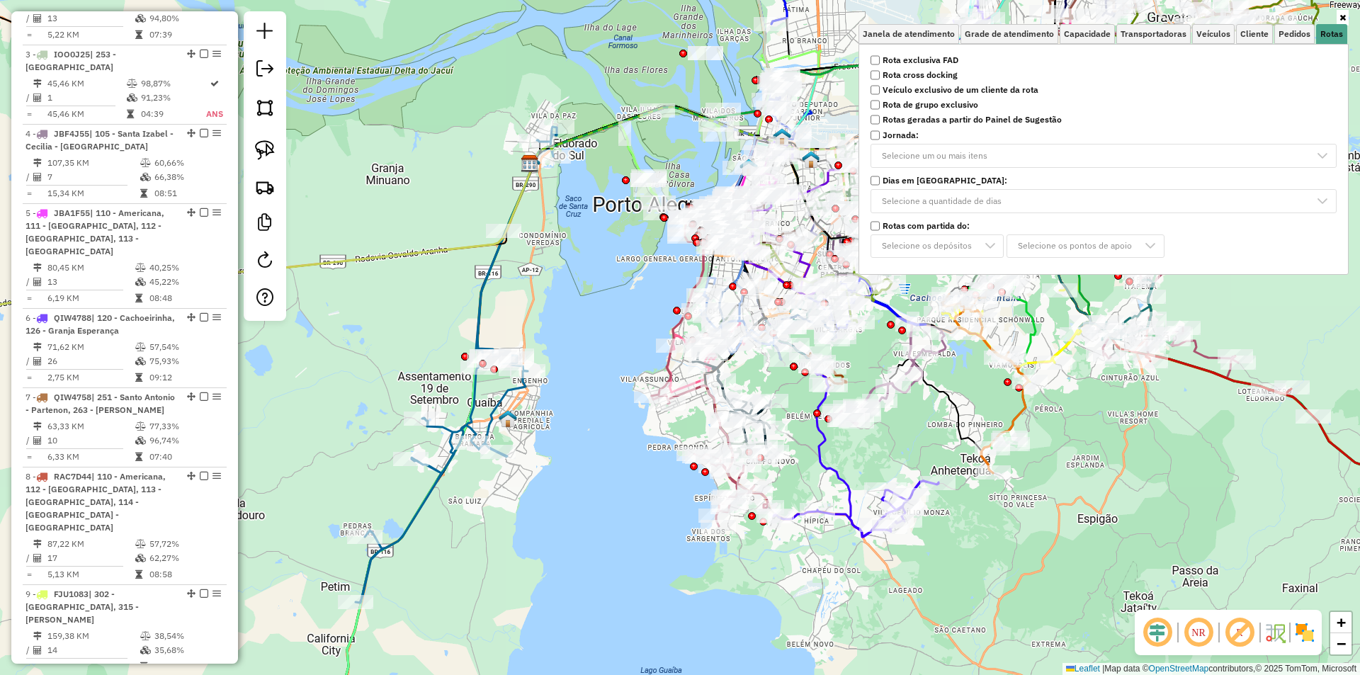
click at [930, 124] on strong "Rotas geradas a partir do Painel de Sugestão" at bounding box center [971, 119] width 179 height 13
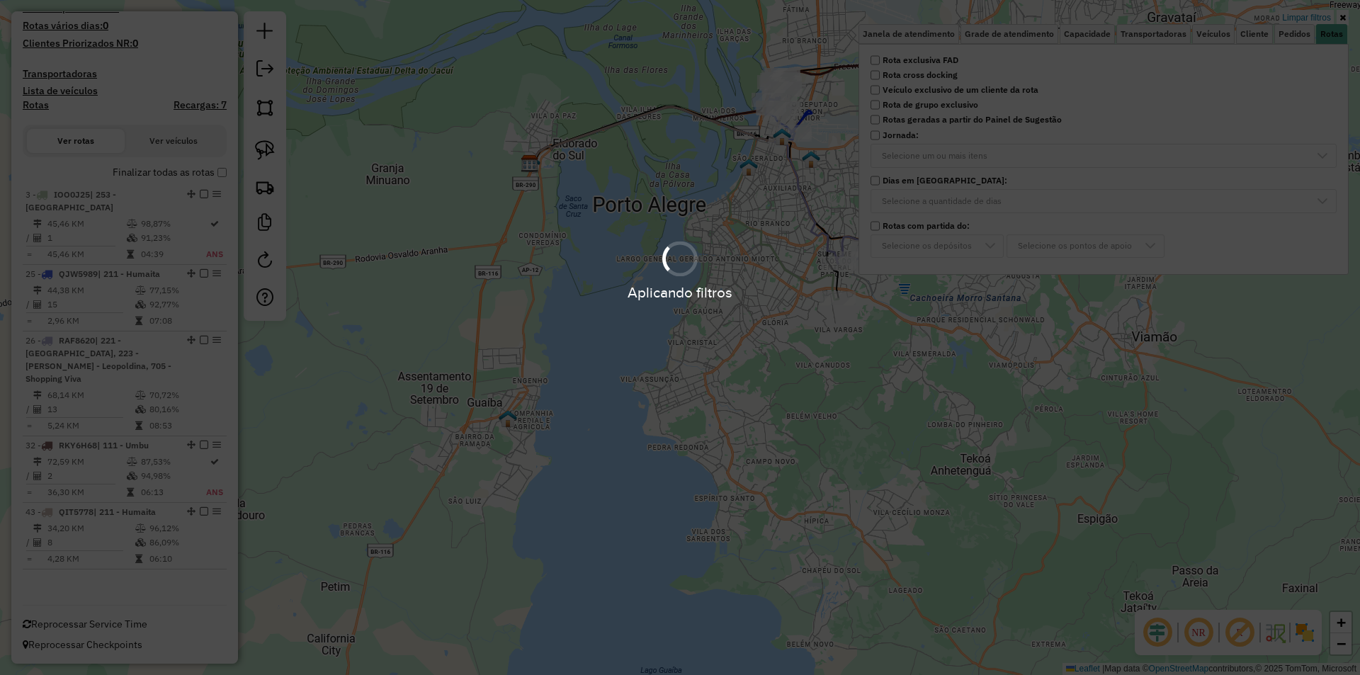
scroll to position [422, 0]
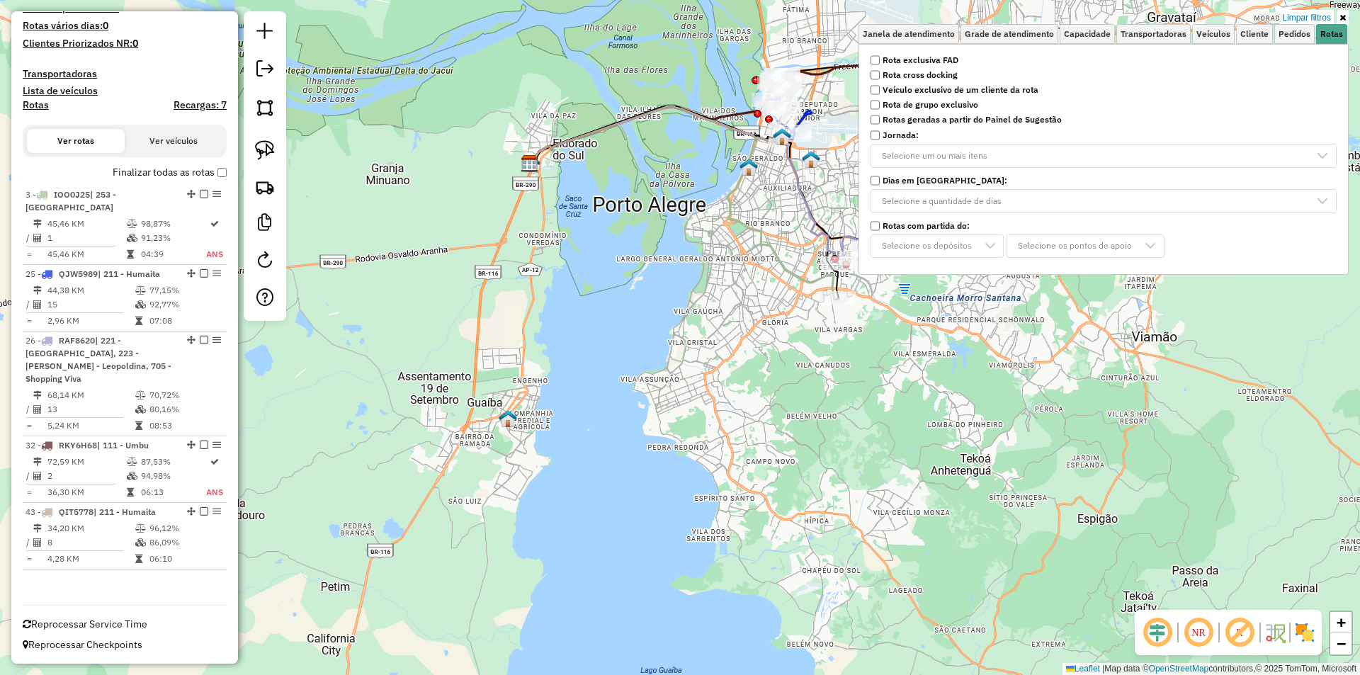
click at [691, 180] on div "Limpar filtros Janela de atendimento Grade de atendimento Capacidade Transporta…" at bounding box center [680, 337] width 1360 height 675
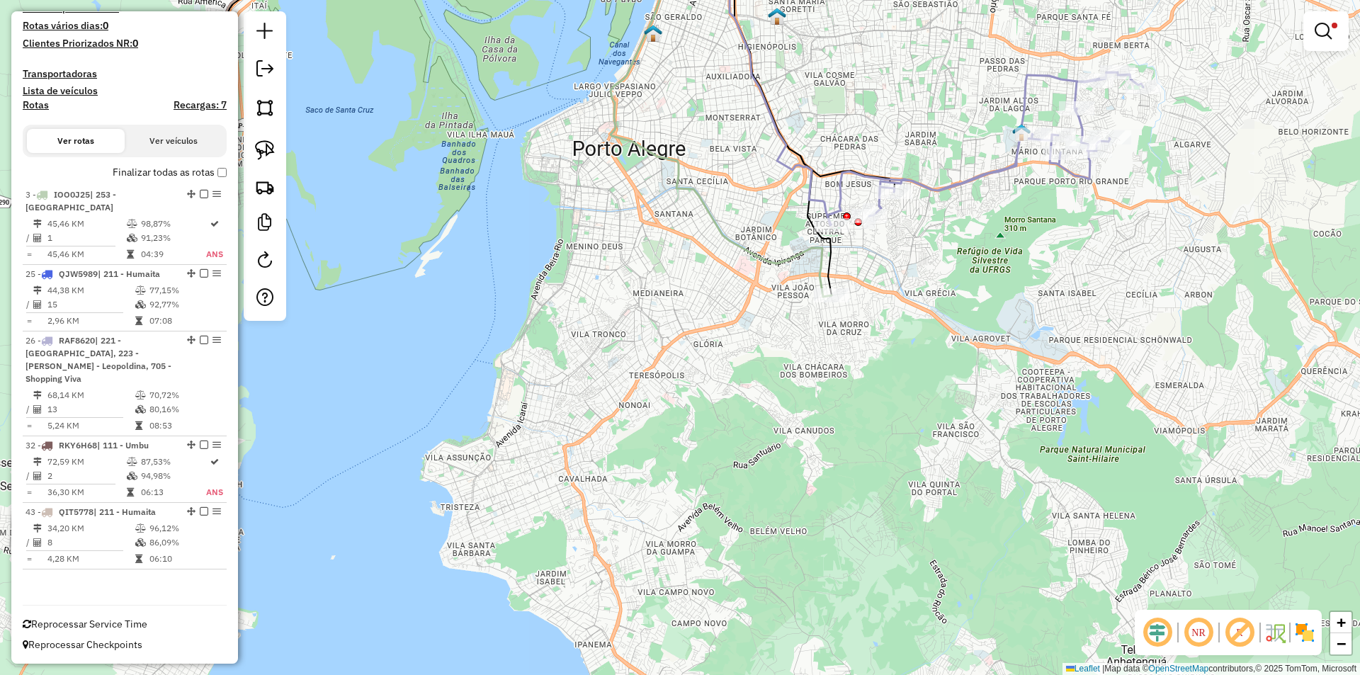
click at [818, 263] on icon at bounding box center [522, 115] width 617 height 364
select select "**********"
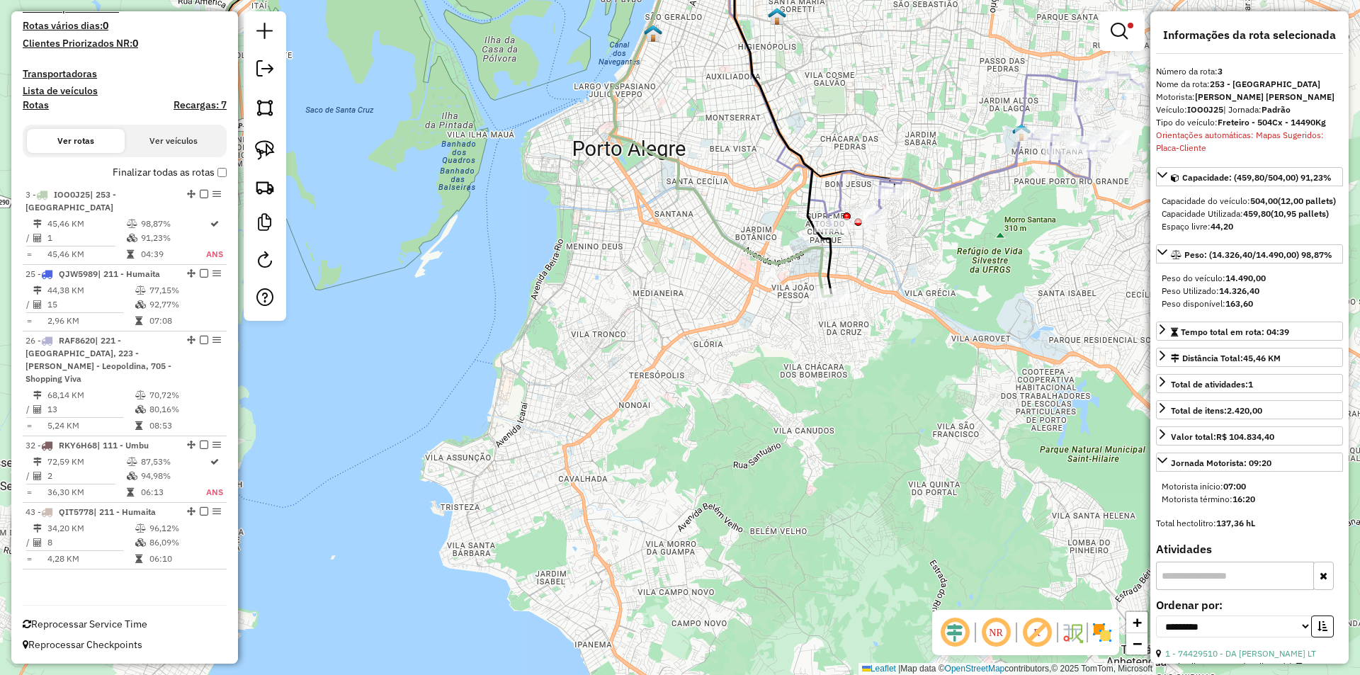
click at [818, 263] on icon at bounding box center [522, 115] width 617 height 364
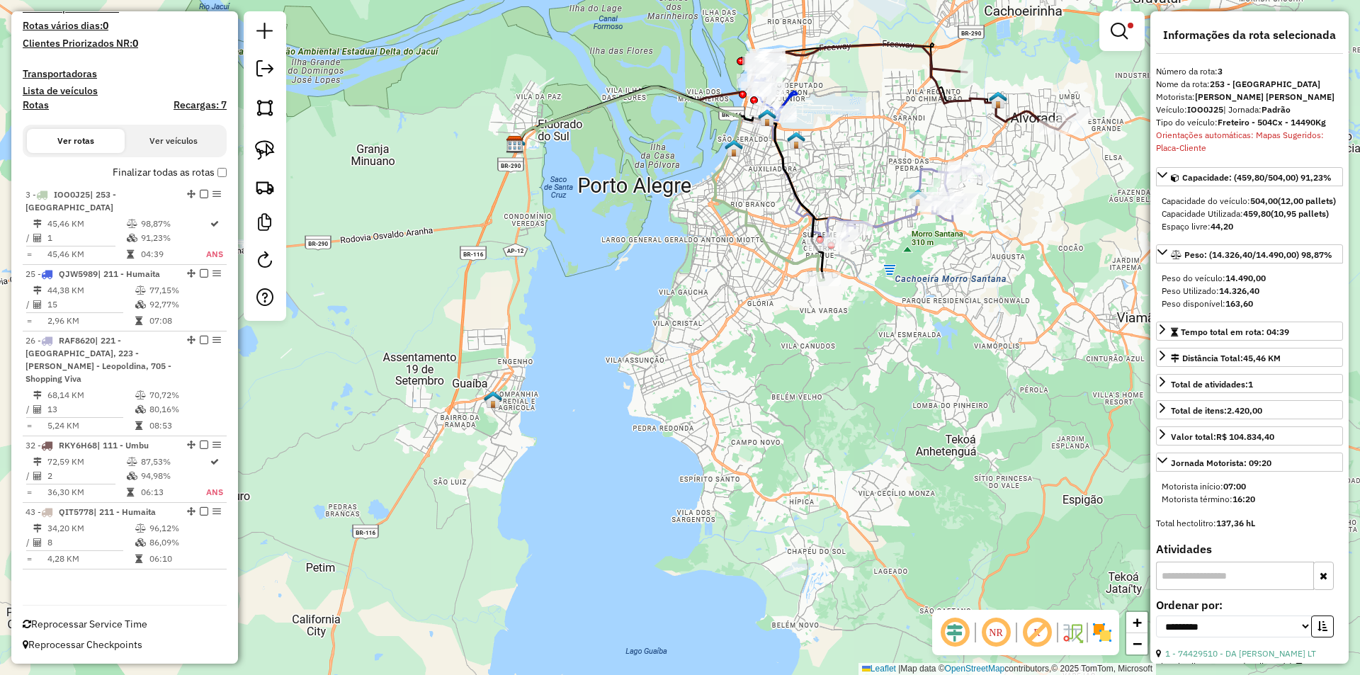
click at [1027, 113] on icon at bounding box center [787, 96] width 545 height 102
